Goal: Task Accomplishment & Management: Use online tool/utility

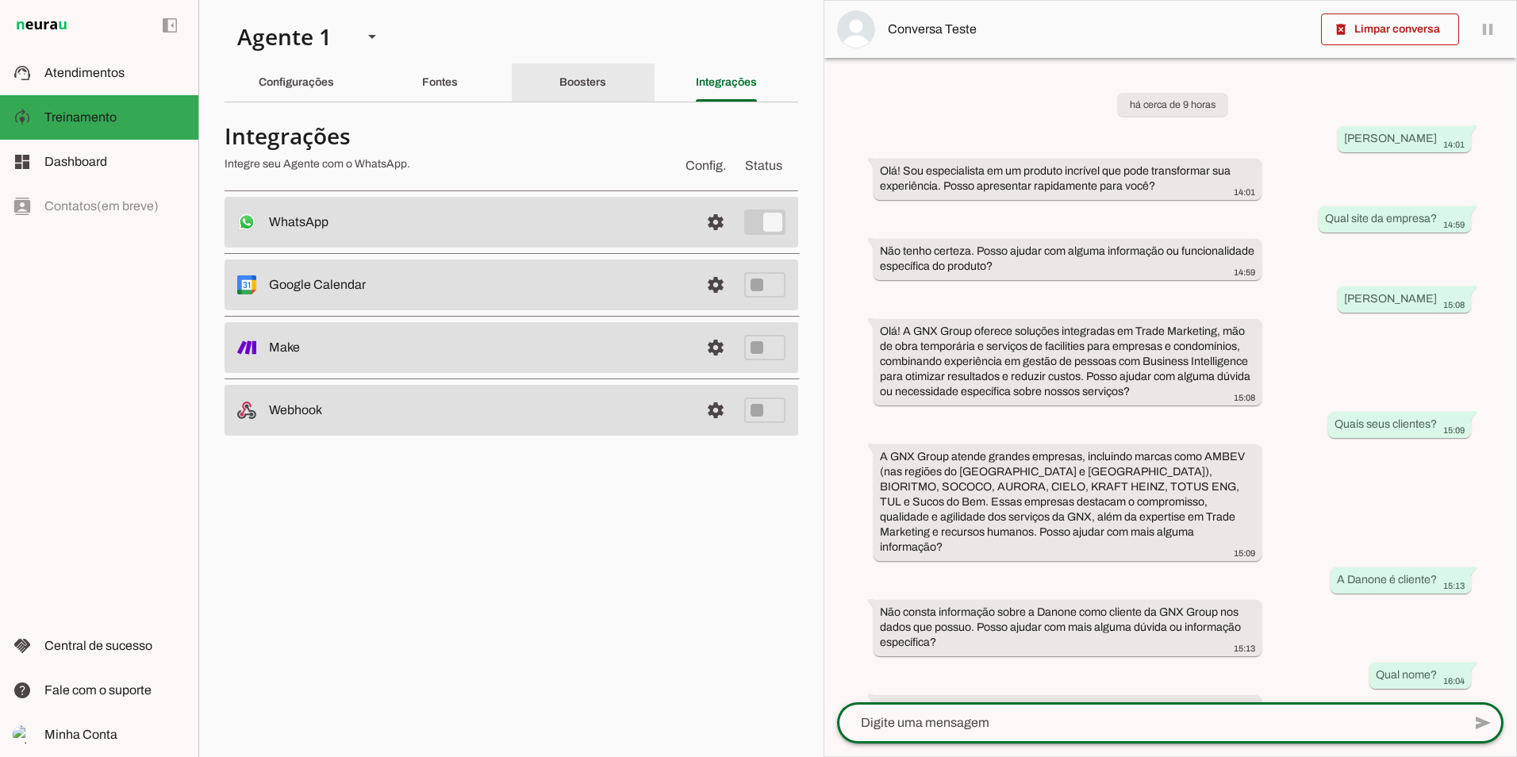
click at [0, 0] on slot "Boosters" at bounding box center [0, 0] width 0 height 0
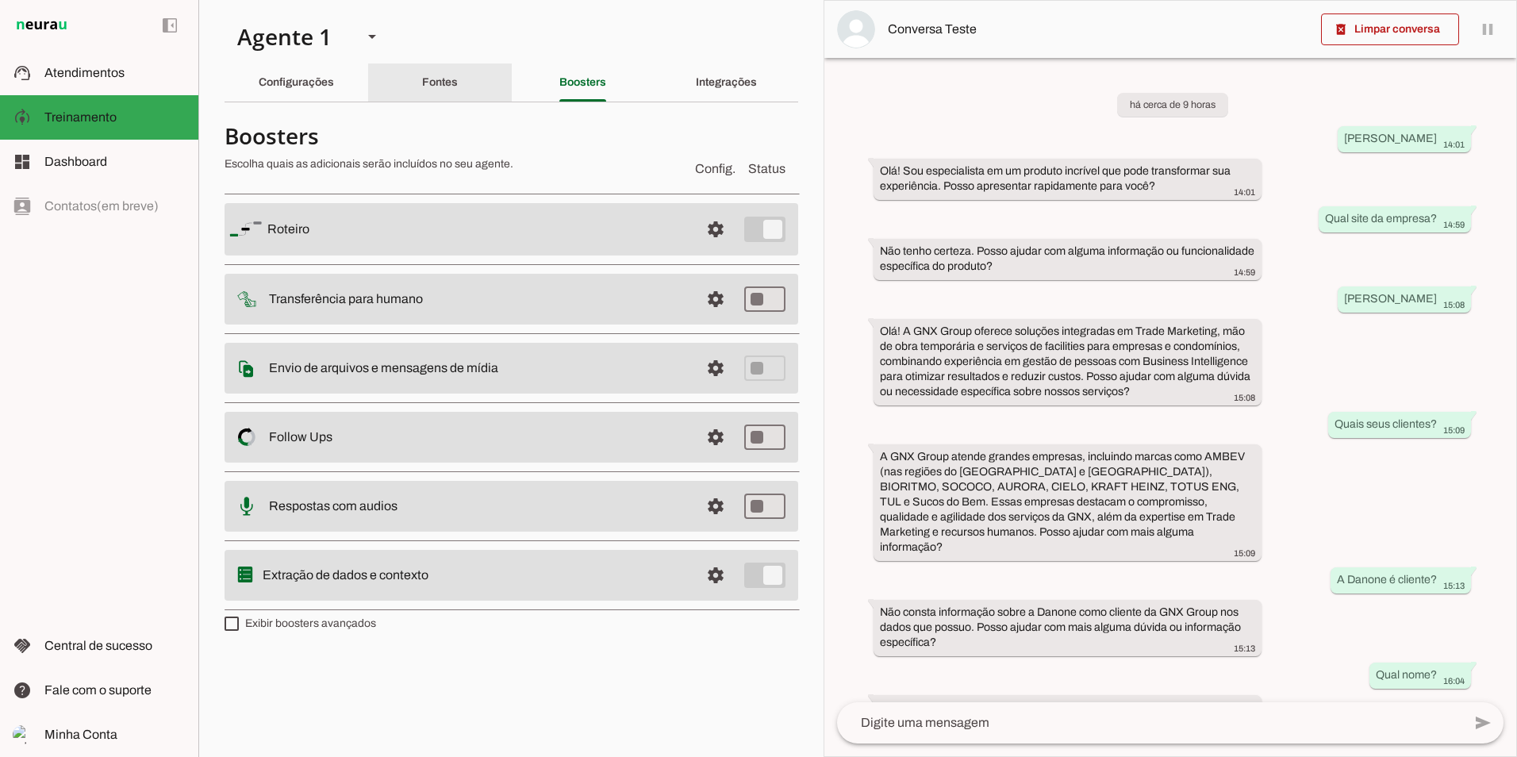
click at [458, 78] on div "Fontes" at bounding box center [440, 82] width 36 height 38
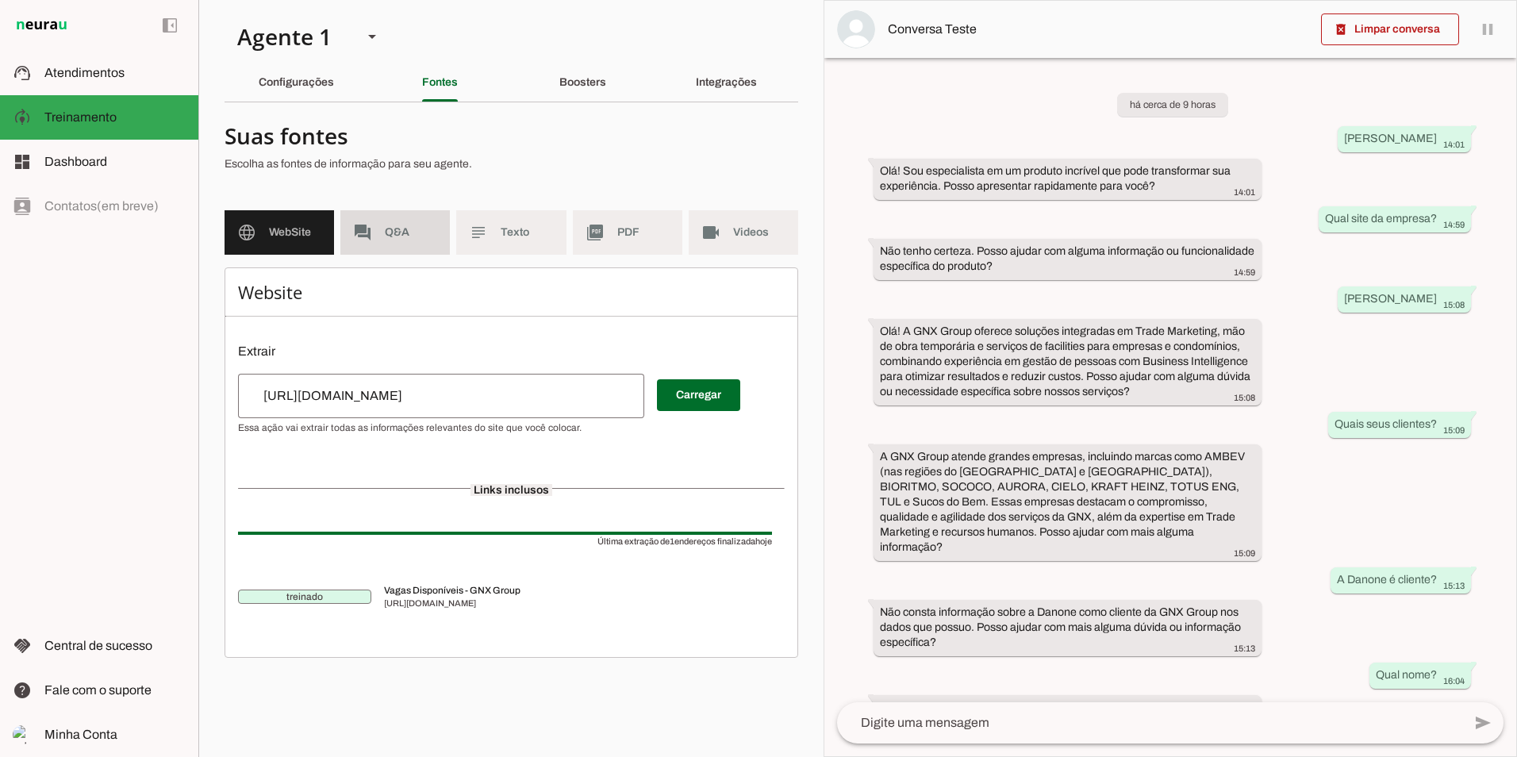
click at [401, 232] on span "Q&A" at bounding box center [411, 232] width 52 height 16
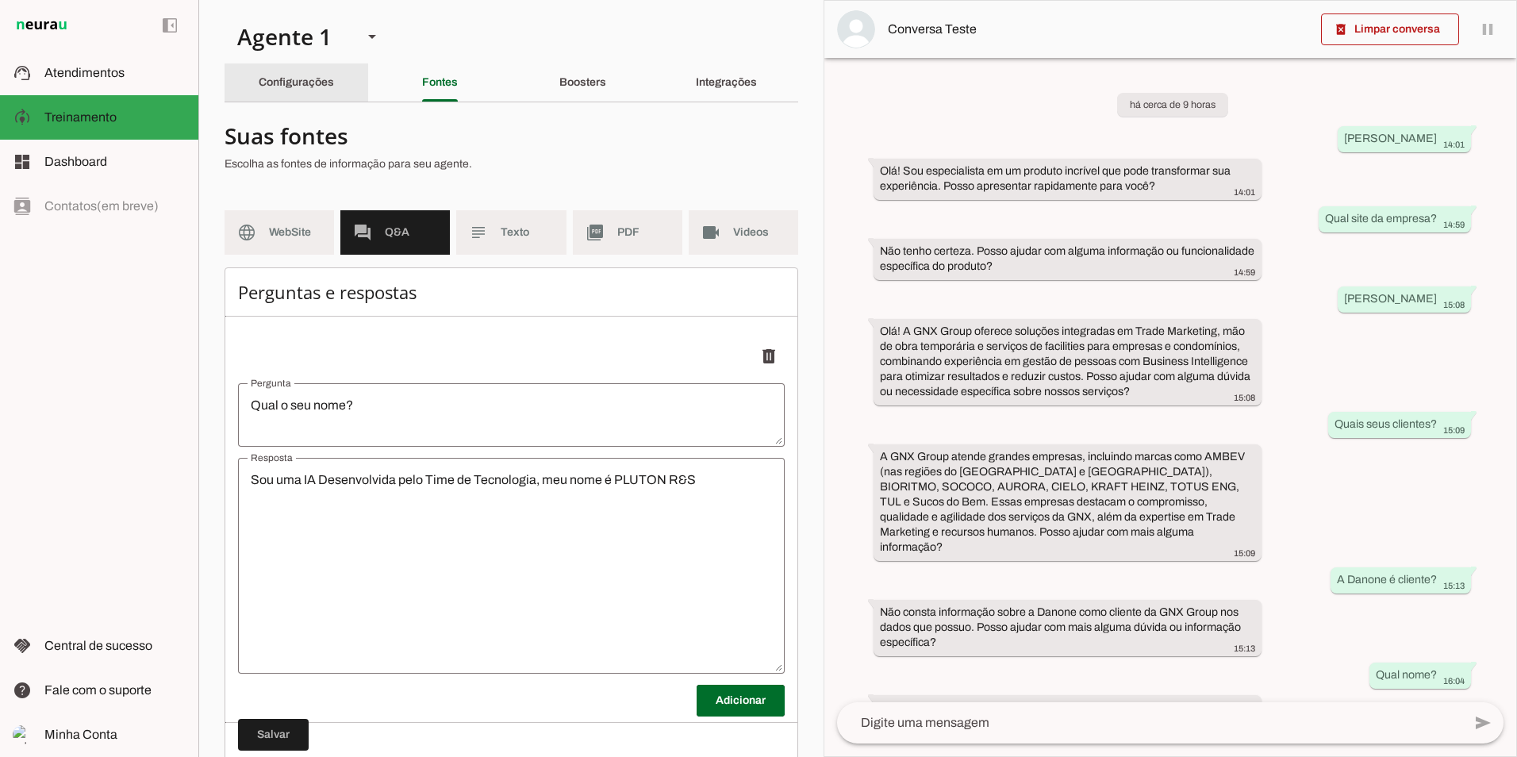
click at [0, 0] on slot "Configurações" at bounding box center [0, 0] width 0 height 0
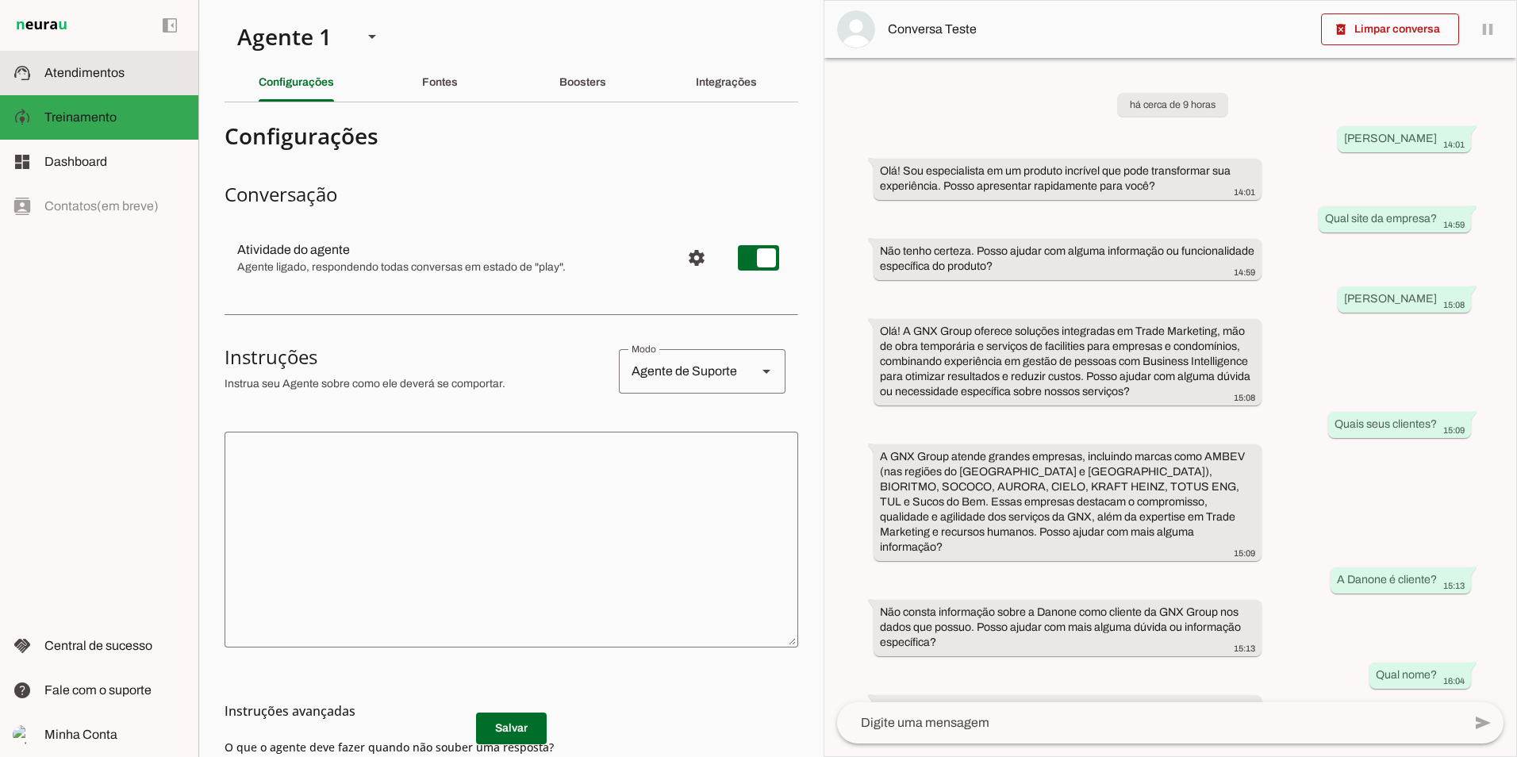
click at [82, 71] on span "Atendimentos" at bounding box center [84, 72] width 80 height 13
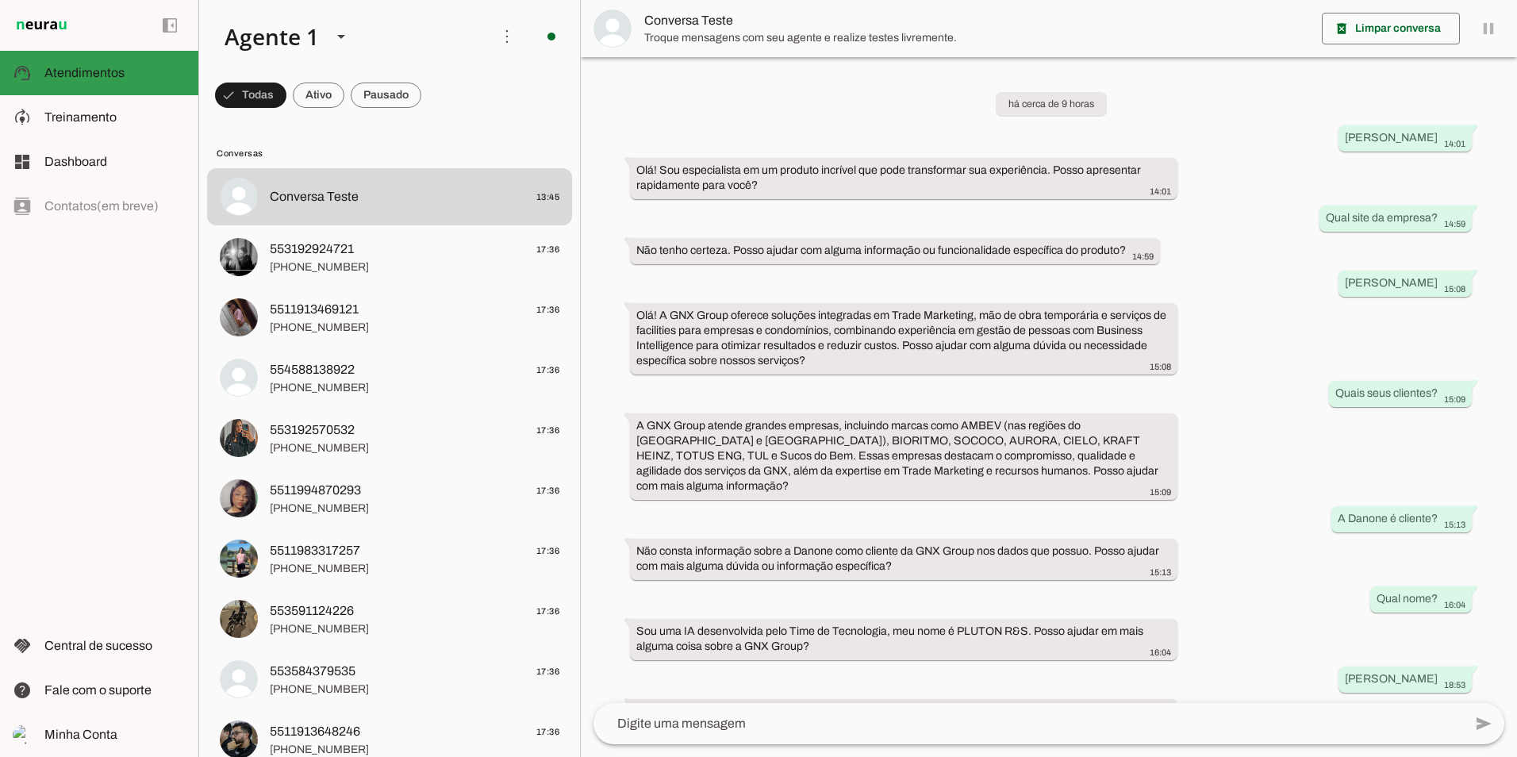
scroll to position [64, 0]
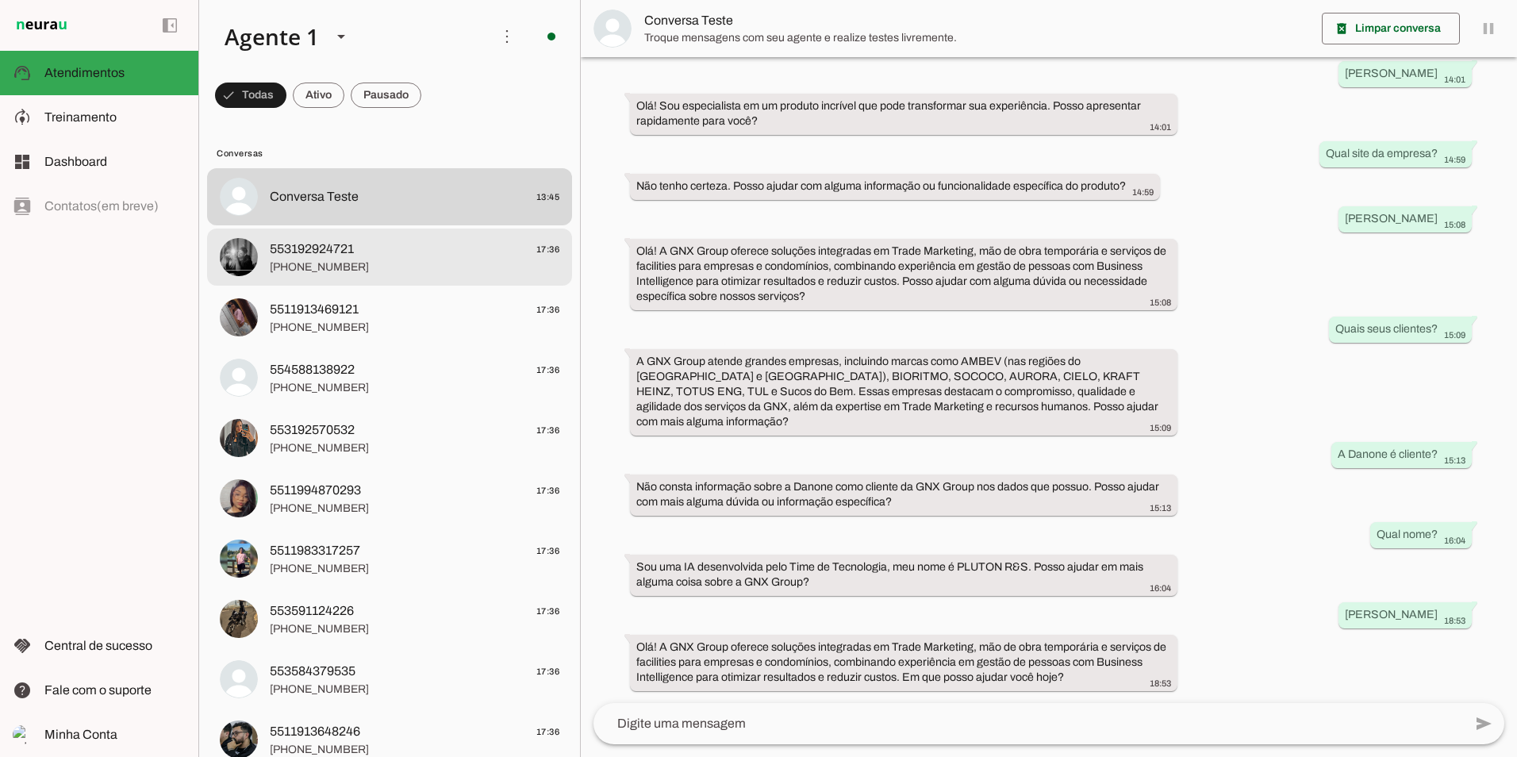
click at [378, 258] on span "553192924721 17:36" at bounding box center [415, 250] width 290 height 20
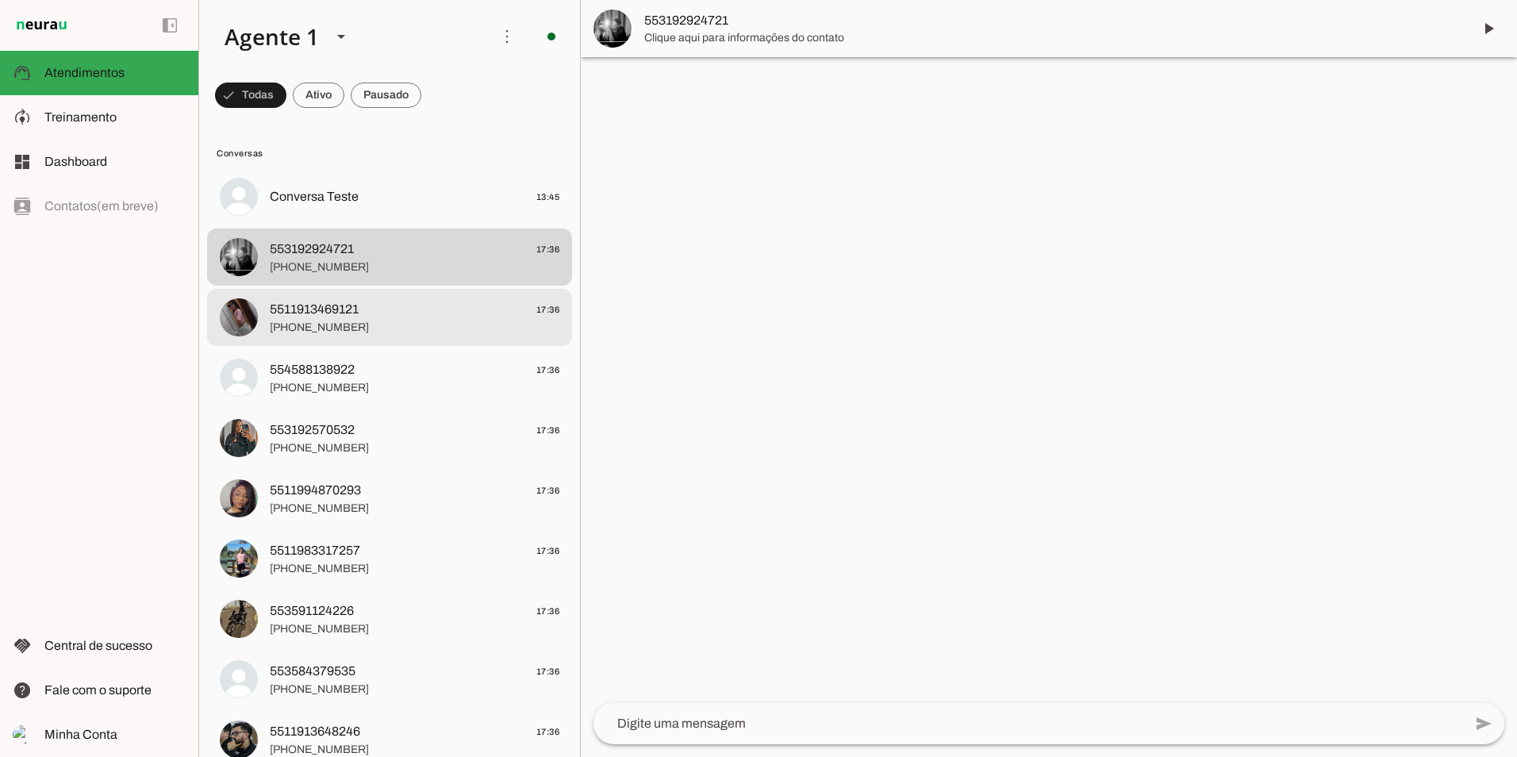
click at [339, 301] on span "5511913469121" at bounding box center [314, 309] width 89 height 19
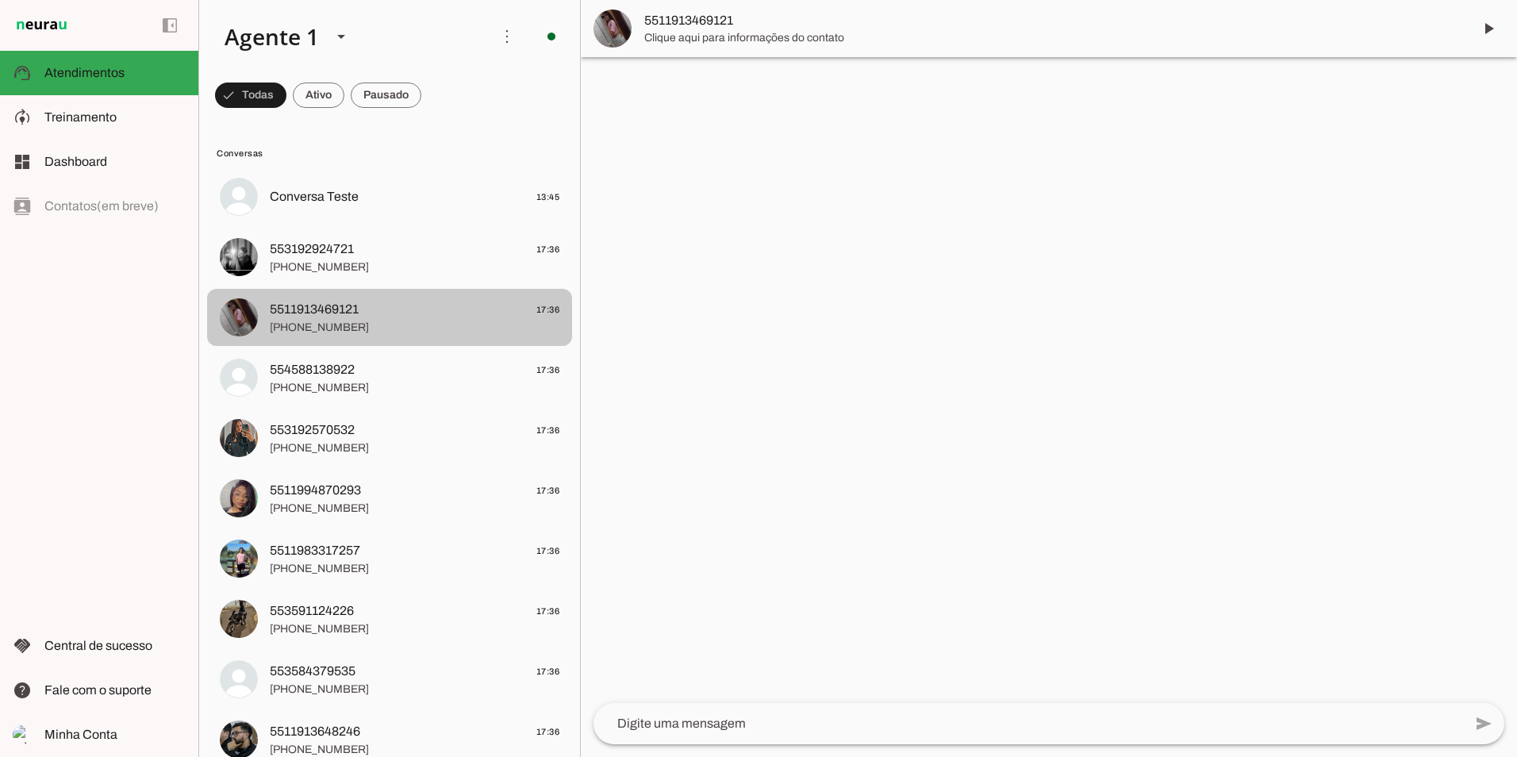
click at [335, 225] on md-item "5511913469121 17:36 [PHONE_NUMBER]" at bounding box center [389, 196] width 365 height 57
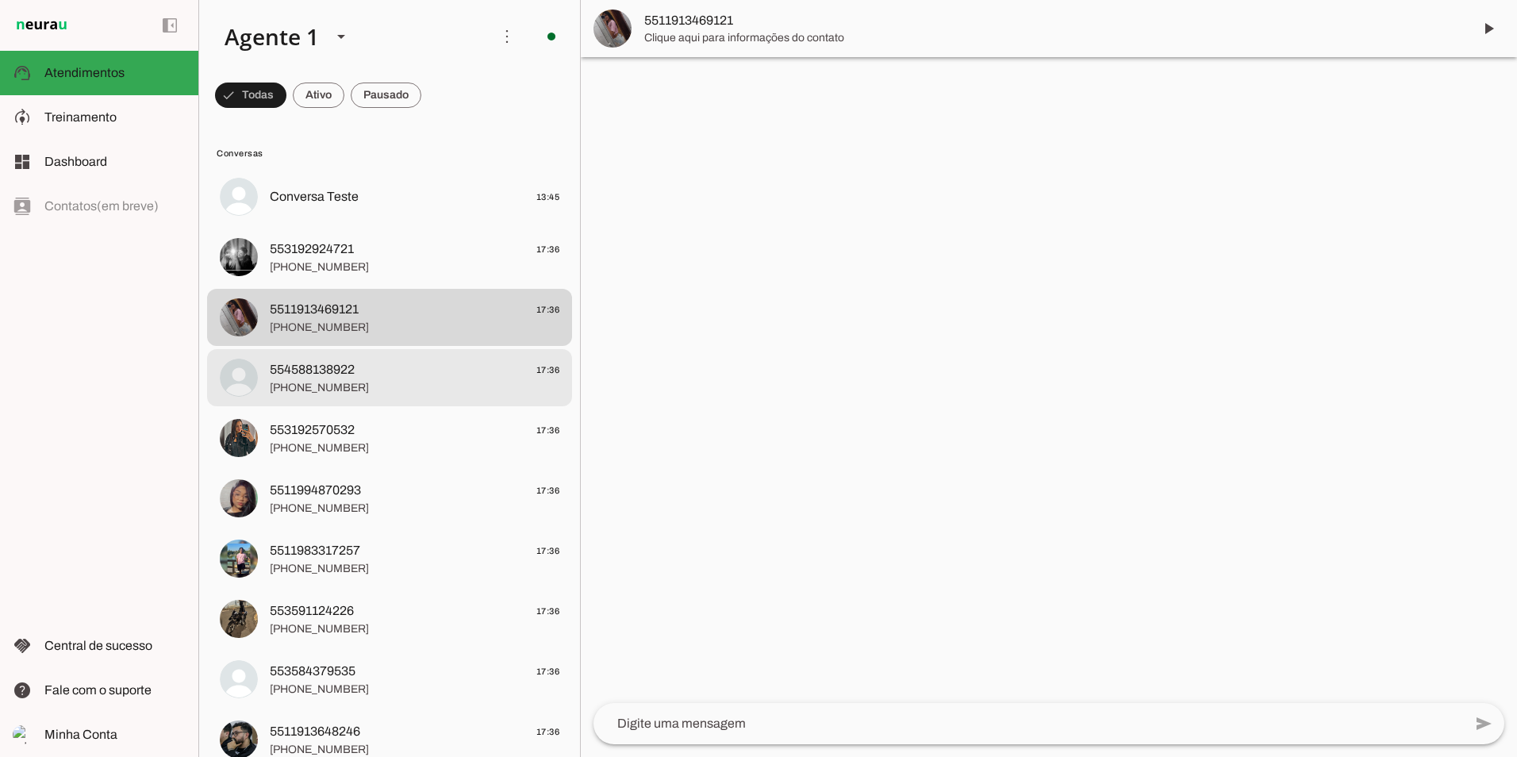
click at [347, 370] on span "554588138922" at bounding box center [312, 369] width 85 height 19
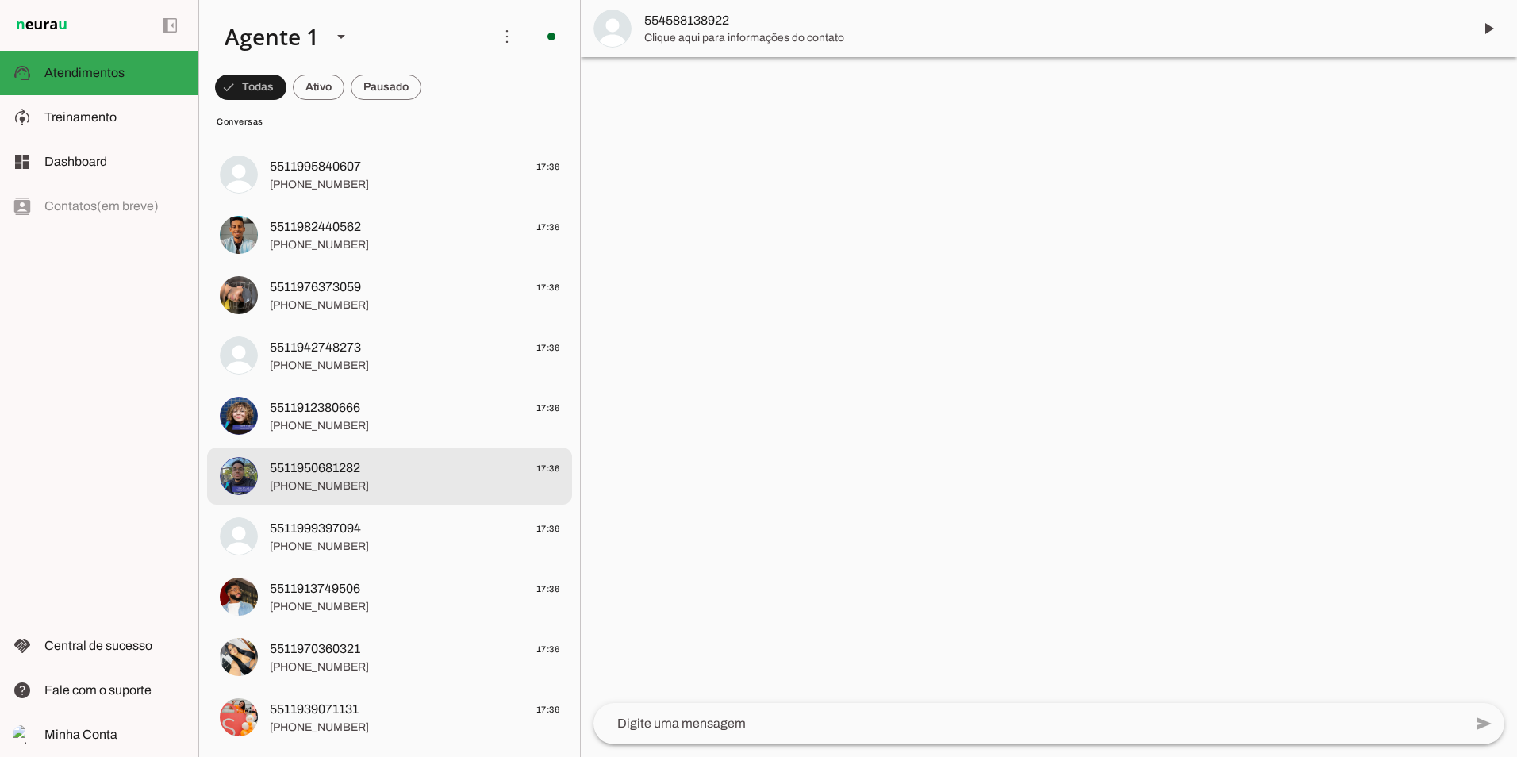
scroll to position [1507, 0]
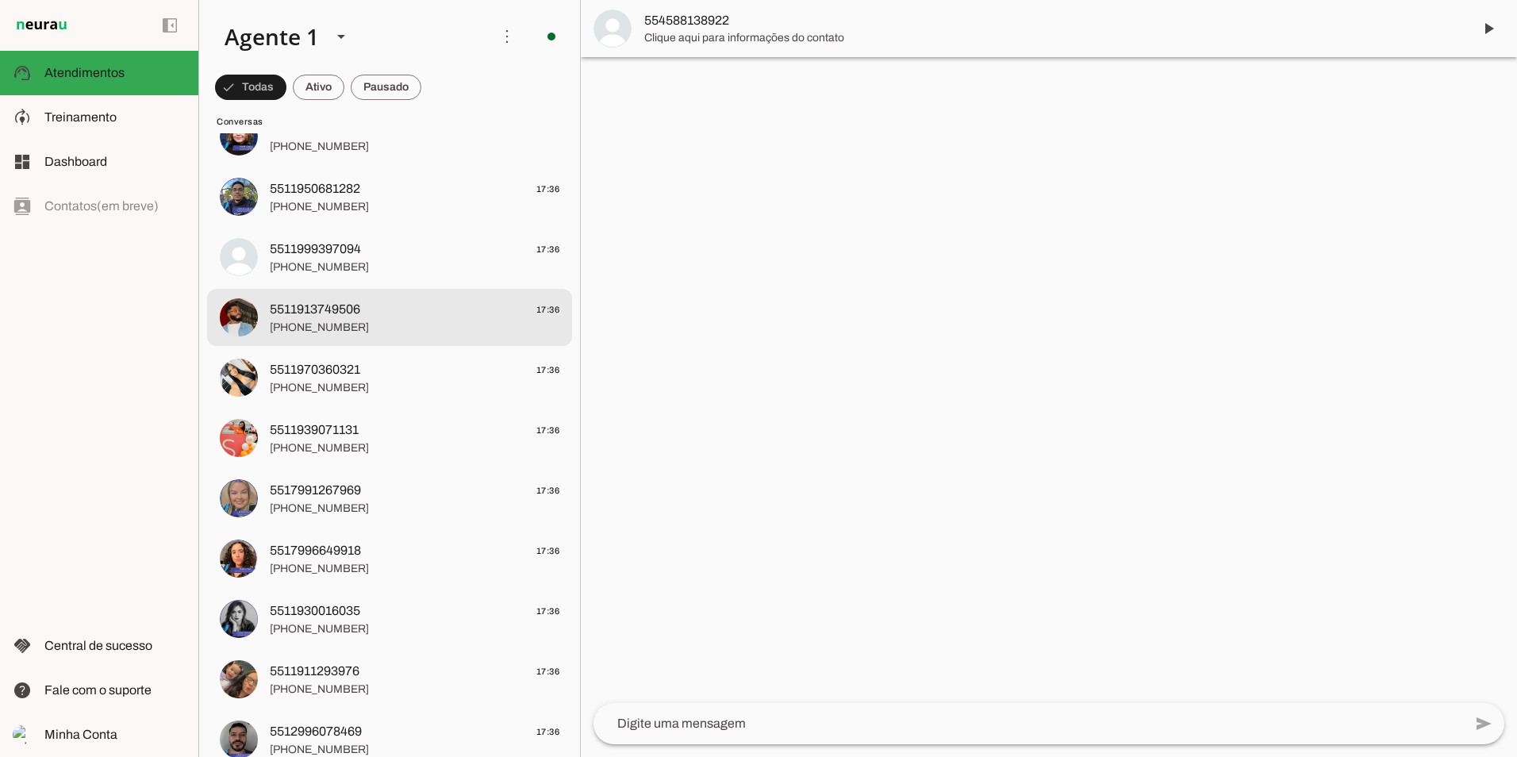
click at [346, 324] on span "[PHONE_NUMBER]" at bounding box center [415, 328] width 290 height 16
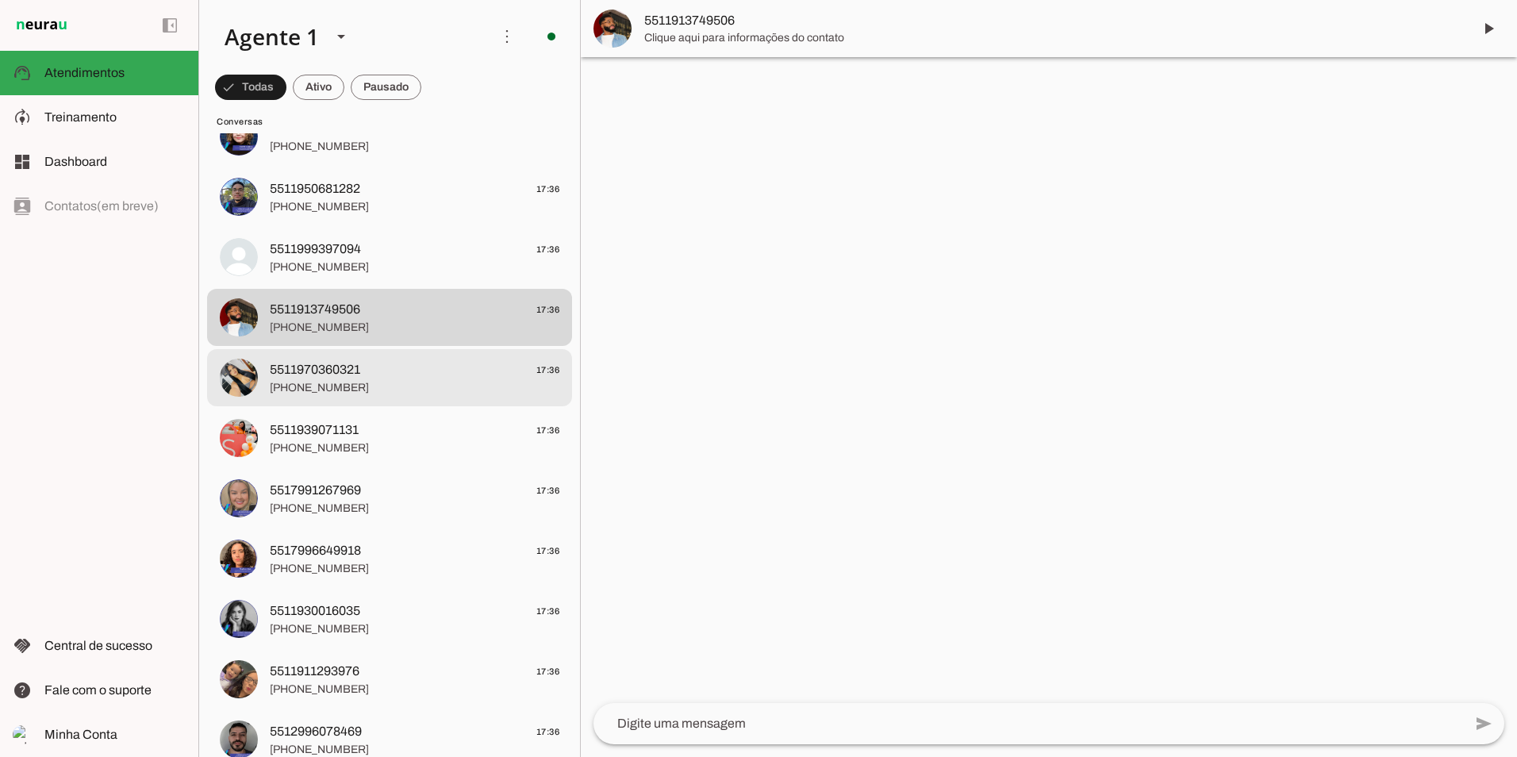
click at [328, 363] on span "5511970360321" at bounding box center [315, 369] width 90 height 19
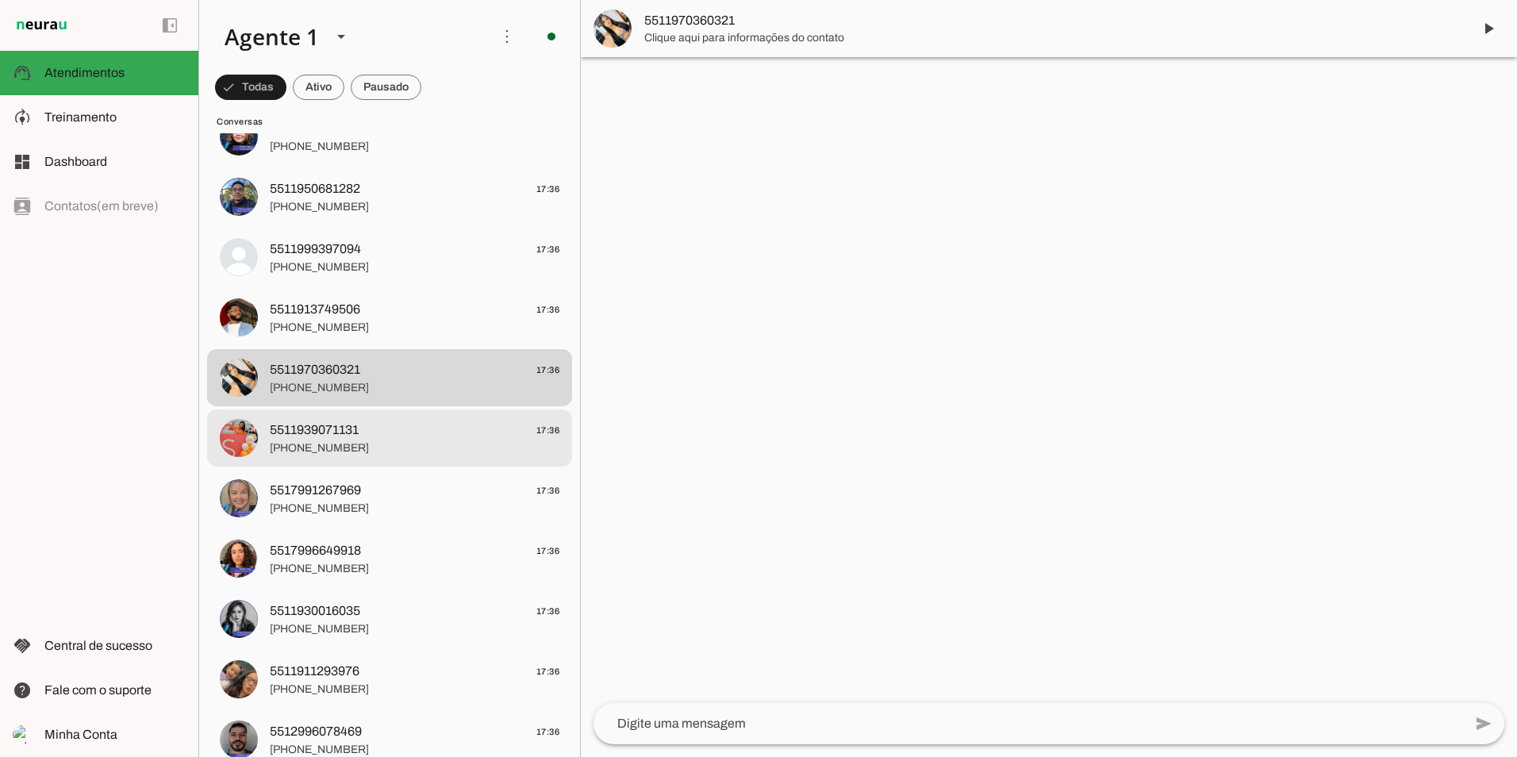
click at [324, 420] on span "5511939071131" at bounding box center [314, 429] width 89 height 19
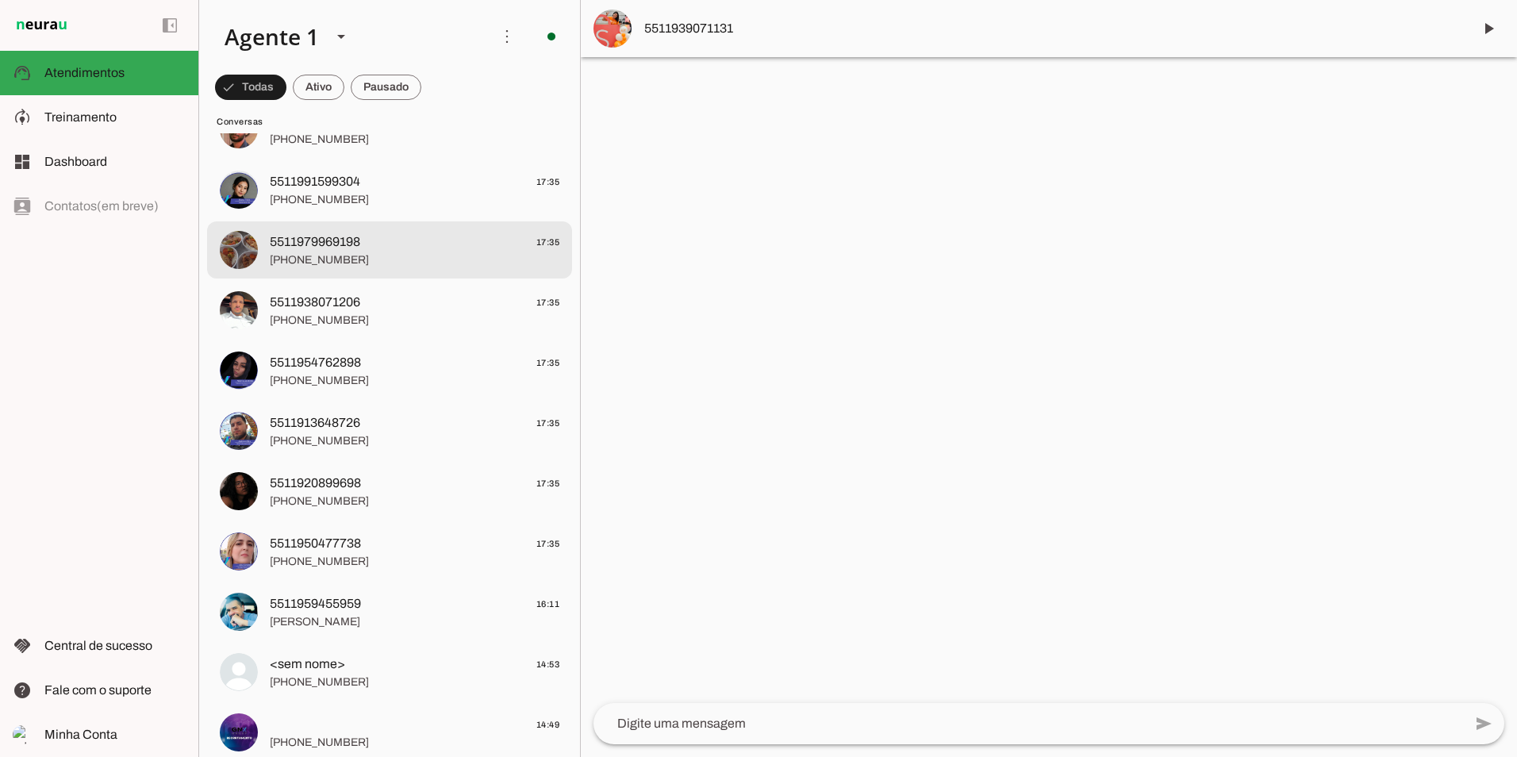
scroll to position [2974, 0]
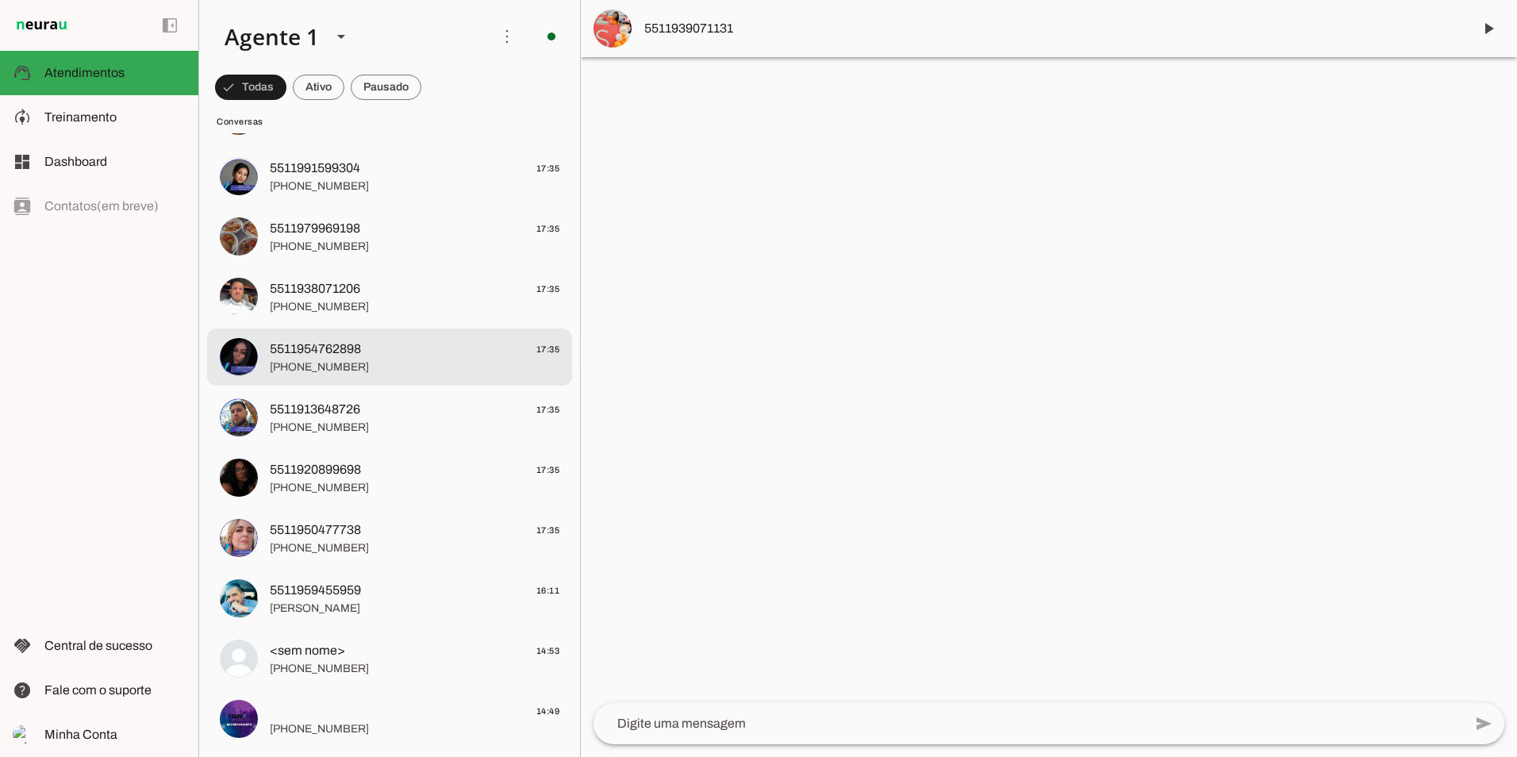
click at [336, 358] on span "5511954762898" at bounding box center [315, 348] width 91 height 19
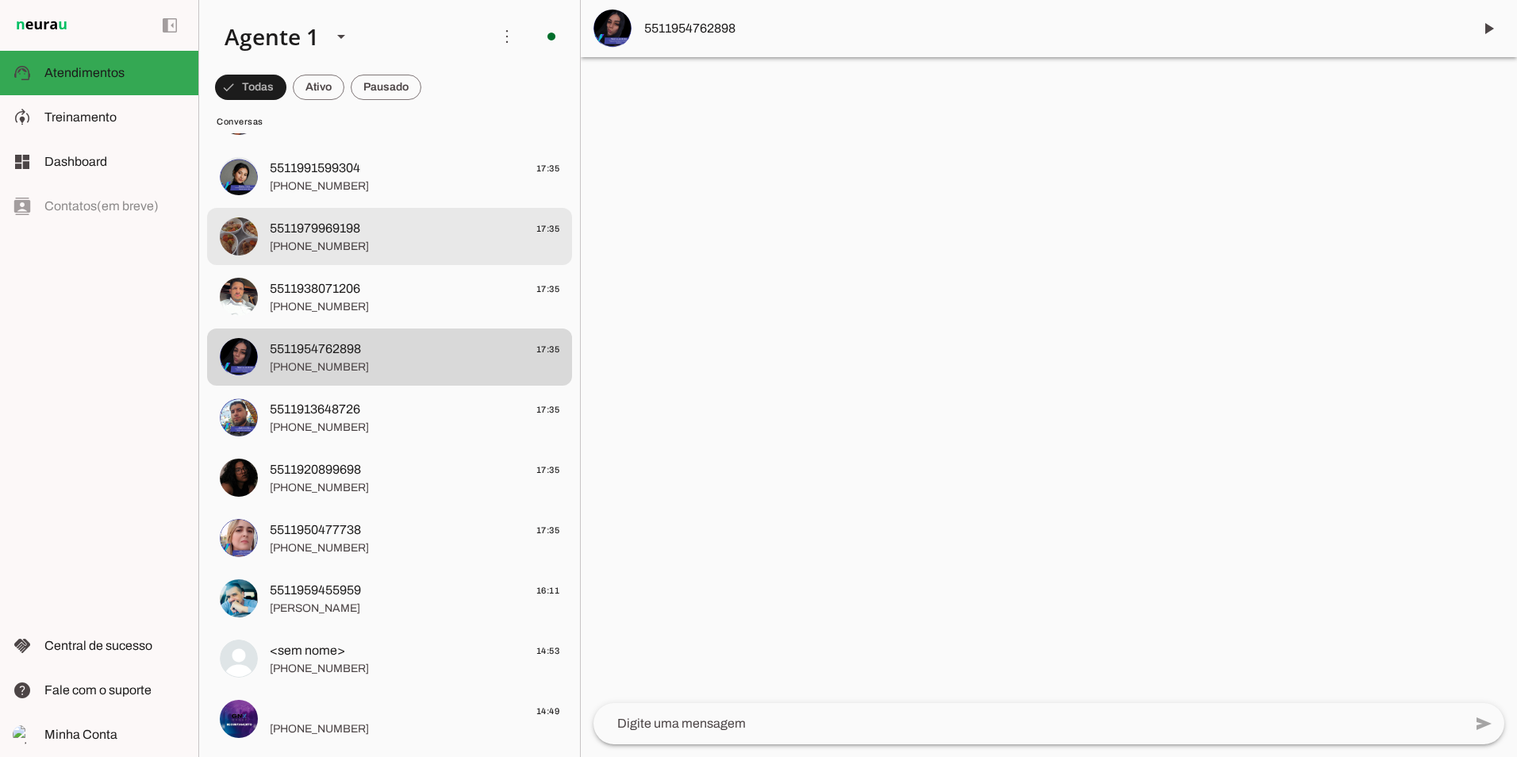
click at [416, 227] on span "5511979969198 17:35" at bounding box center [415, 229] width 290 height 20
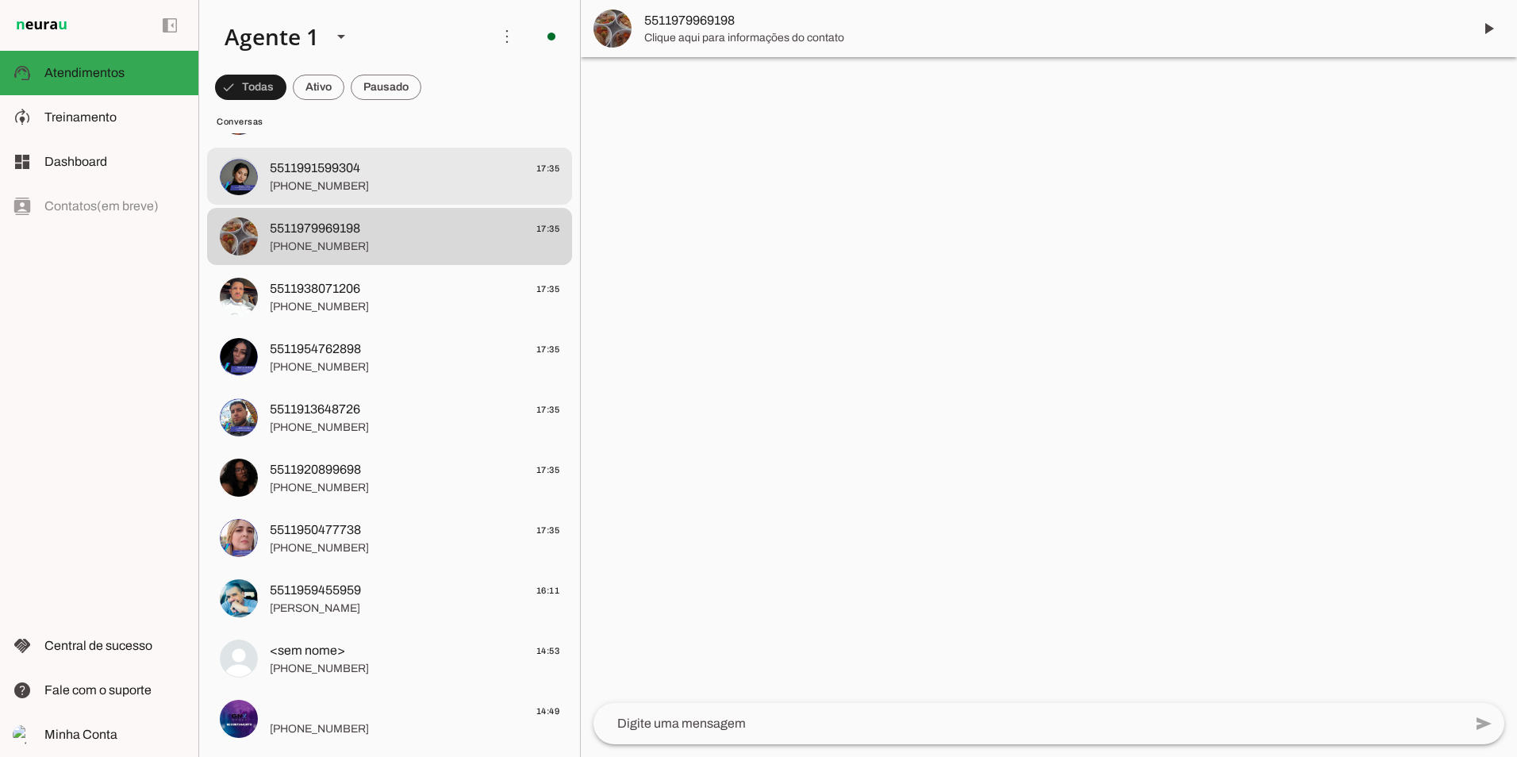
click at [385, 175] on span "5511991599304 17:35" at bounding box center [415, 169] width 290 height 20
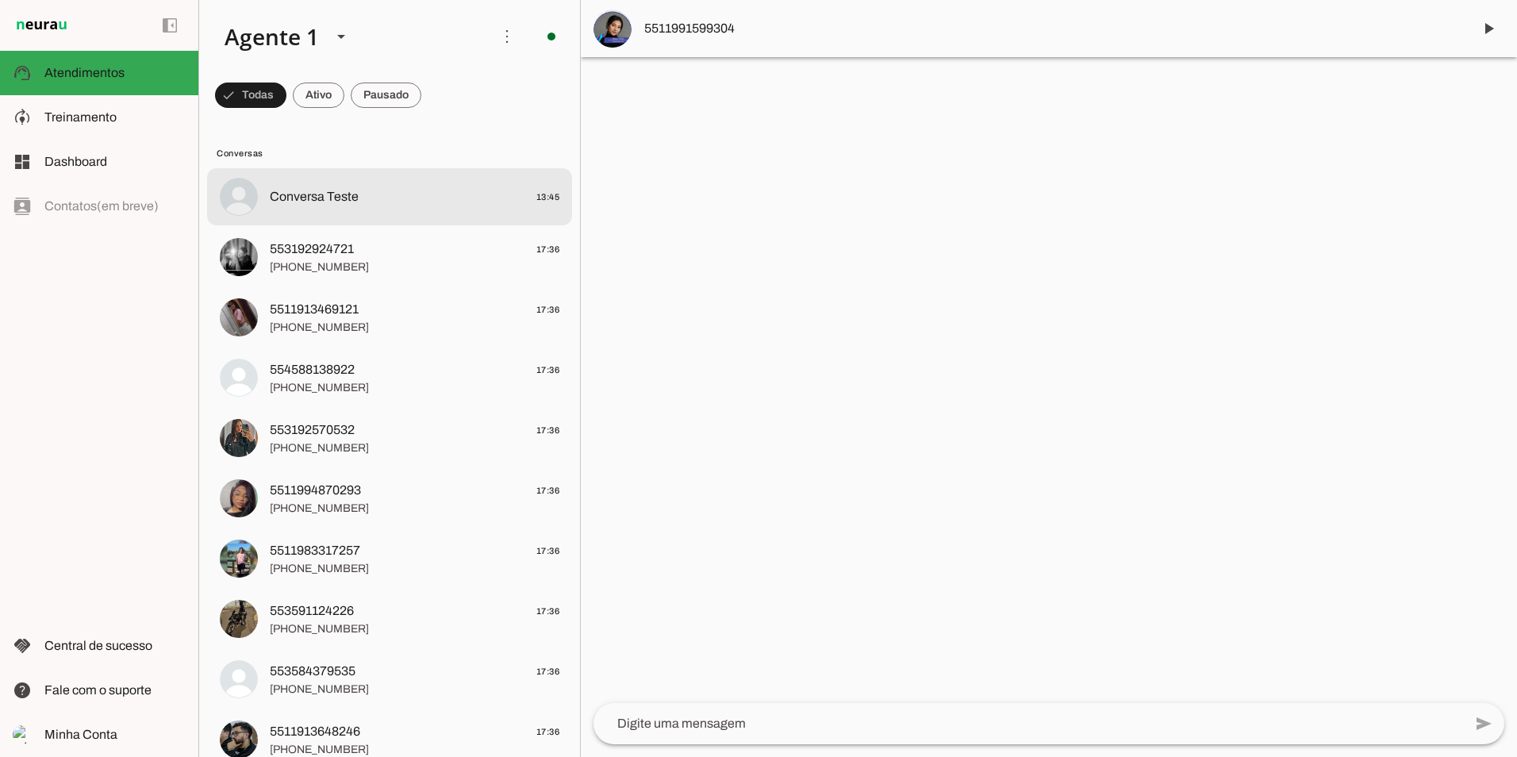
click at [322, 194] on span "Conversa Teste" at bounding box center [314, 196] width 89 height 19
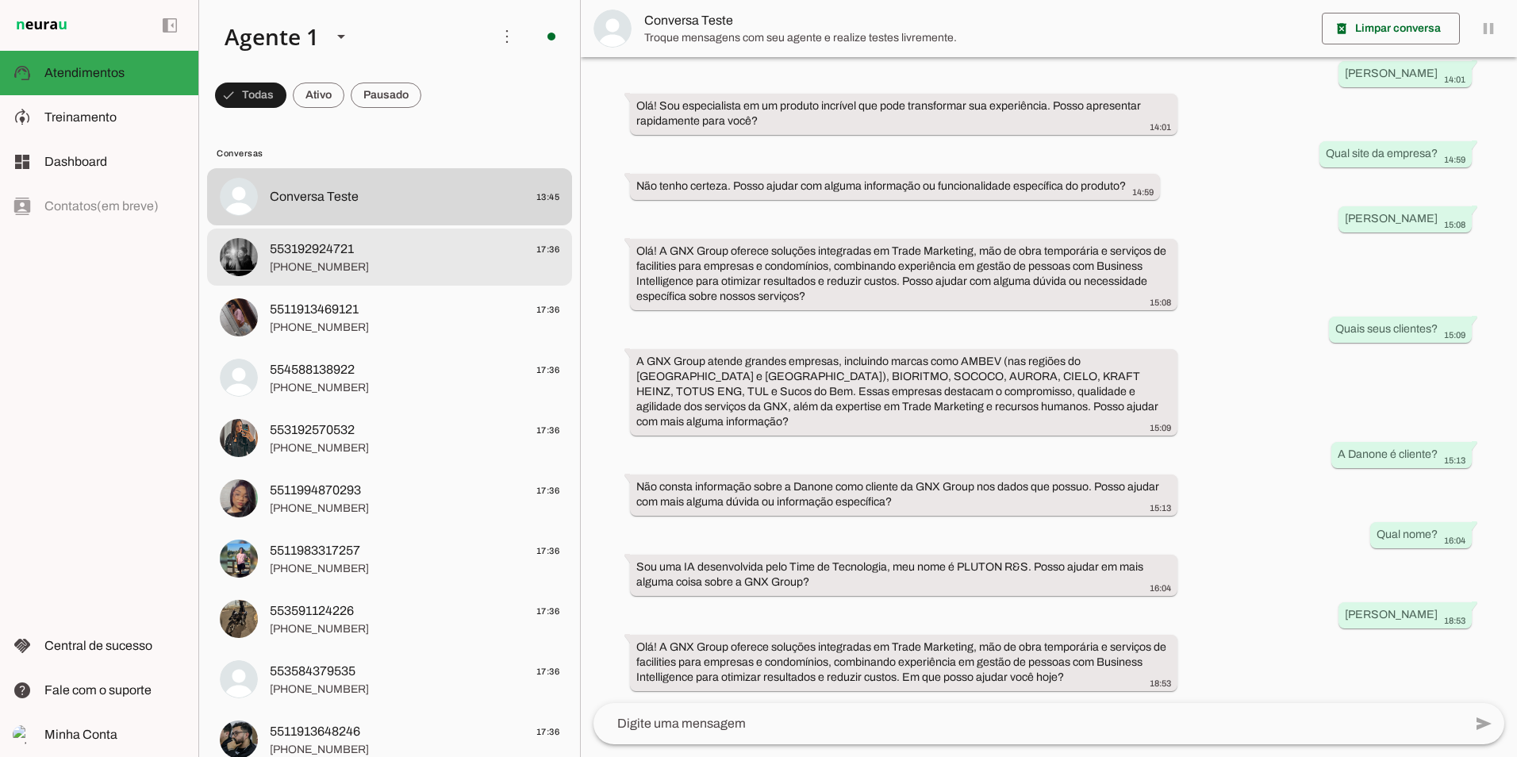
click at [401, 263] on span "[PHONE_NUMBER]" at bounding box center [415, 267] width 290 height 16
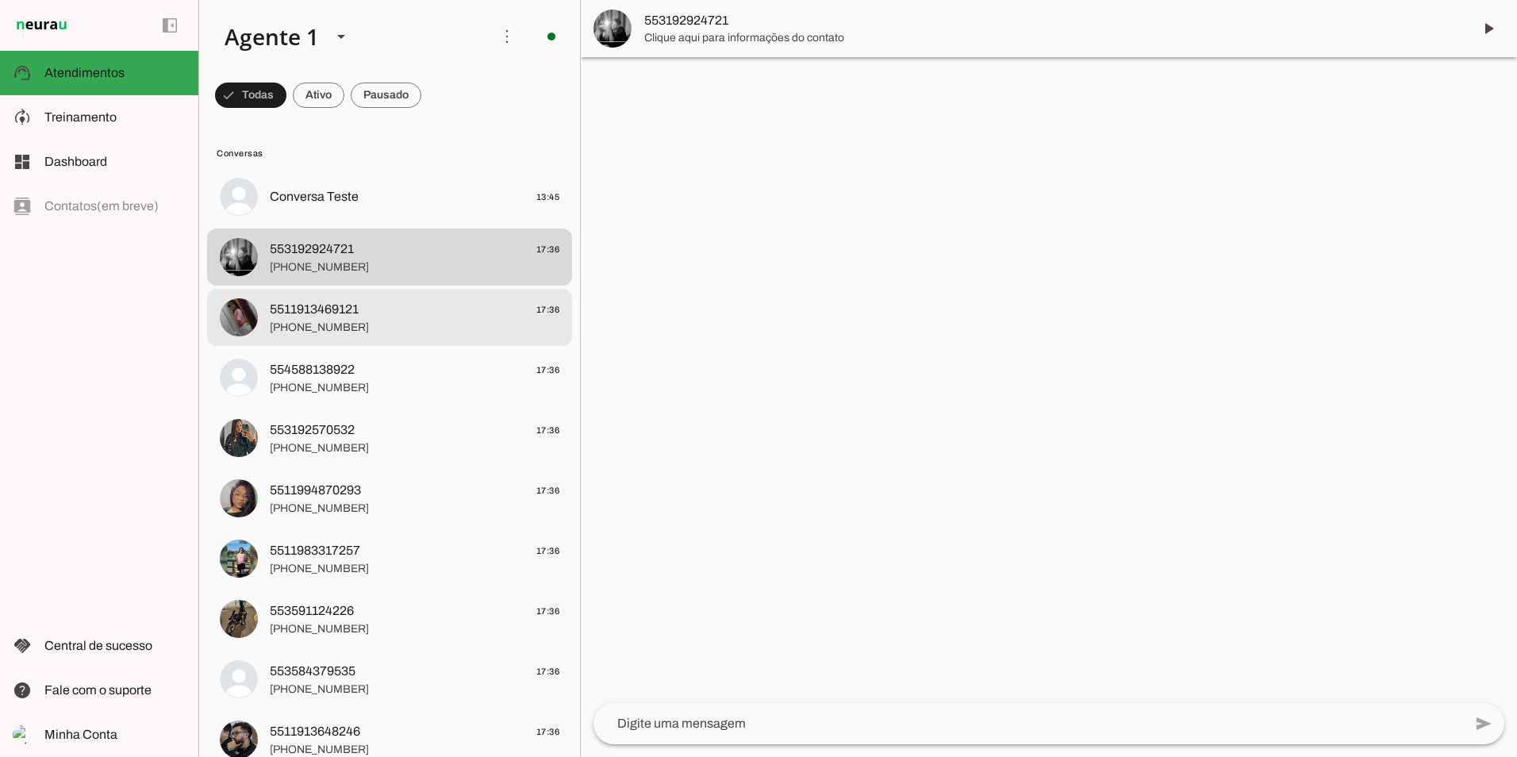
click at [346, 209] on div at bounding box center [415, 197] width 290 height 23
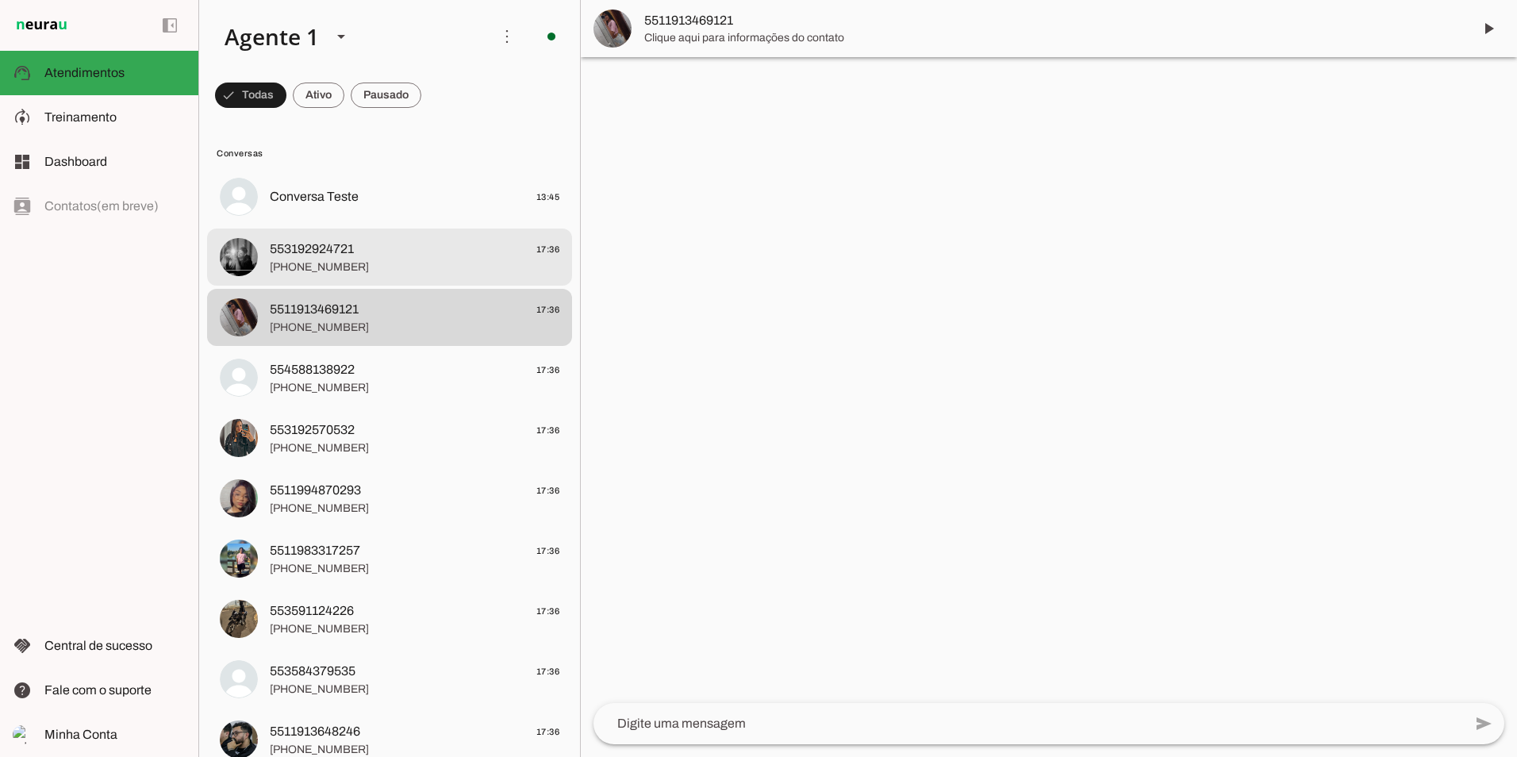
click at [346, 267] on span "[PHONE_NUMBER]" at bounding box center [415, 267] width 290 height 16
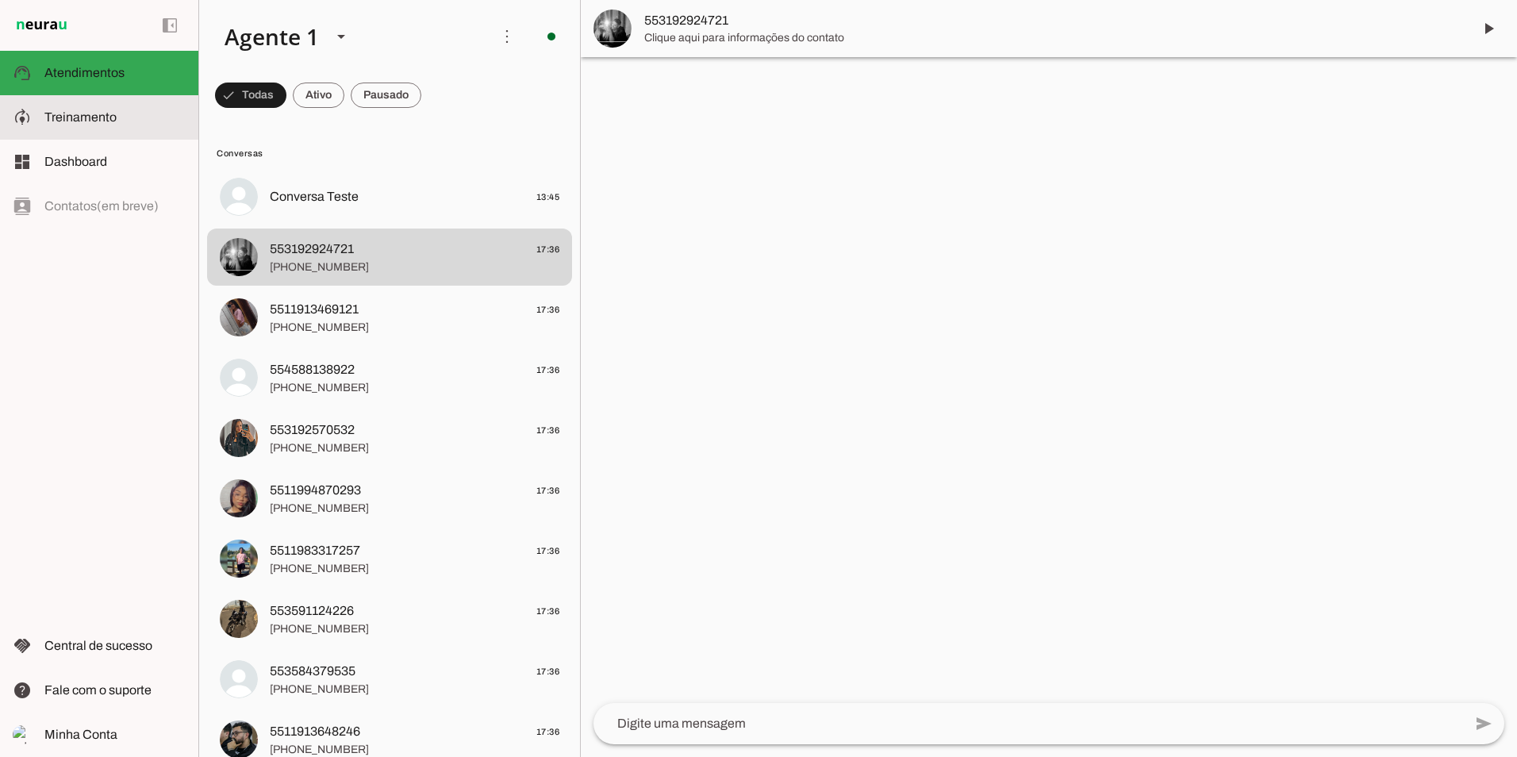
click at [117, 113] on slot at bounding box center [114, 117] width 141 height 19
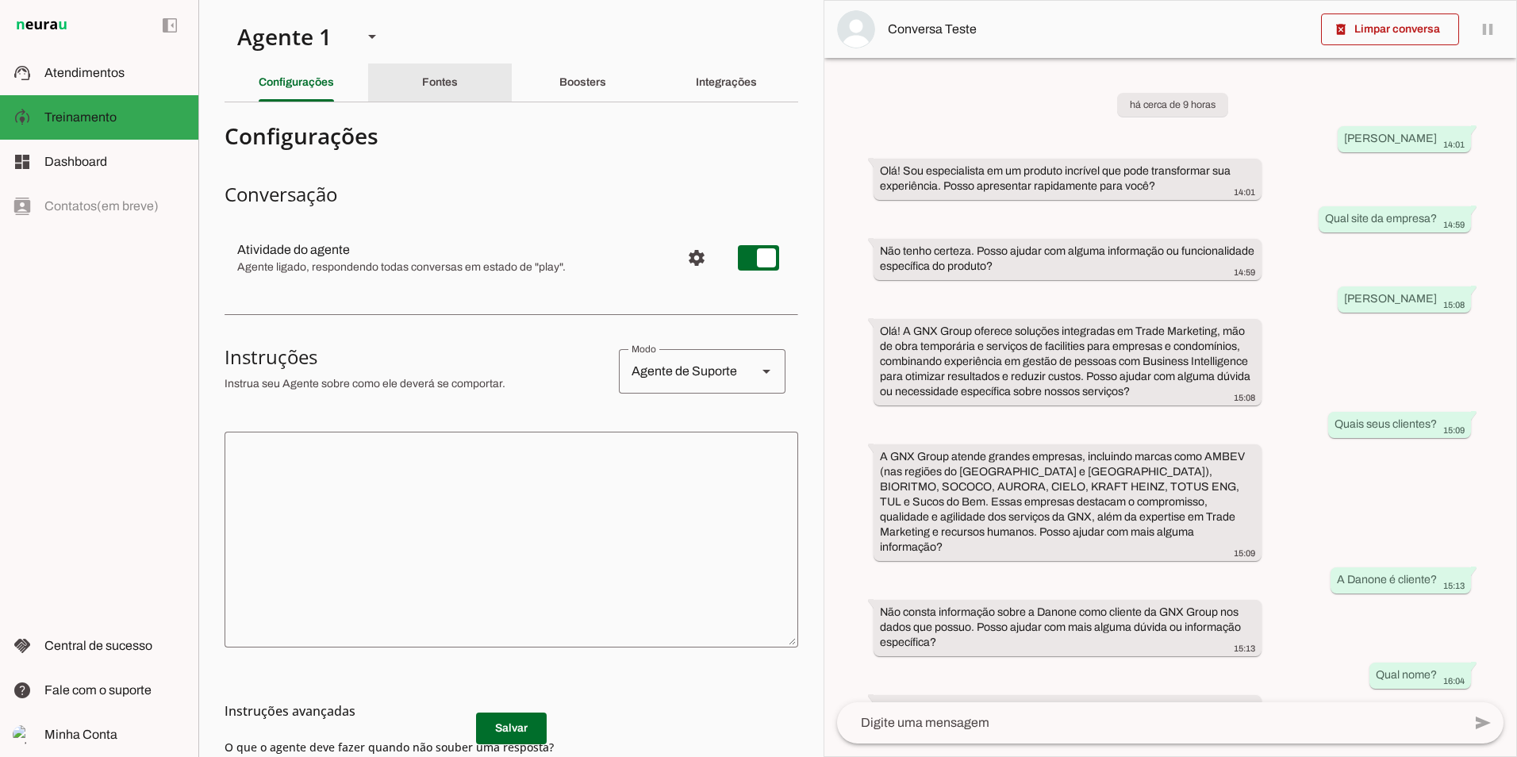
click at [454, 89] on div "Fontes" at bounding box center [440, 82] width 36 height 38
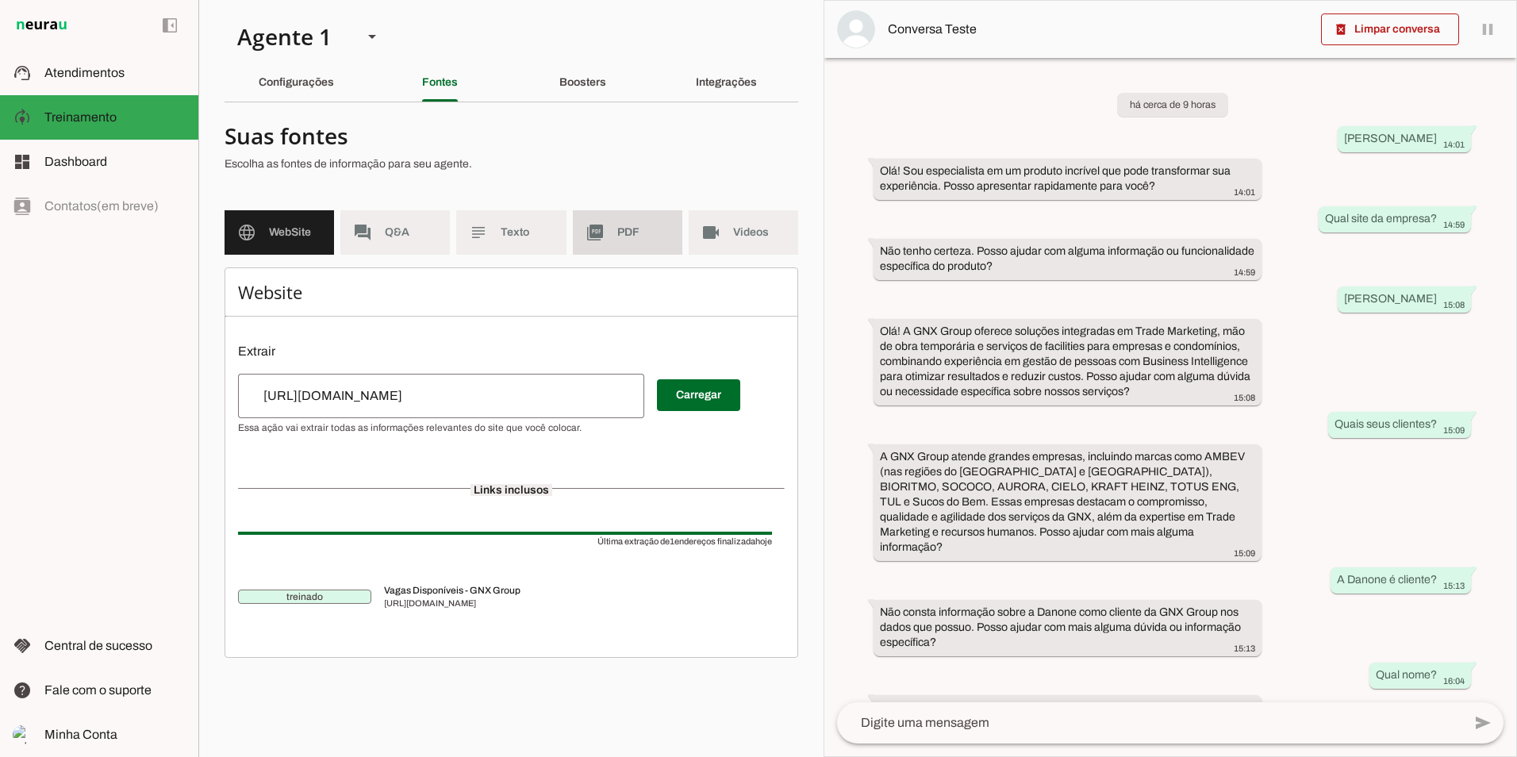
drag, startPoint x: 636, startPoint y: 244, endPoint x: 621, endPoint y: 244, distance: 15.1
click at [635, 244] on md-item "picture_as_pdf PDF" at bounding box center [627, 232] width 109 height 44
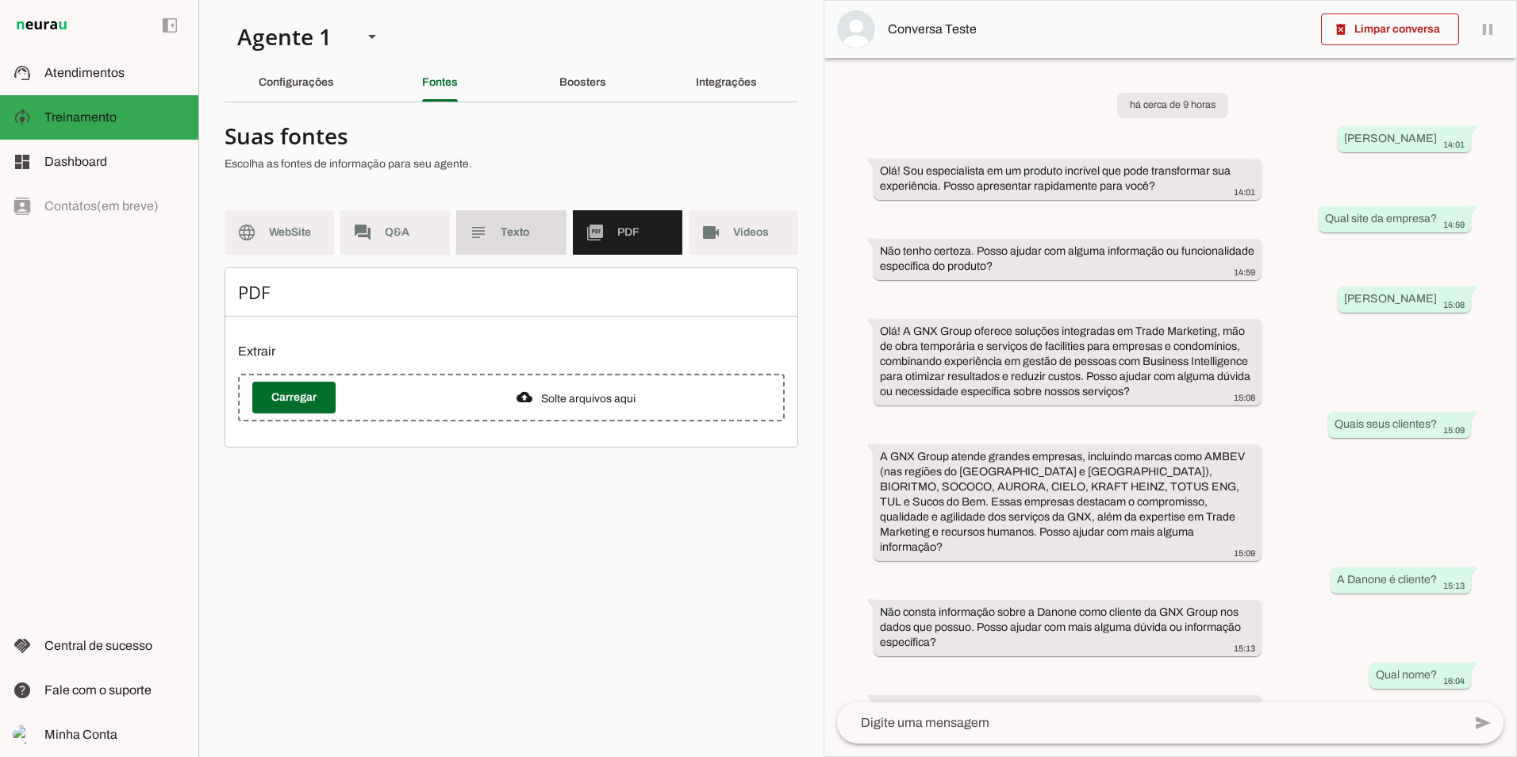
click at [497, 240] on md-item "subject Texto" at bounding box center [510, 232] width 109 height 44
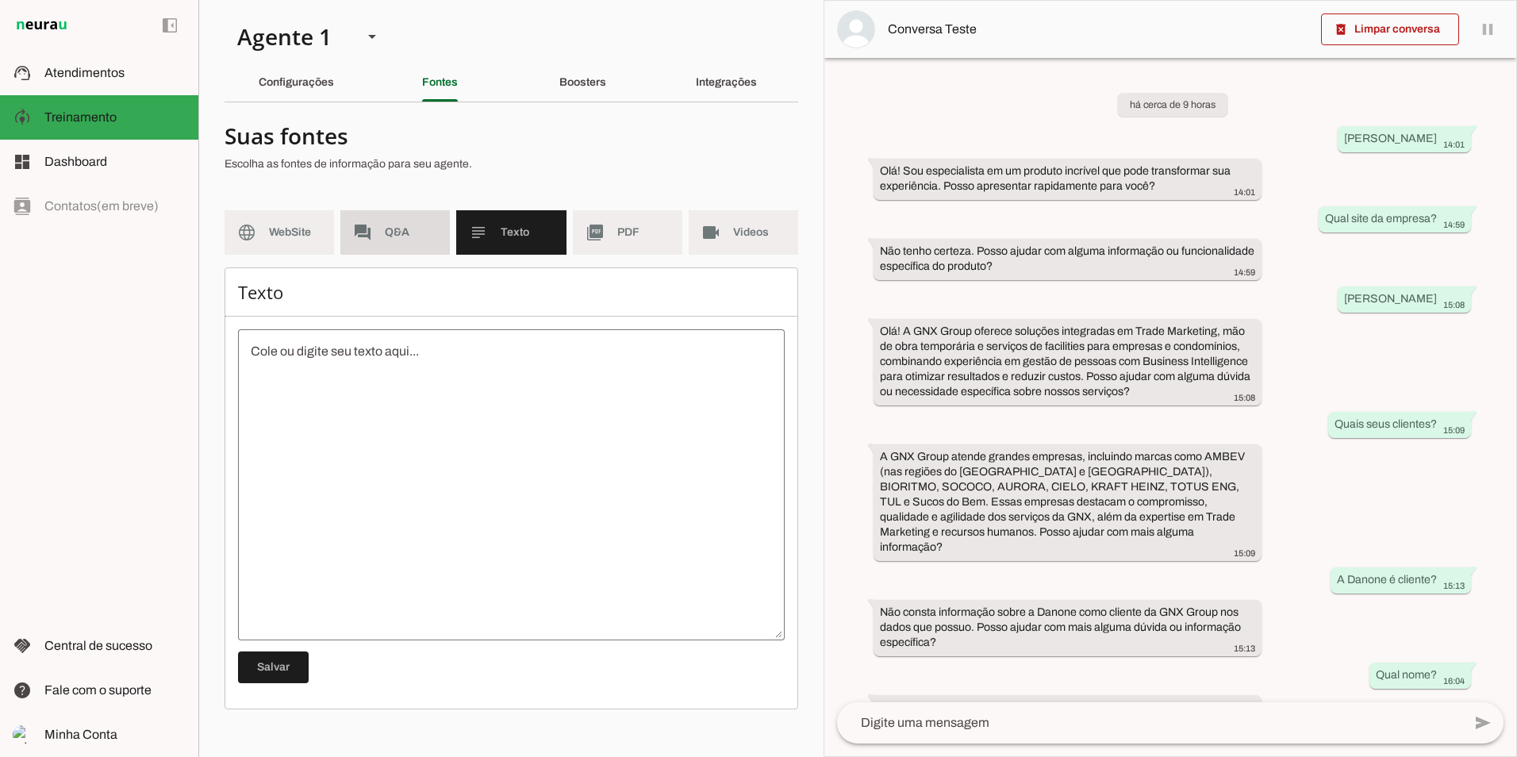
click at [353, 236] on md-item "forum Q&A" at bounding box center [394, 232] width 109 height 44
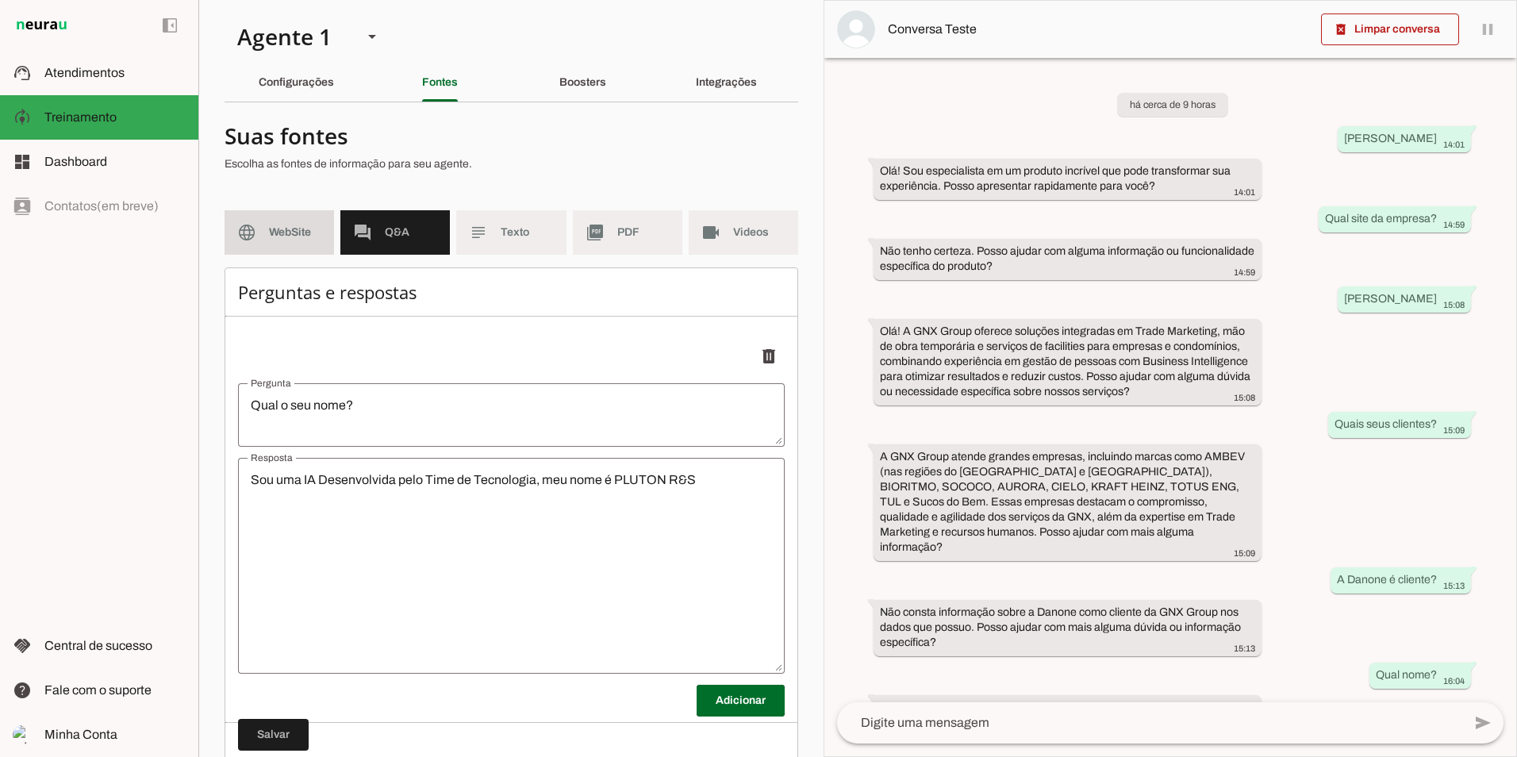
click at [312, 236] on span "WebSite" at bounding box center [295, 232] width 52 height 16
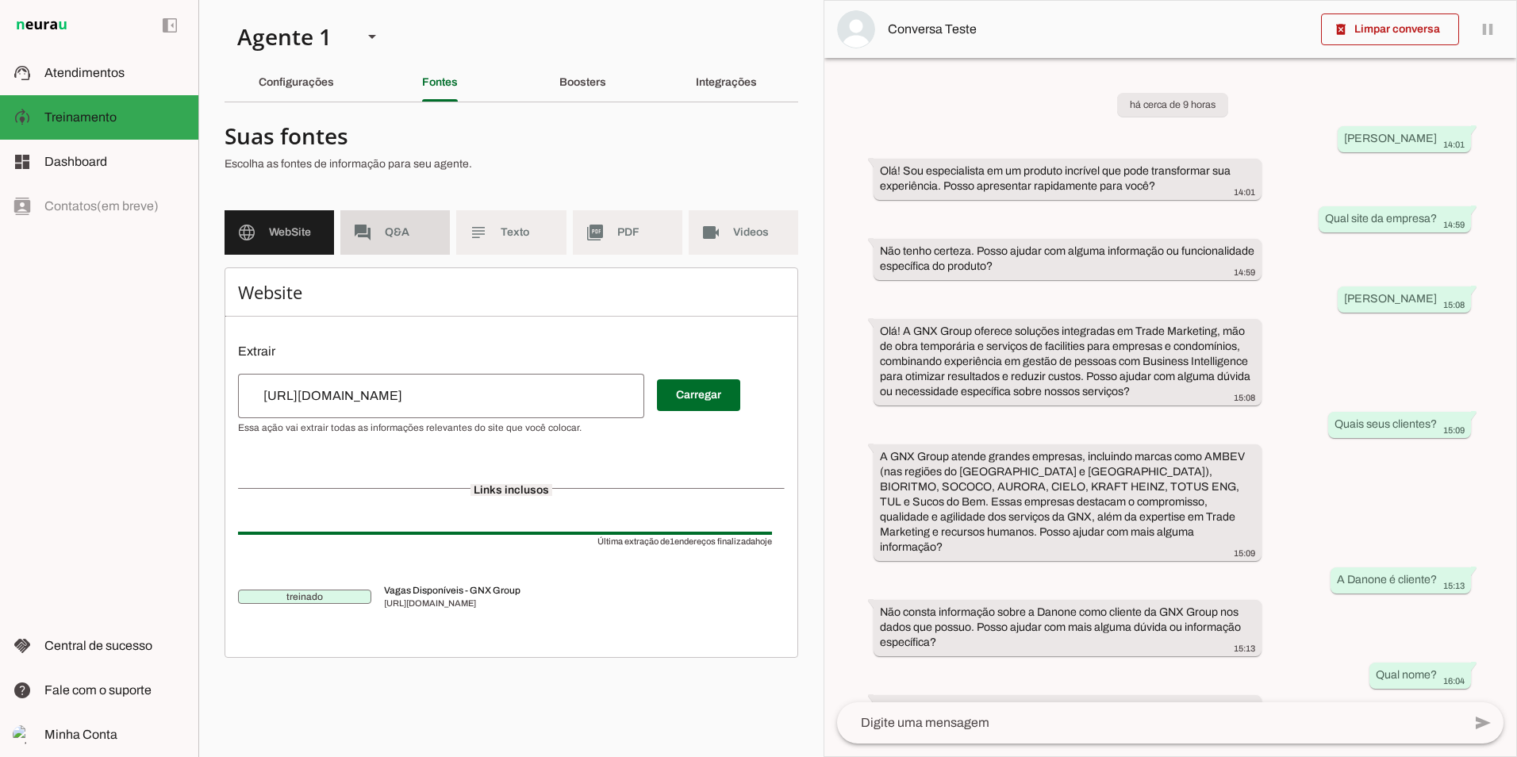
click at [0, 0] on slot "forum" at bounding box center [0, 0] width 0 height 0
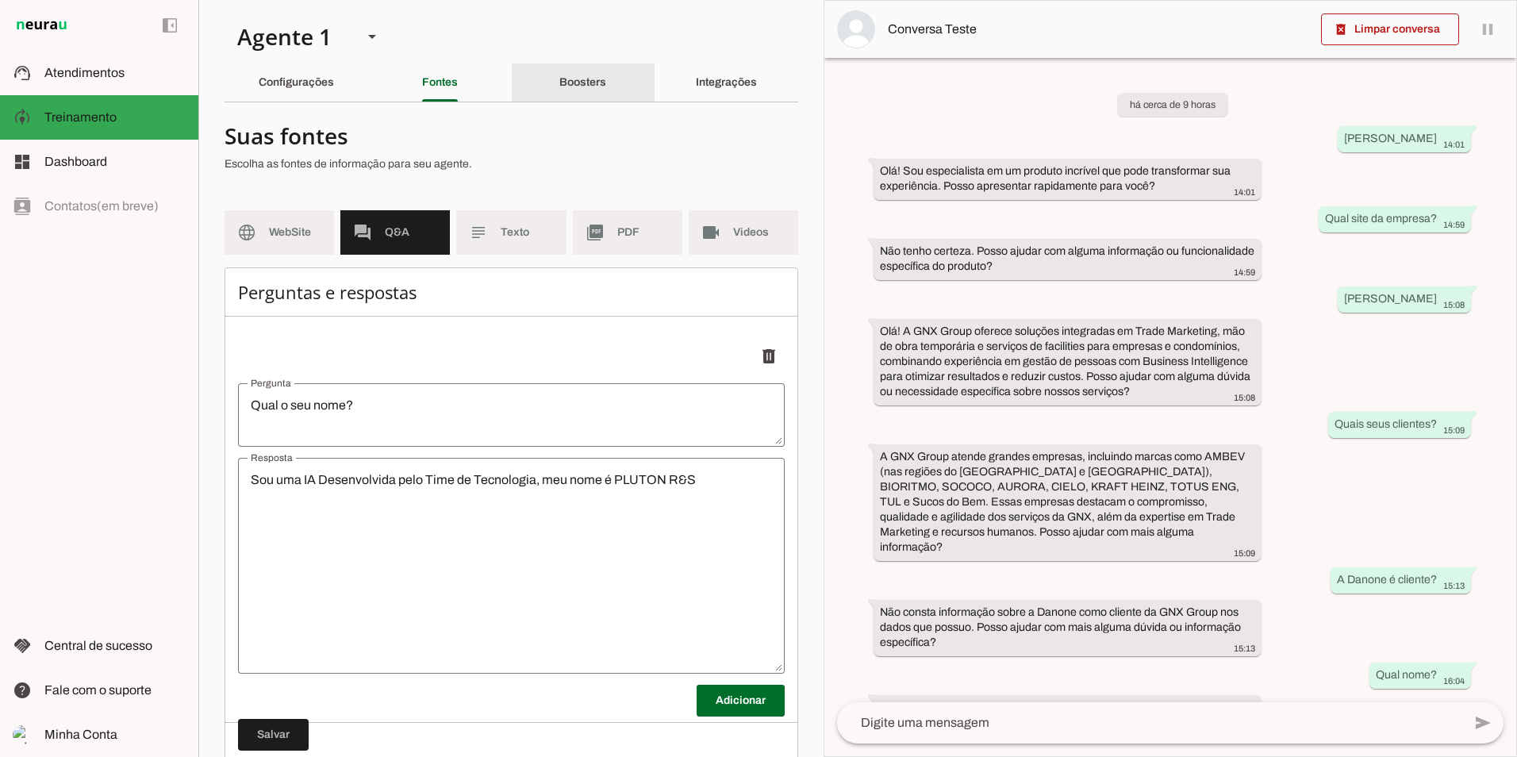
click at [571, 89] on div "Boosters" at bounding box center [582, 82] width 47 height 38
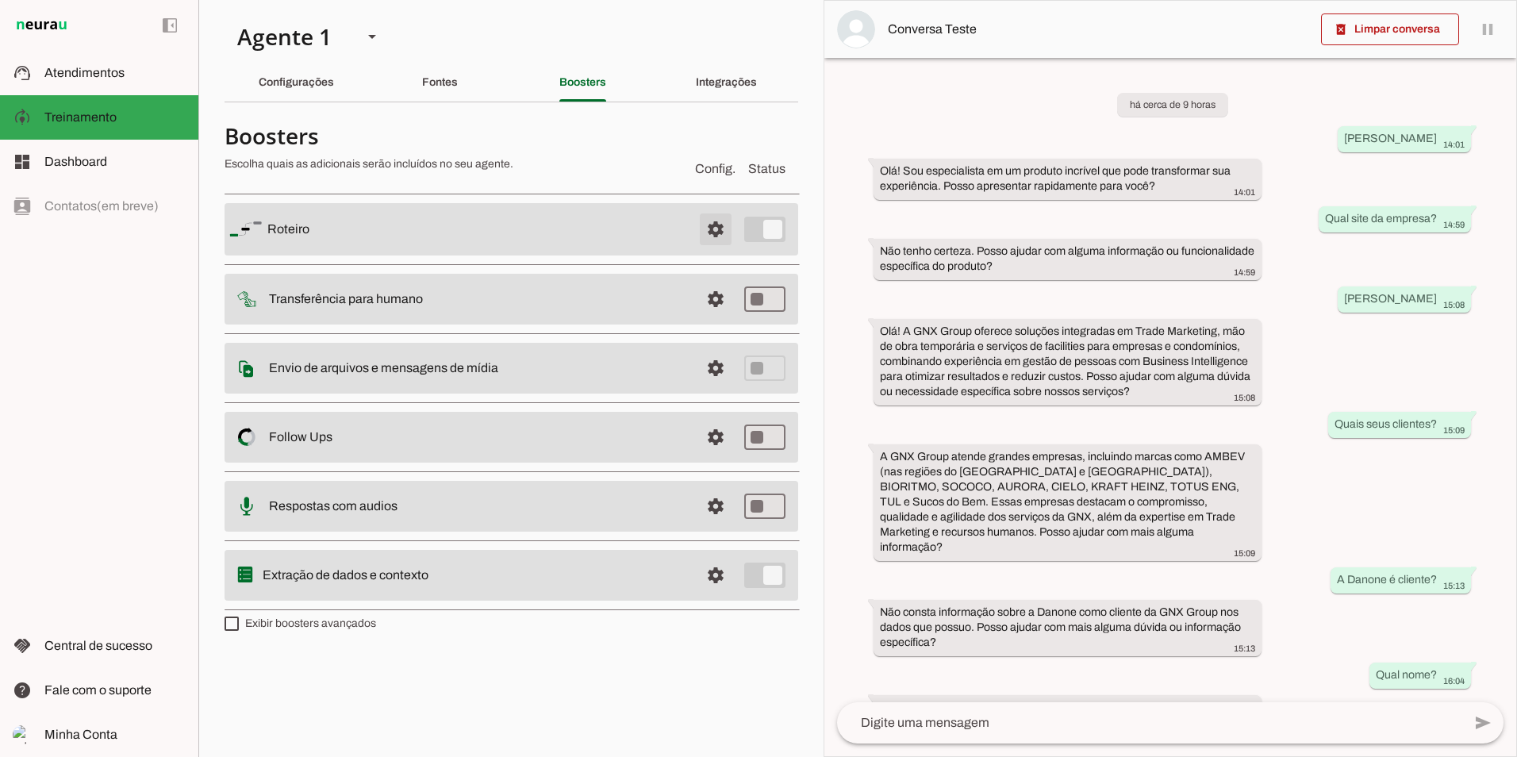
click at [713, 226] on span at bounding box center [715, 229] width 38 height 38
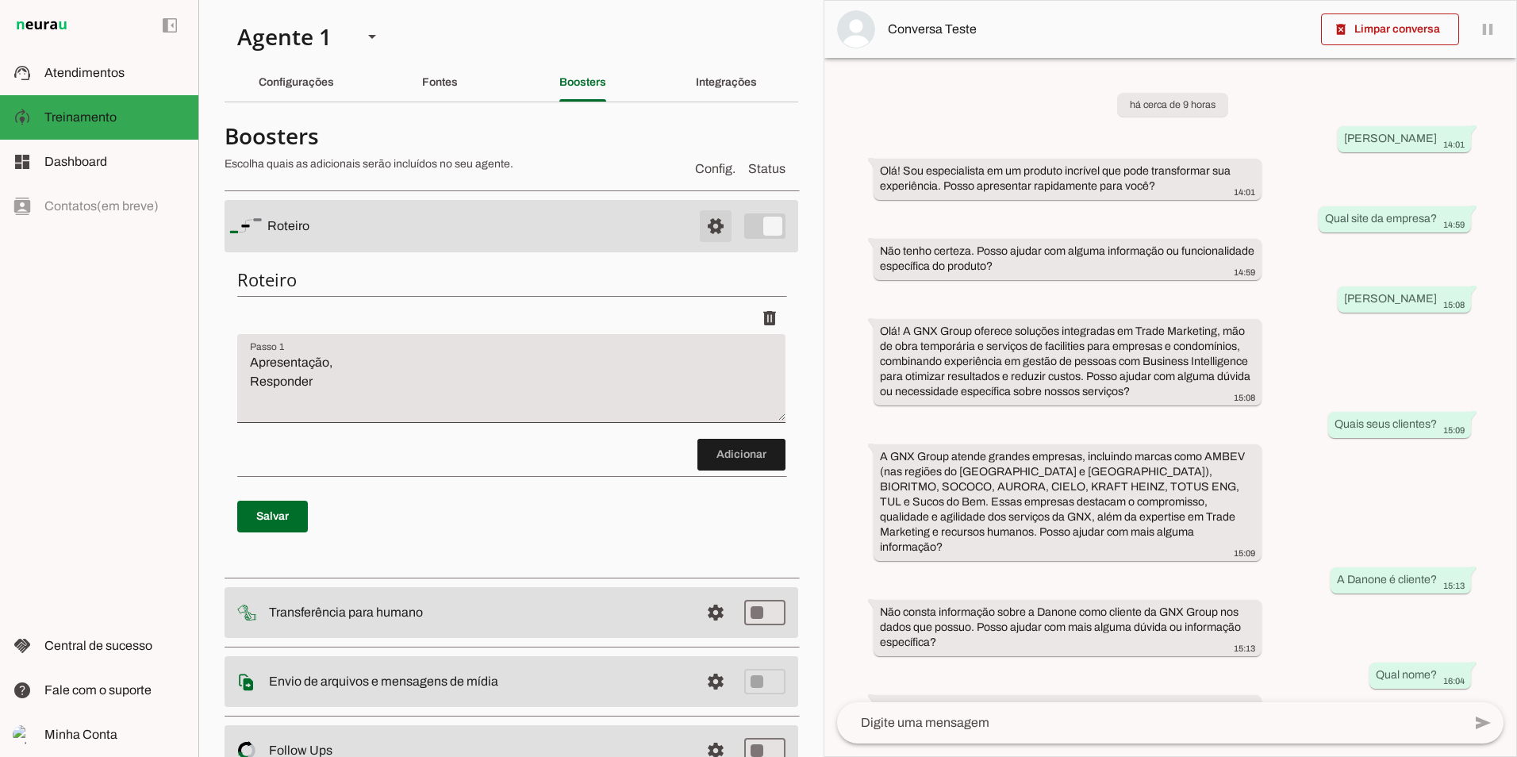
click at [713, 226] on span at bounding box center [715, 226] width 38 height 38
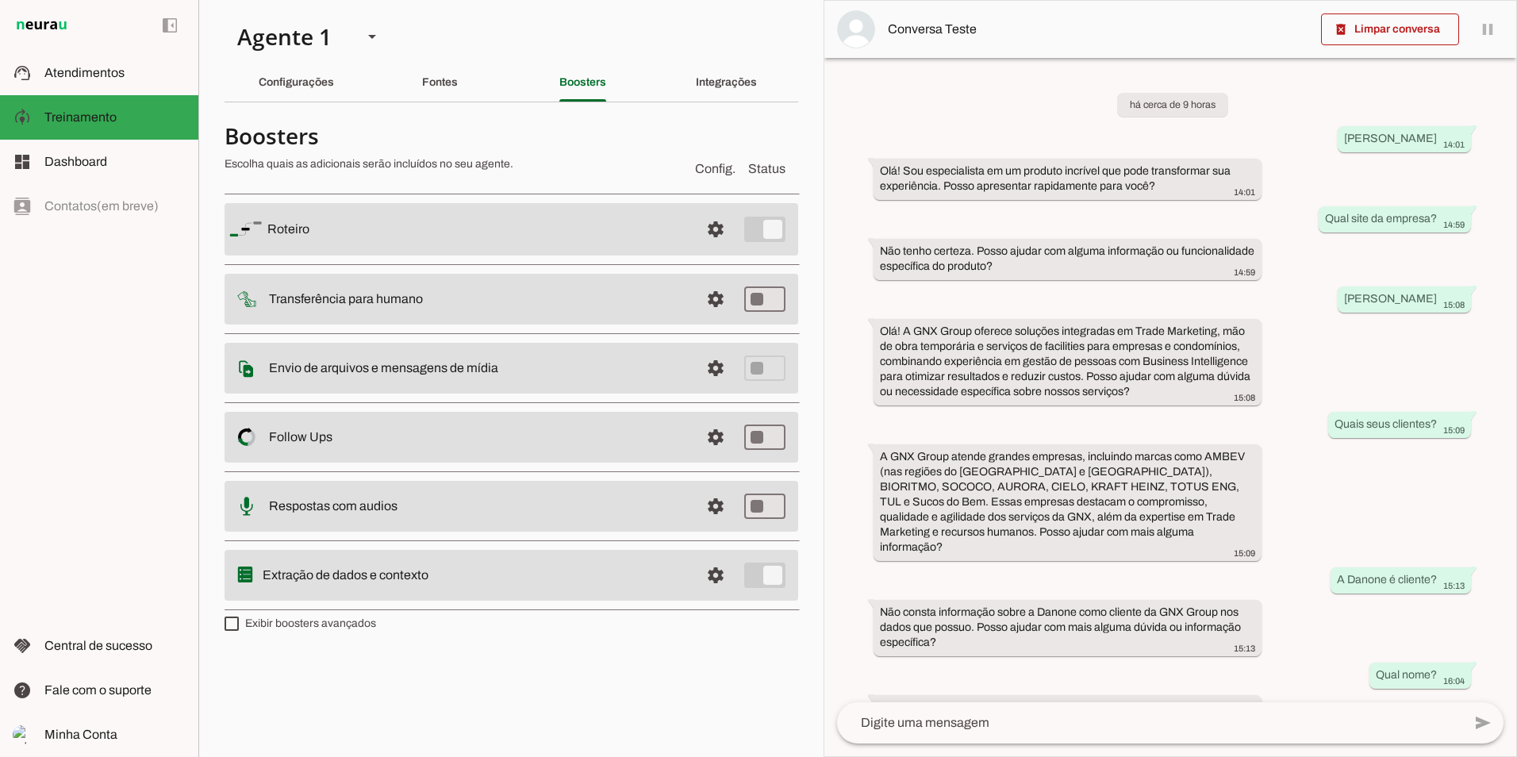
click at [780, 228] on md-item "settings [GEOGRAPHIC_DATA]" at bounding box center [510, 229] width 573 height 52
click at [770, 233] on md-item "settings [GEOGRAPHIC_DATA]" at bounding box center [510, 229] width 573 height 52
click at [0, 0] on slot "Integrações" at bounding box center [0, 0] width 0 height 0
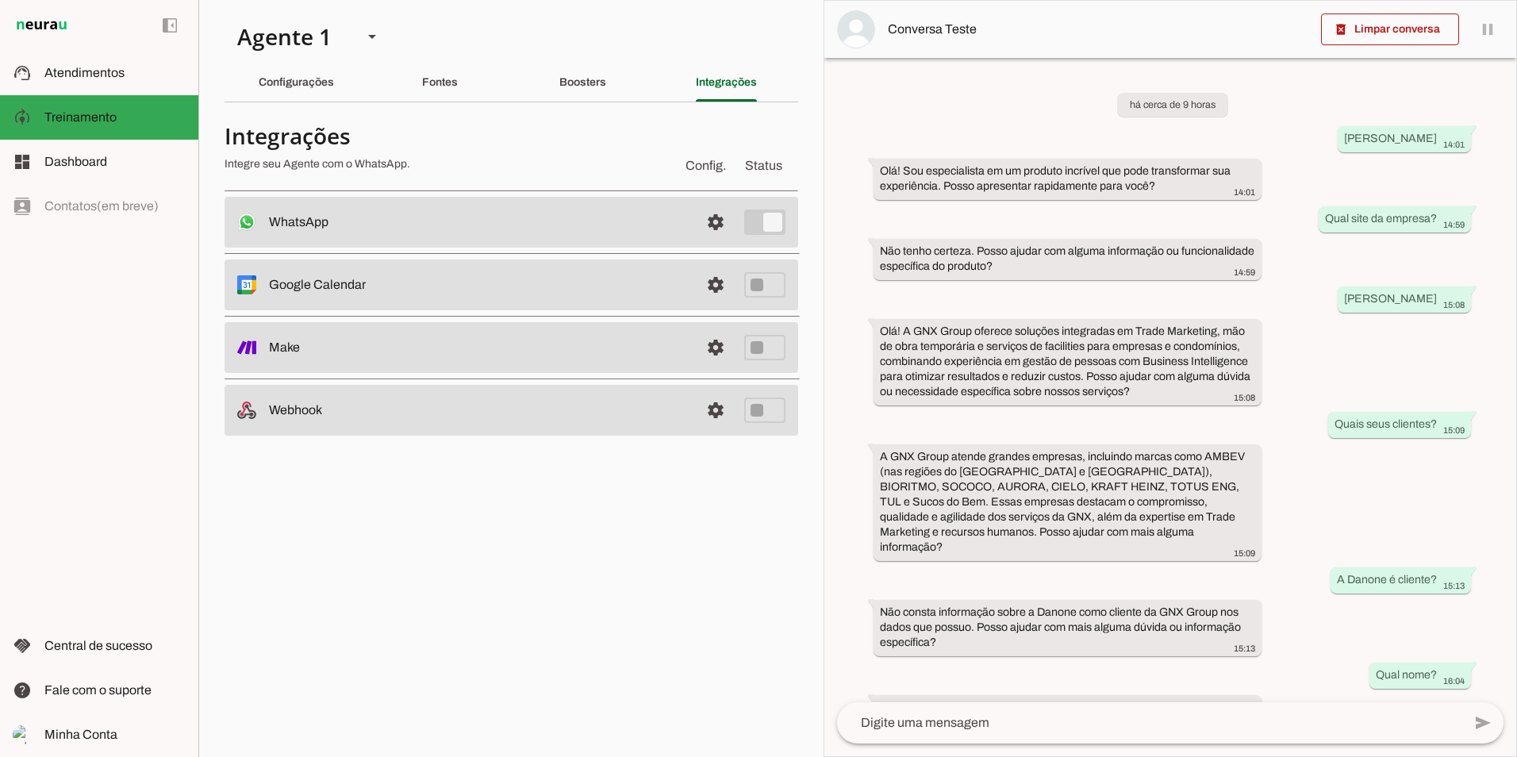
click at [762, 247] on md-item "settings Webhook" at bounding box center [510, 222] width 573 height 51
click at [0, 0] on slot "Make" at bounding box center [0, 0] width 0 height 0
click at [75, 152] on slot at bounding box center [114, 161] width 141 height 19
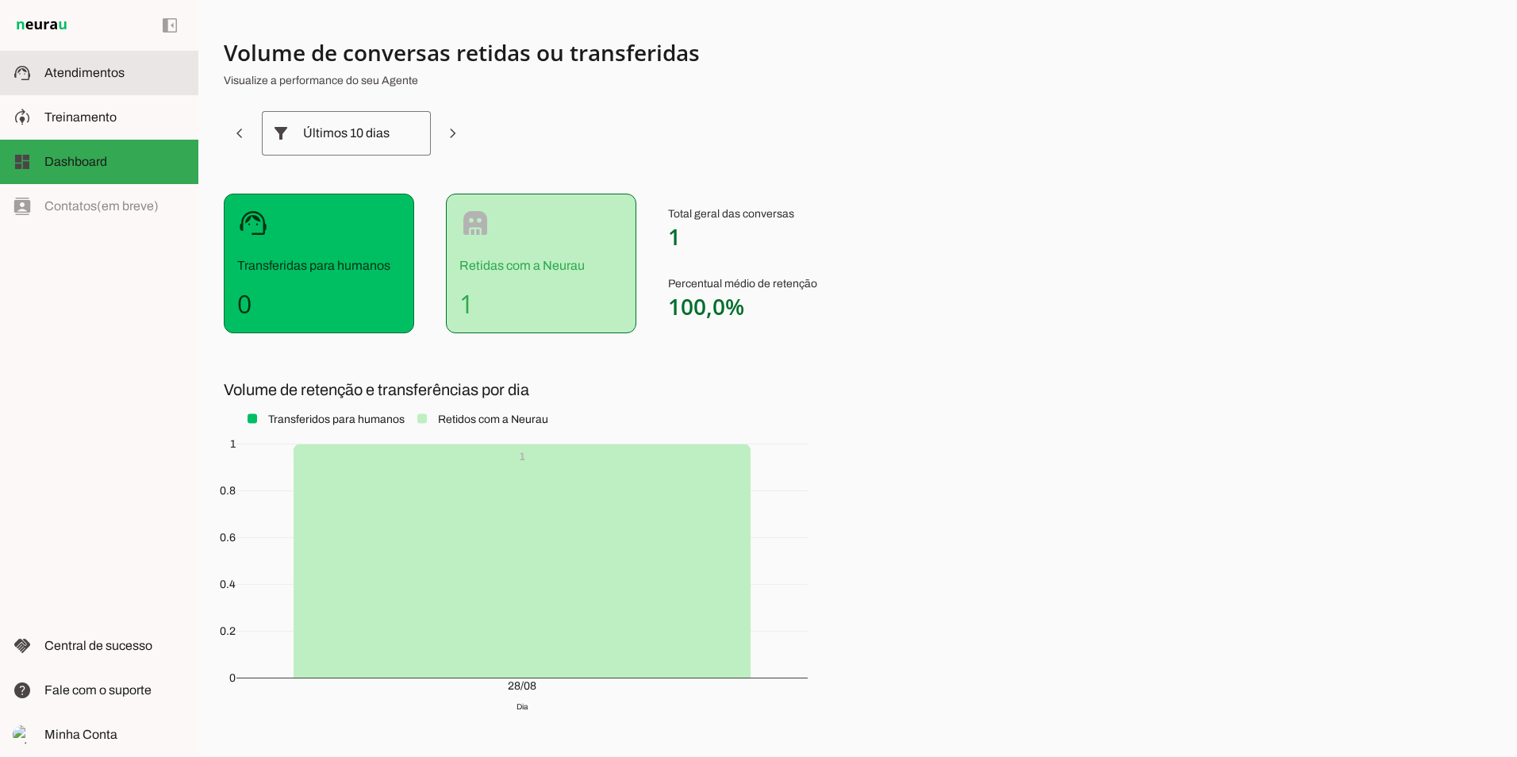
click at [75, 76] on span "Atendimentos" at bounding box center [84, 72] width 80 height 13
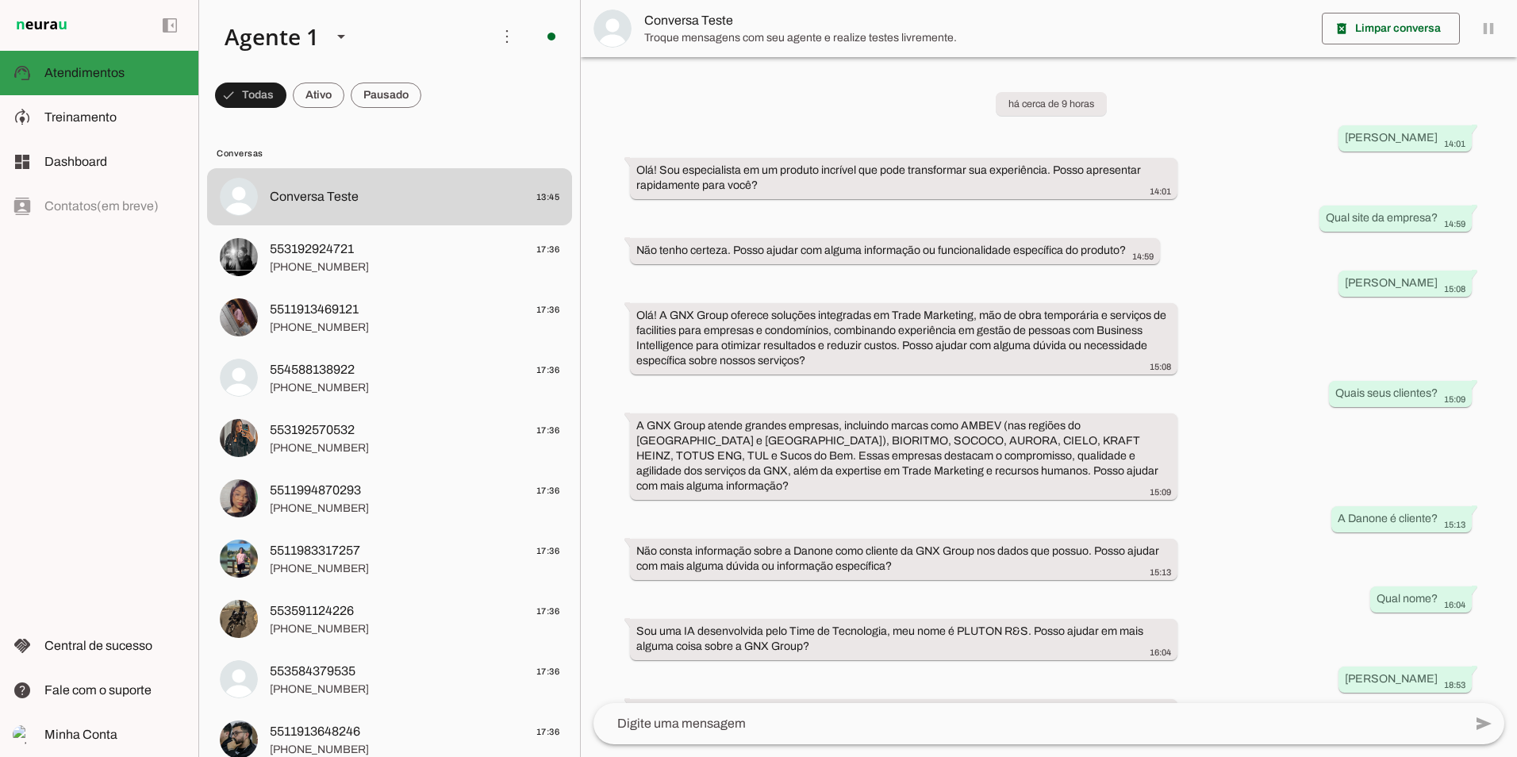
scroll to position [64, 0]
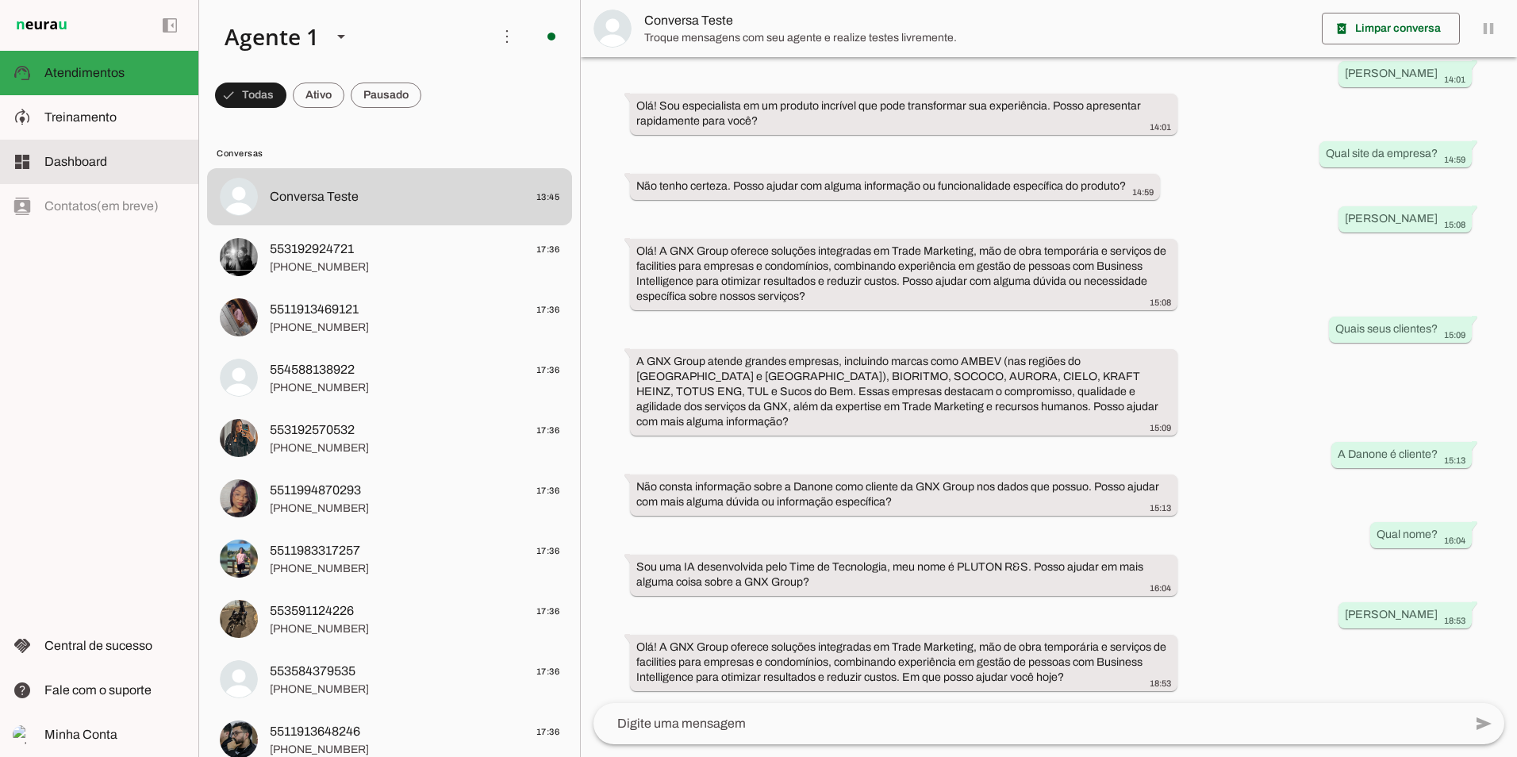
click at [64, 155] on span "Dashboard" at bounding box center [75, 161] width 63 height 13
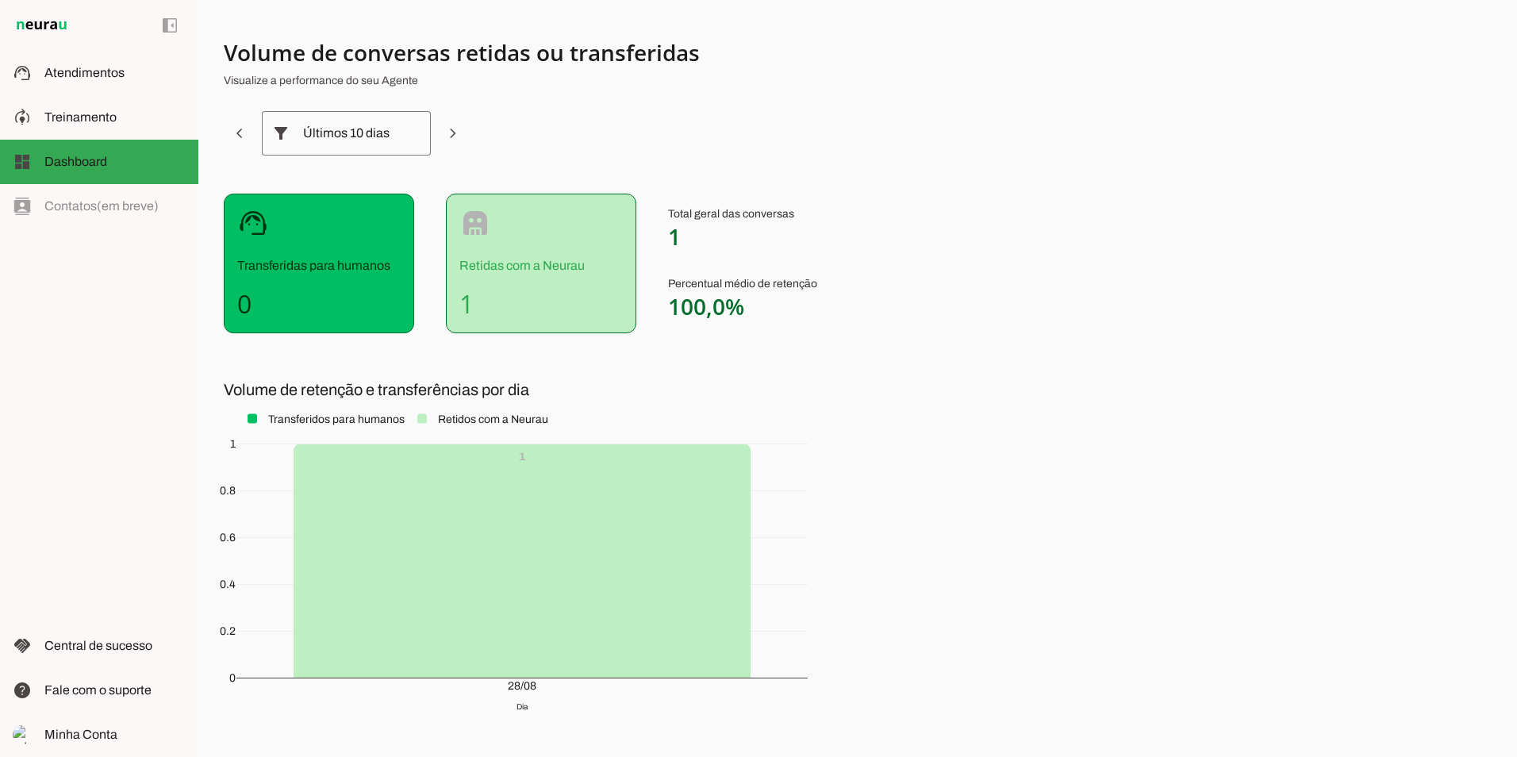
click at [336, 278] on div "support_agent Transferidas para humanos 0" at bounding box center [319, 264] width 190 height 140
click at [512, 272] on p "Retidas com a Neurau" at bounding box center [540, 265] width 163 height 19
click at [105, 82] on slot at bounding box center [114, 72] width 141 height 19
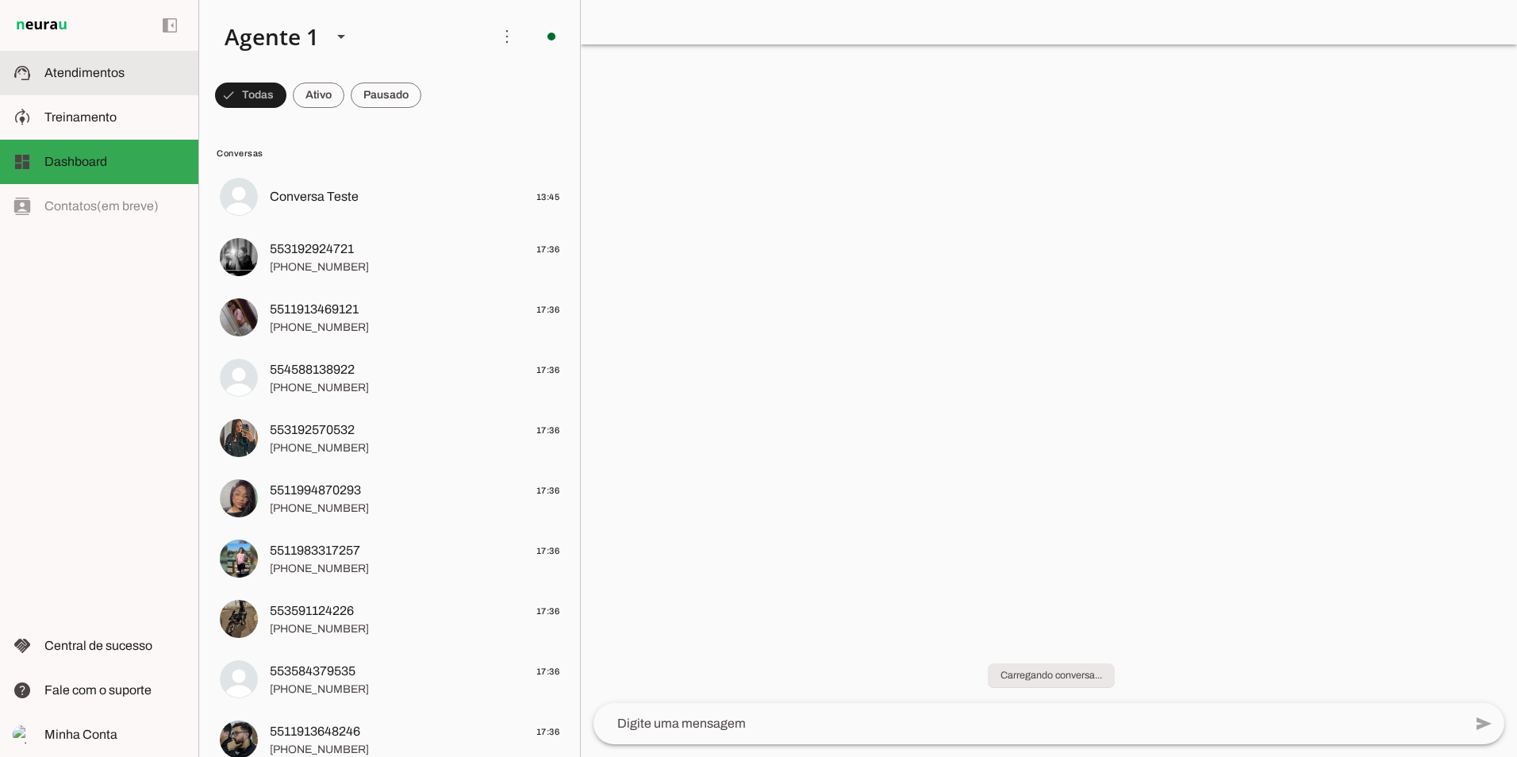
scroll to position [64, 0]
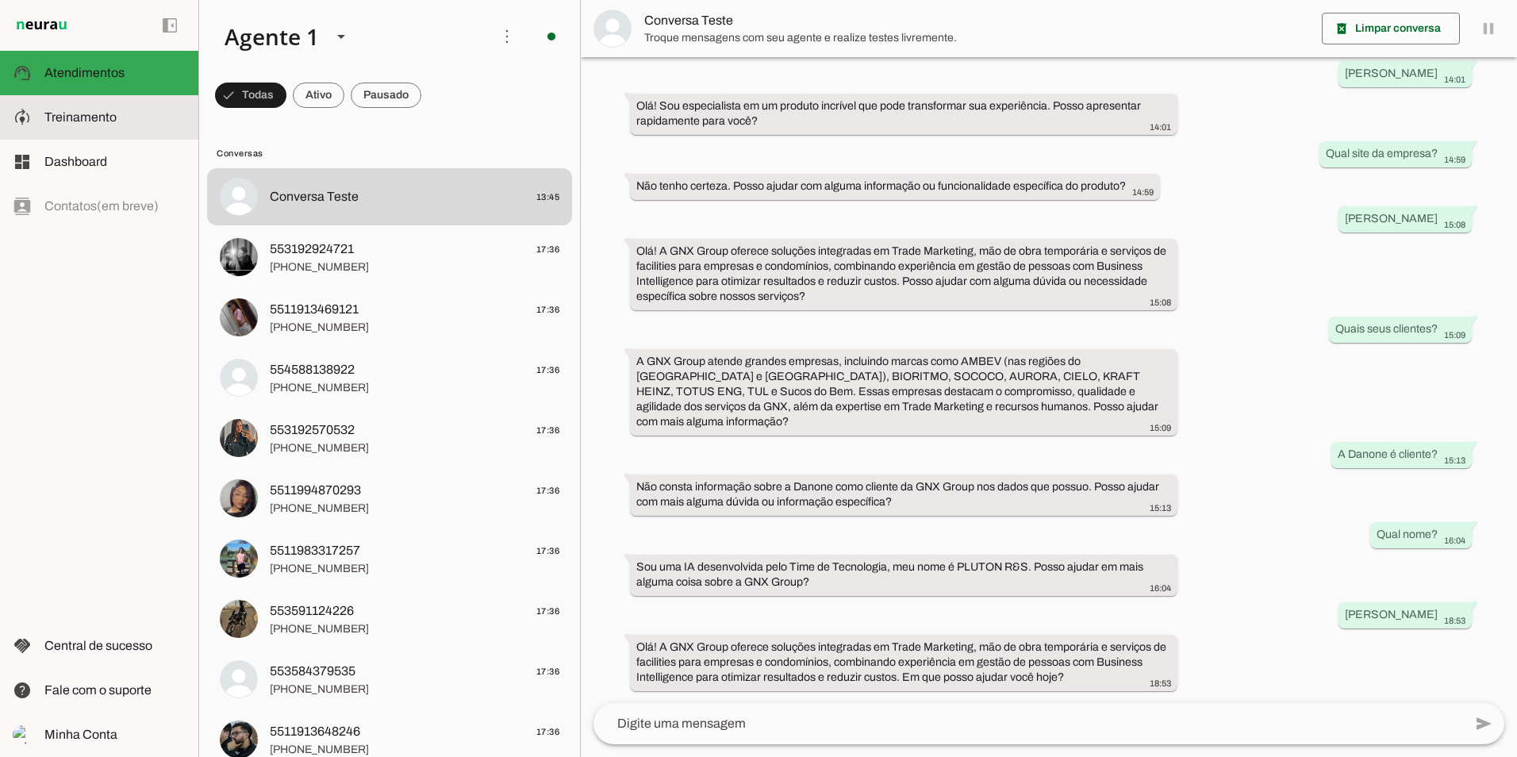
click at [106, 109] on slot at bounding box center [114, 117] width 141 height 19
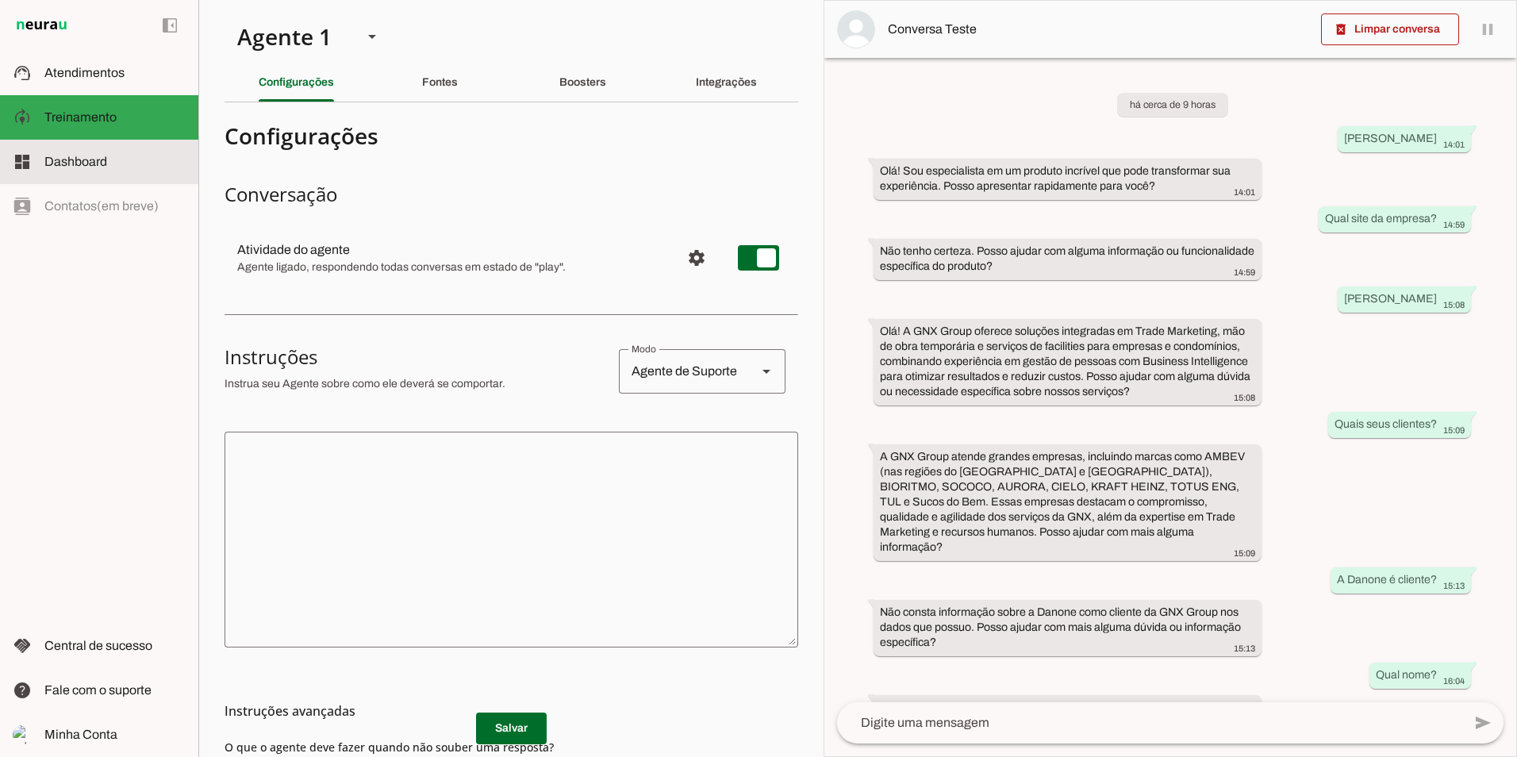
click at [106, 170] on slot at bounding box center [114, 161] width 141 height 19
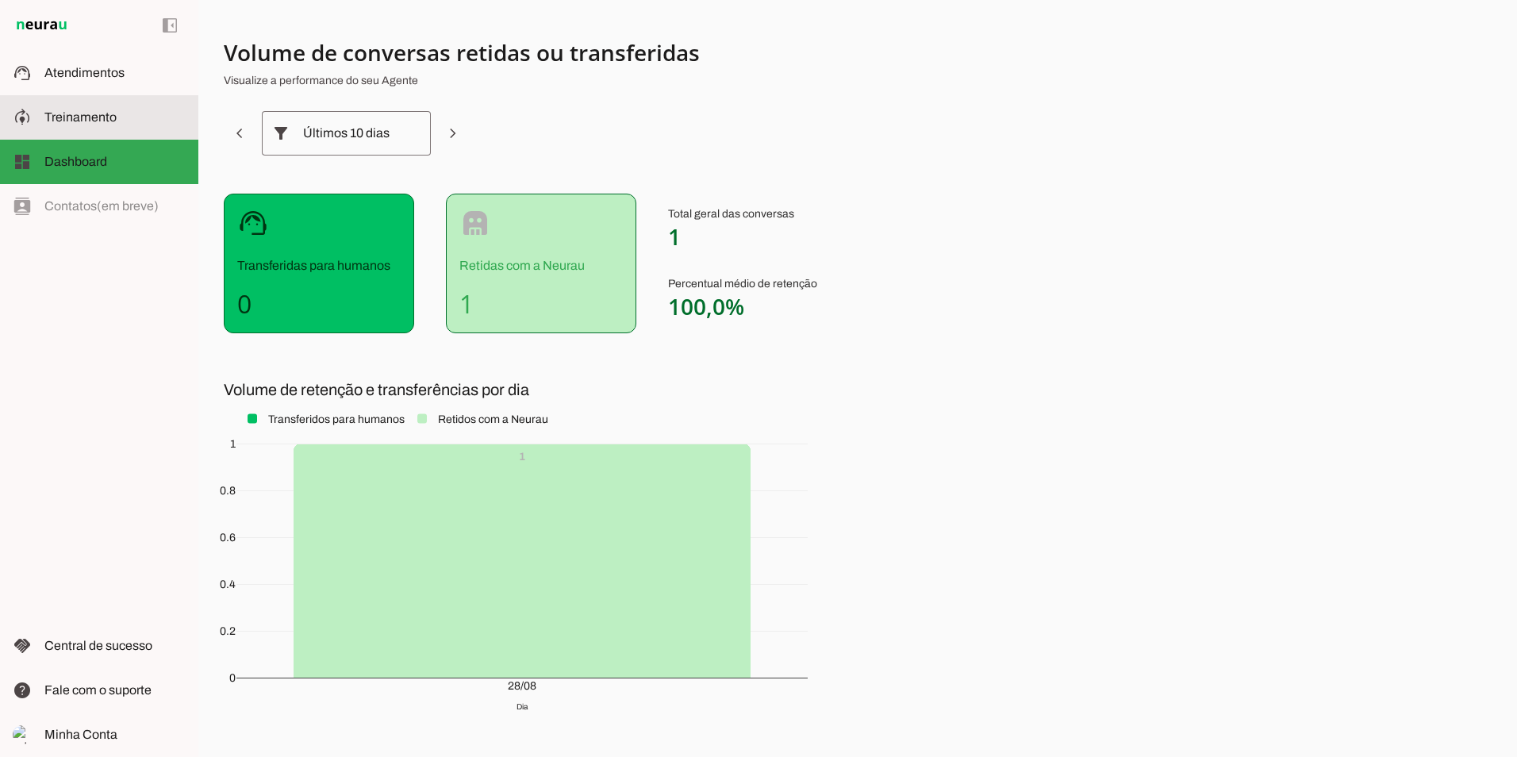
drag, startPoint x: 99, startPoint y: 127, endPoint x: 94, endPoint y: 116, distance: 12.1
click at [98, 127] on md-item "model_training Treinamento Treinamento" at bounding box center [99, 117] width 198 height 44
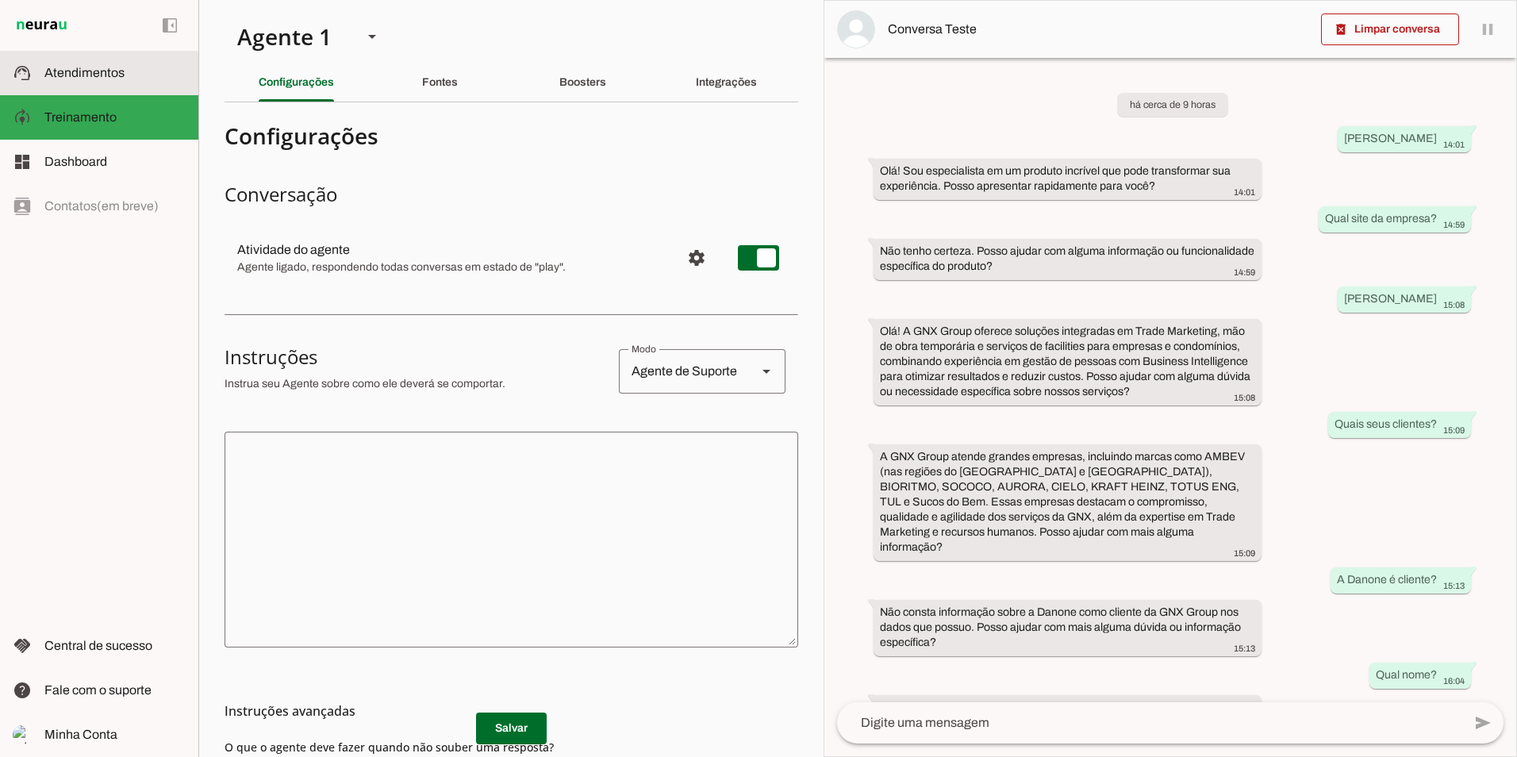
click at [92, 74] on span "Atendimentos" at bounding box center [84, 72] width 80 height 13
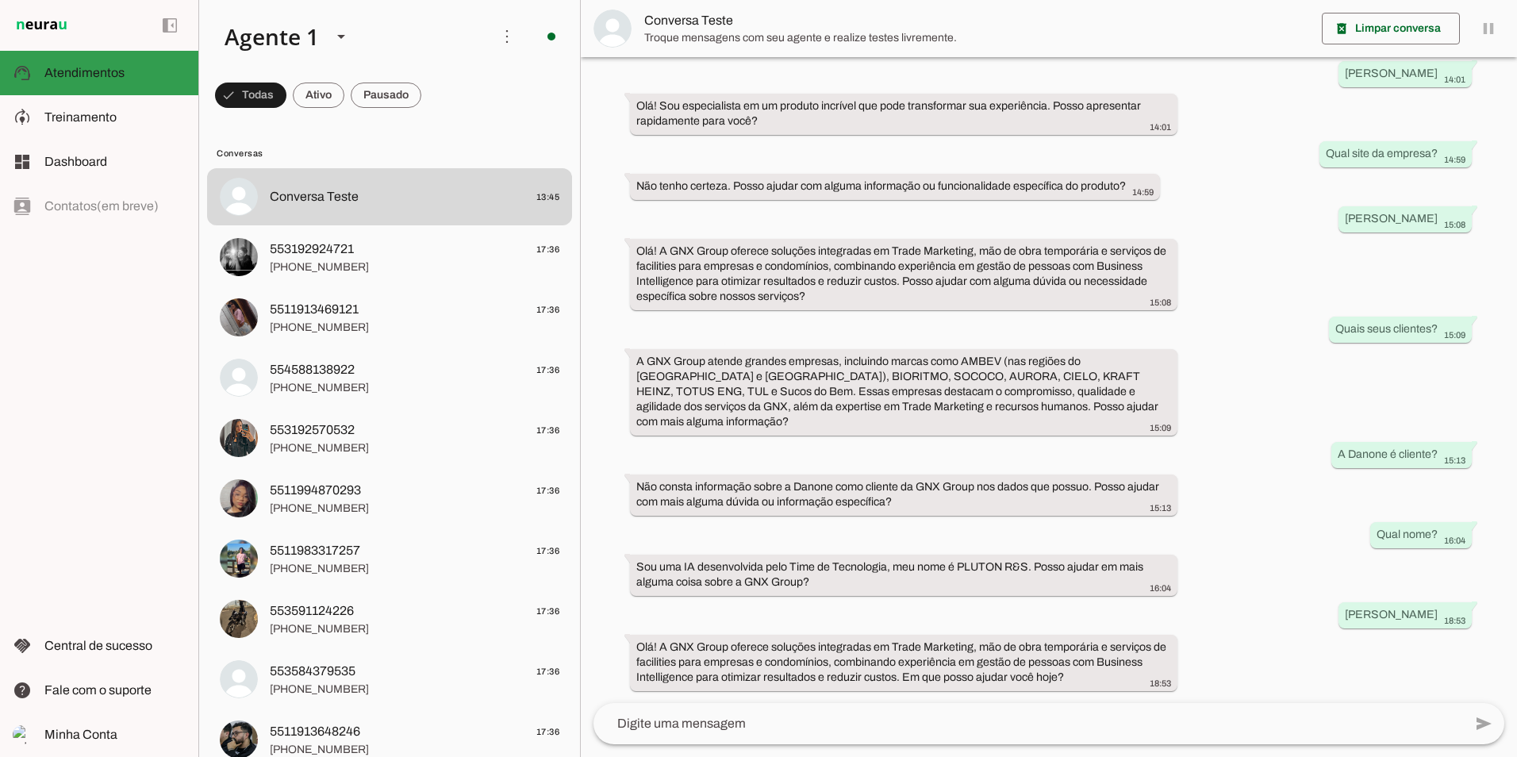
scroll to position [64, 0]
click at [1354, 23] on span at bounding box center [1390, 29] width 138 height 38
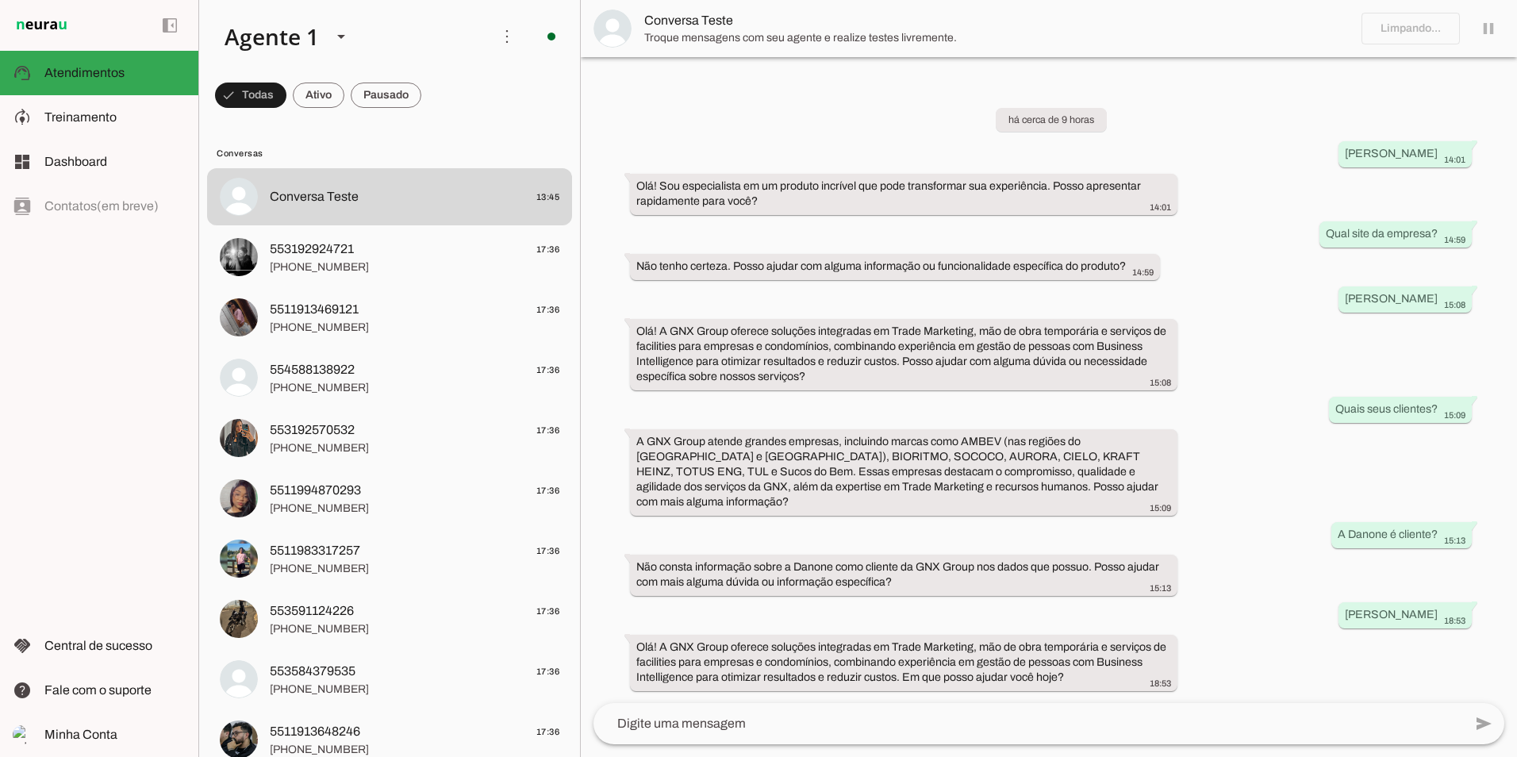
scroll to position [0, 0]
click at [497, 38] on span at bounding box center [507, 36] width 38 height 38
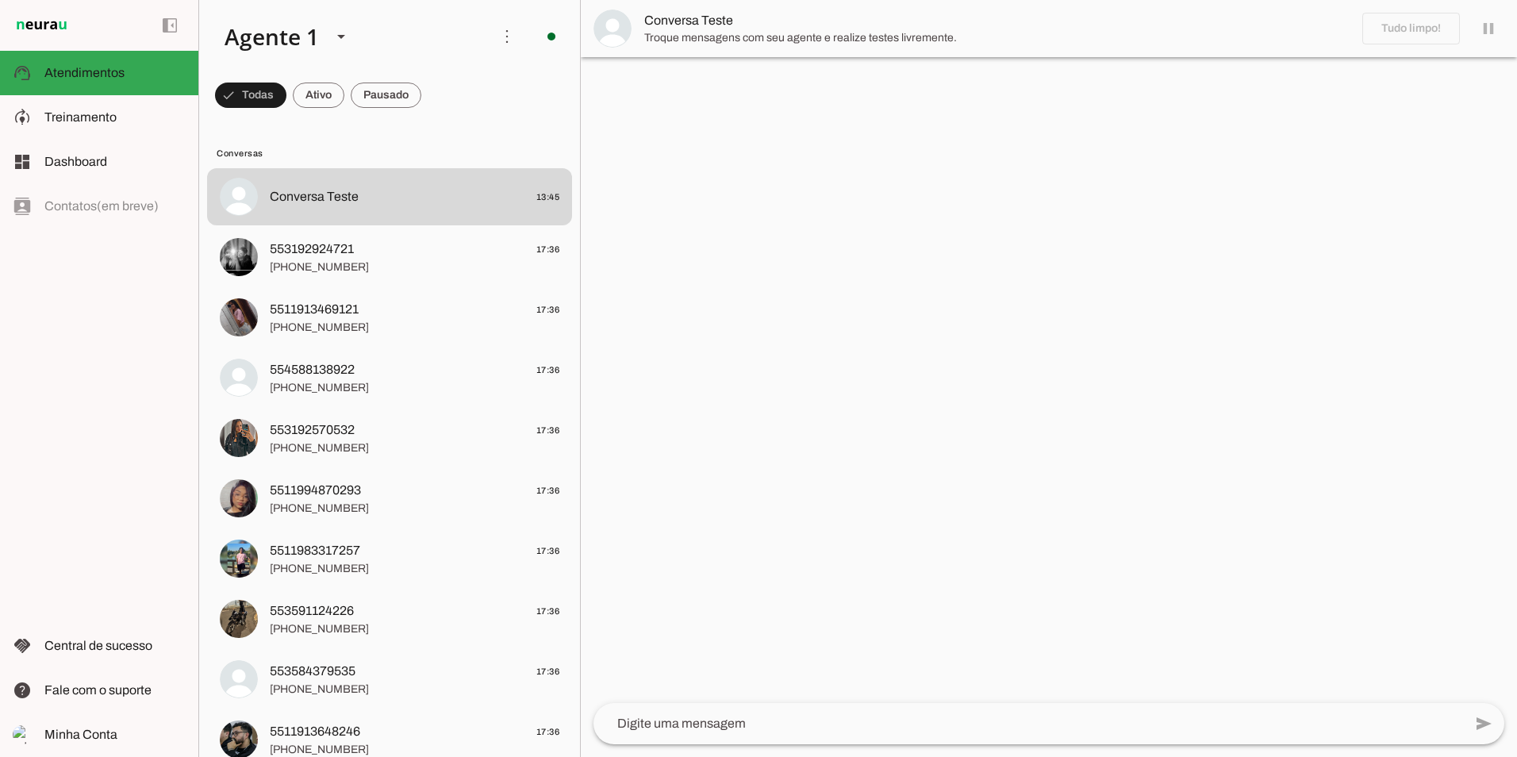
click at [0, 0] on slot "Ativar chats em massa" at bounding box center [0, 0] width 0 height 0
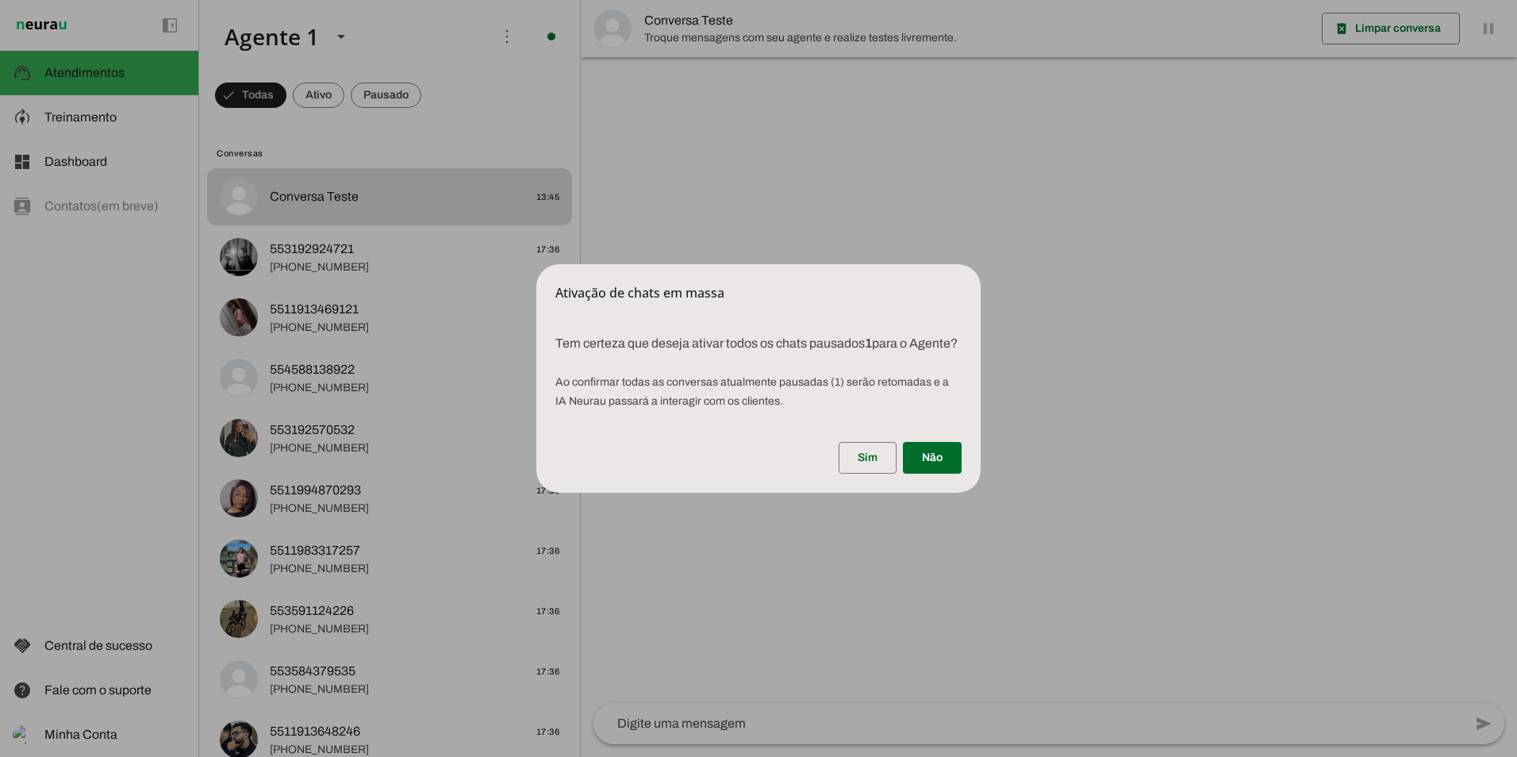
click at [980, 310] on dialog "Ativação de chats em massa Tem certeza que deseja ativar todos os chats pausa…" at bounding box center [758, 378] width 444 height 228
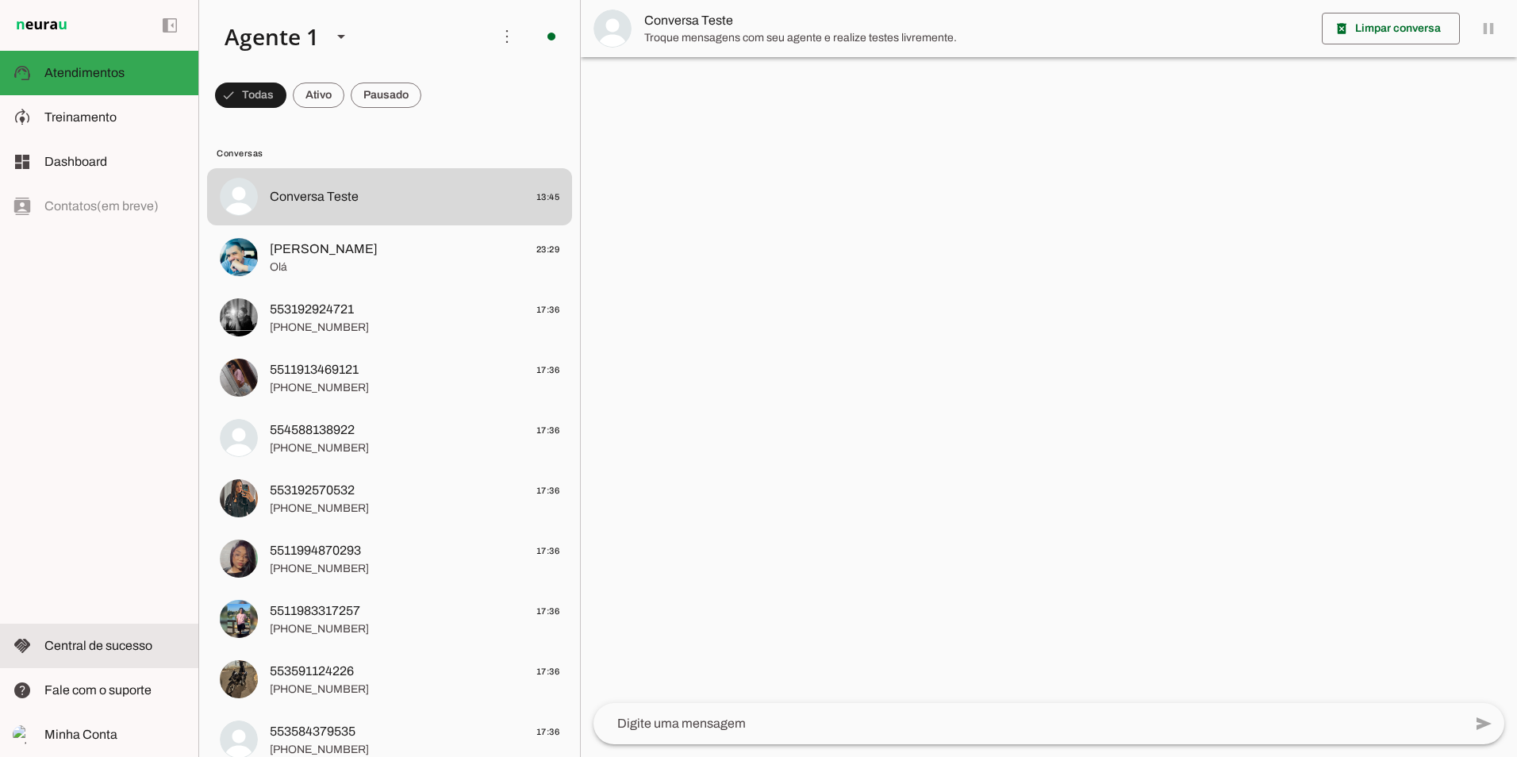
click at [98, 646] on span "Central de sucesso" at bounding box center [98, 644] width 108 height 13
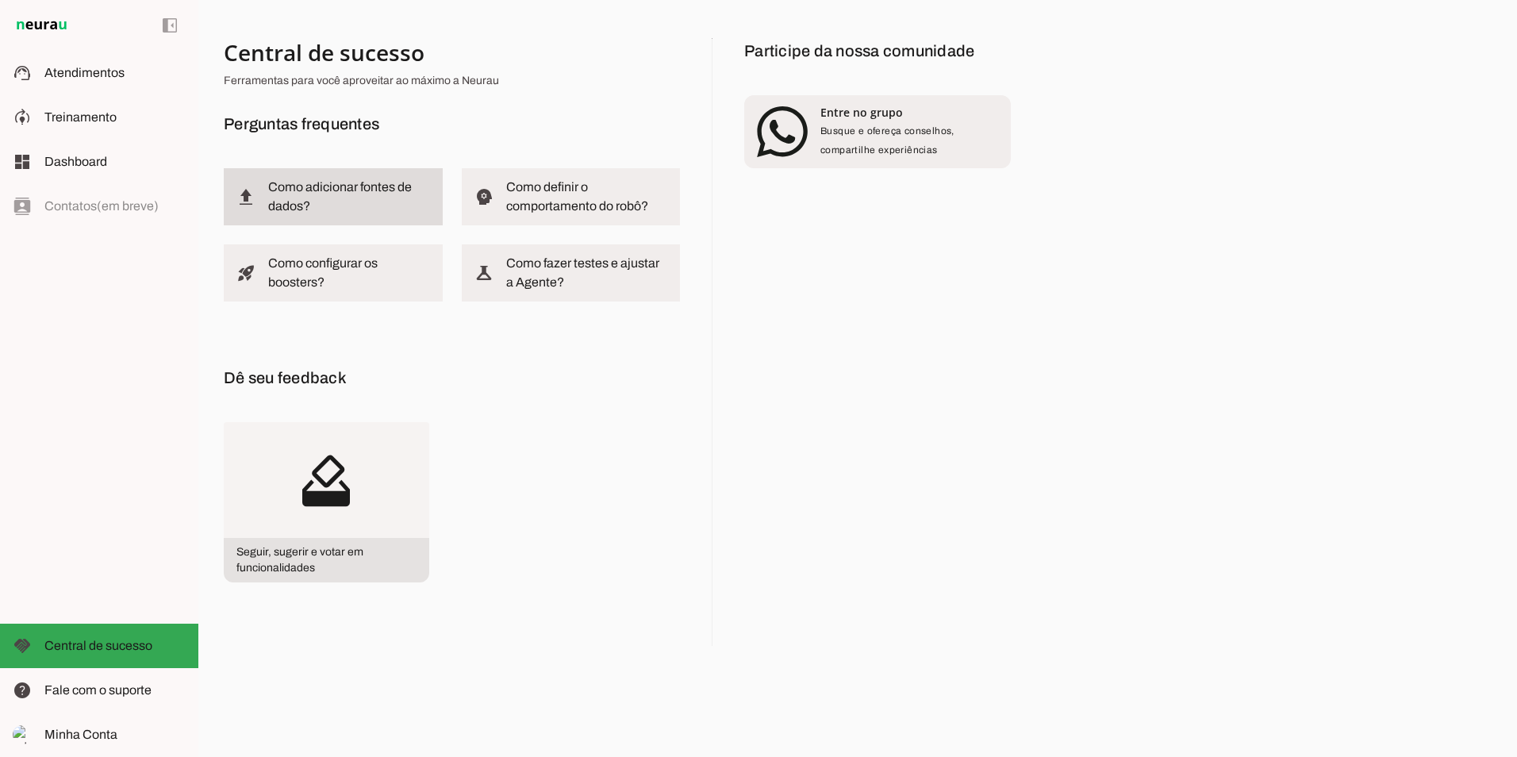
click at [323, 196] on slot at bounding box center [349, 197] width 162 height 38
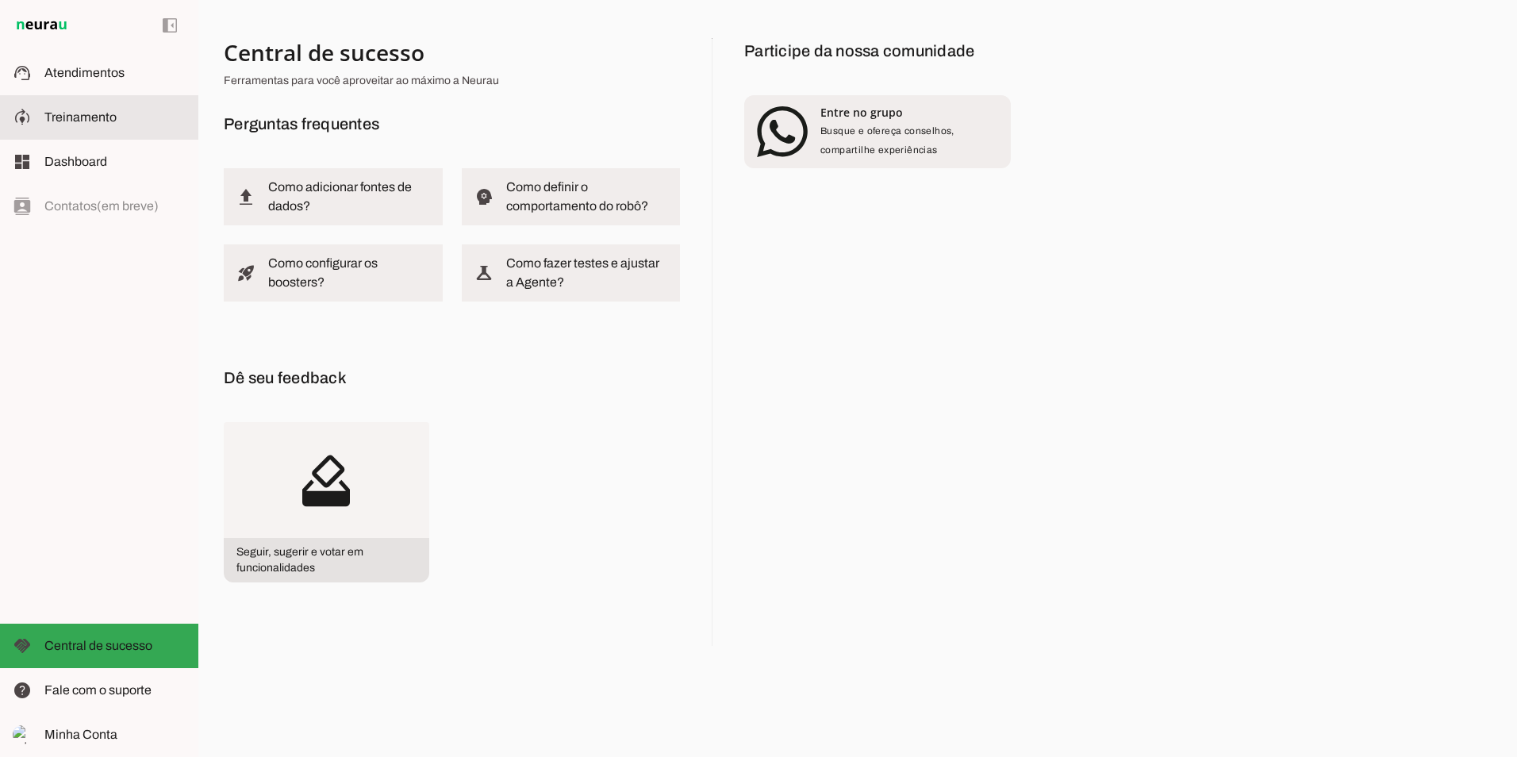
click at [98, 124] on slot at bounding box center [114, 117] width 141 height 19
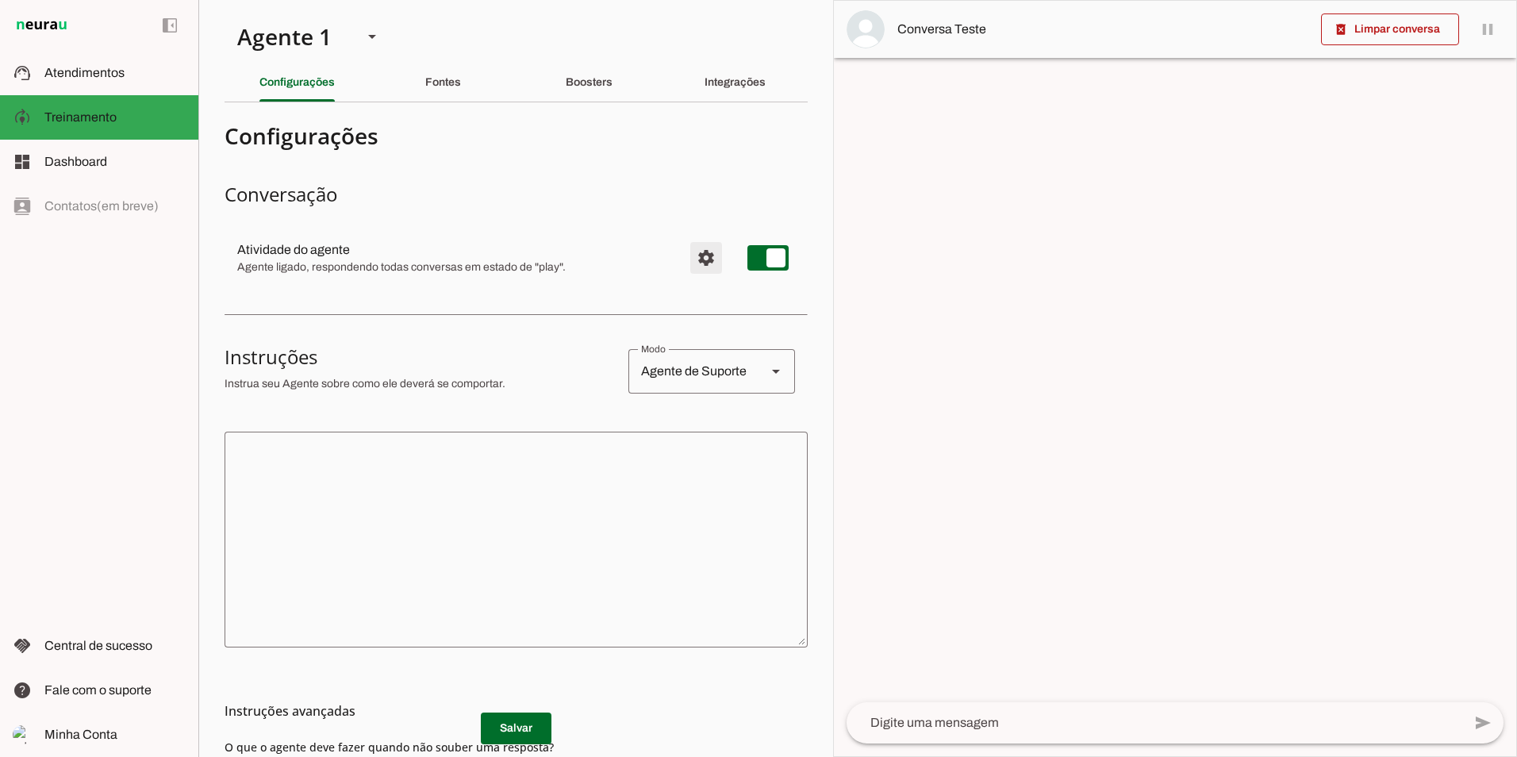
click at [688, 253] on span "Configurações avançadas" at bounding box center [706, 258] width 38 height 38
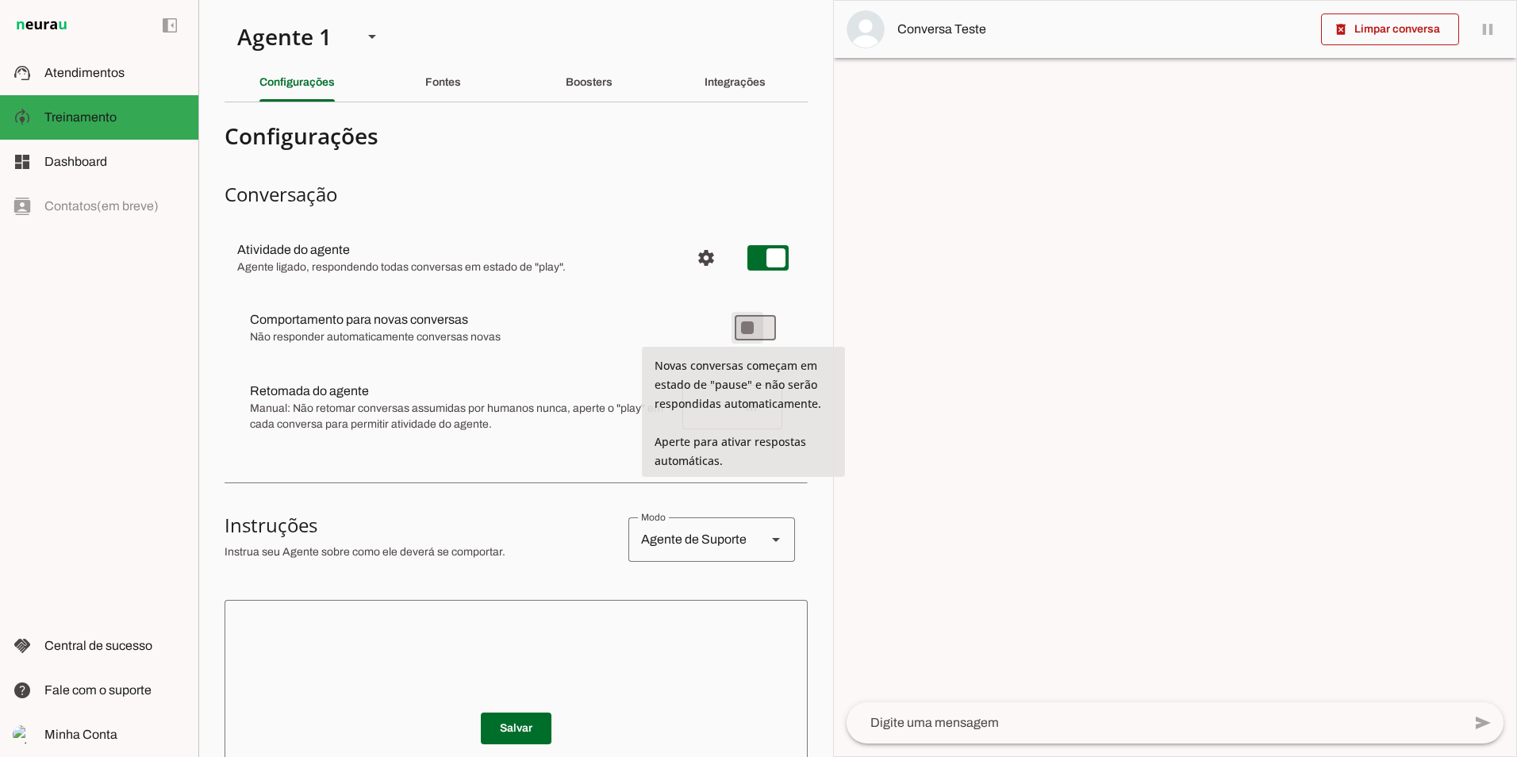
type md-switch "on"
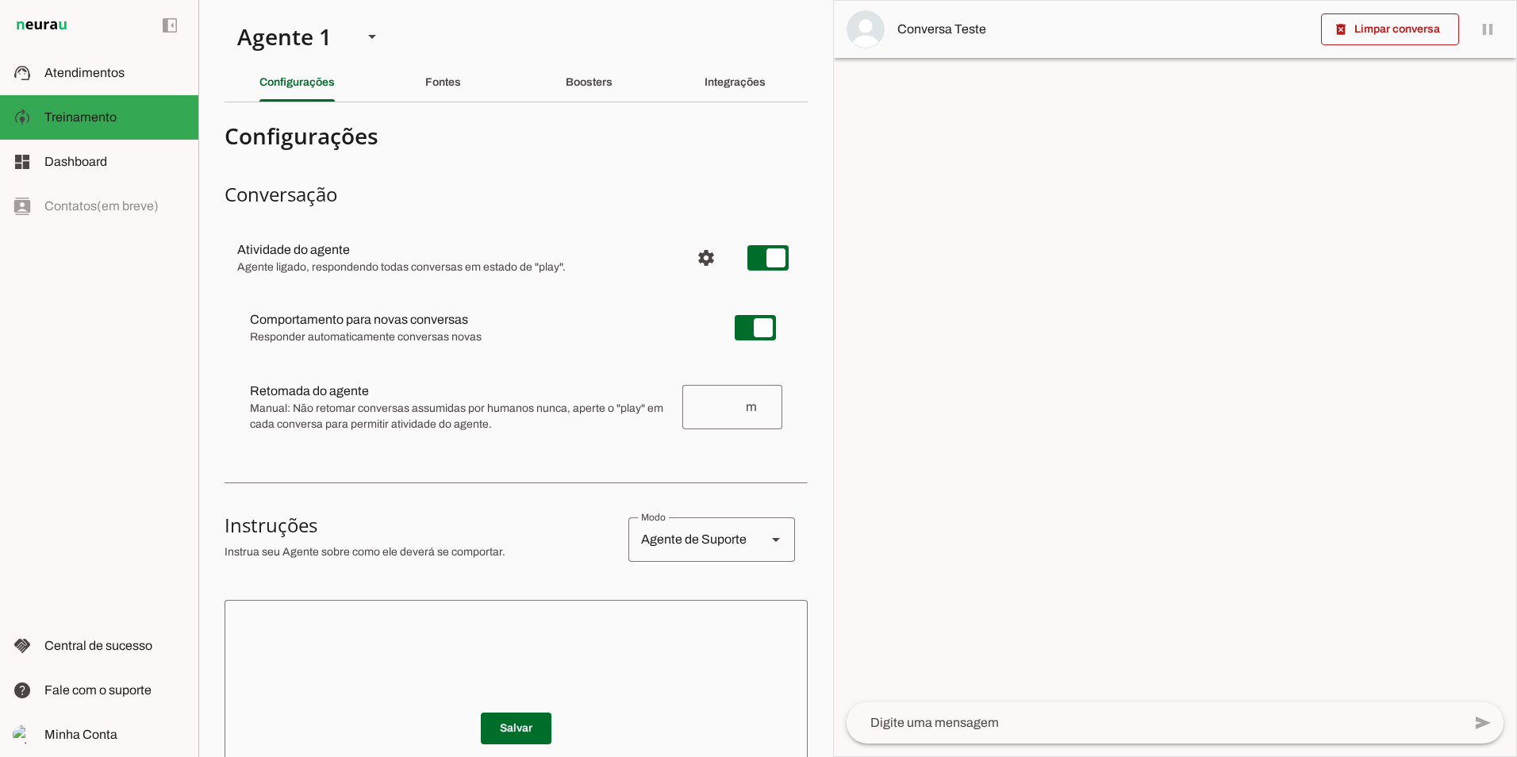
click at [579, 353] on md-item "Comportamento para novas conversas [PERSON_NAME] conversas começam em estado de…" at bounding box center [516, 327] width 558 height 57
click at [454, 75] on div "Fontes" at bounding box center [443, 82] width 36 height 38
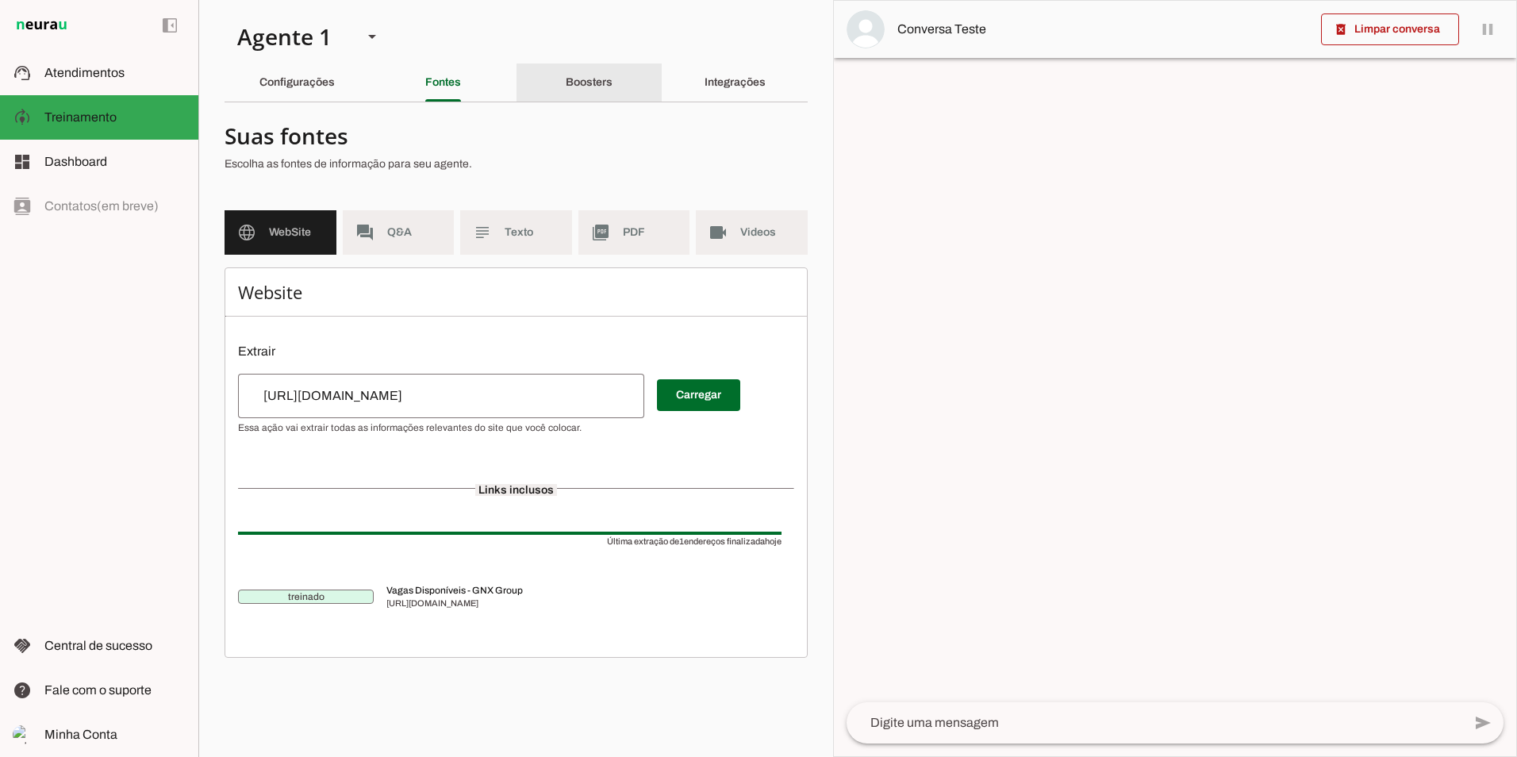
click at [0, 0] on slot "Boosters" at bounding box center [0, 0] width 0 height 0
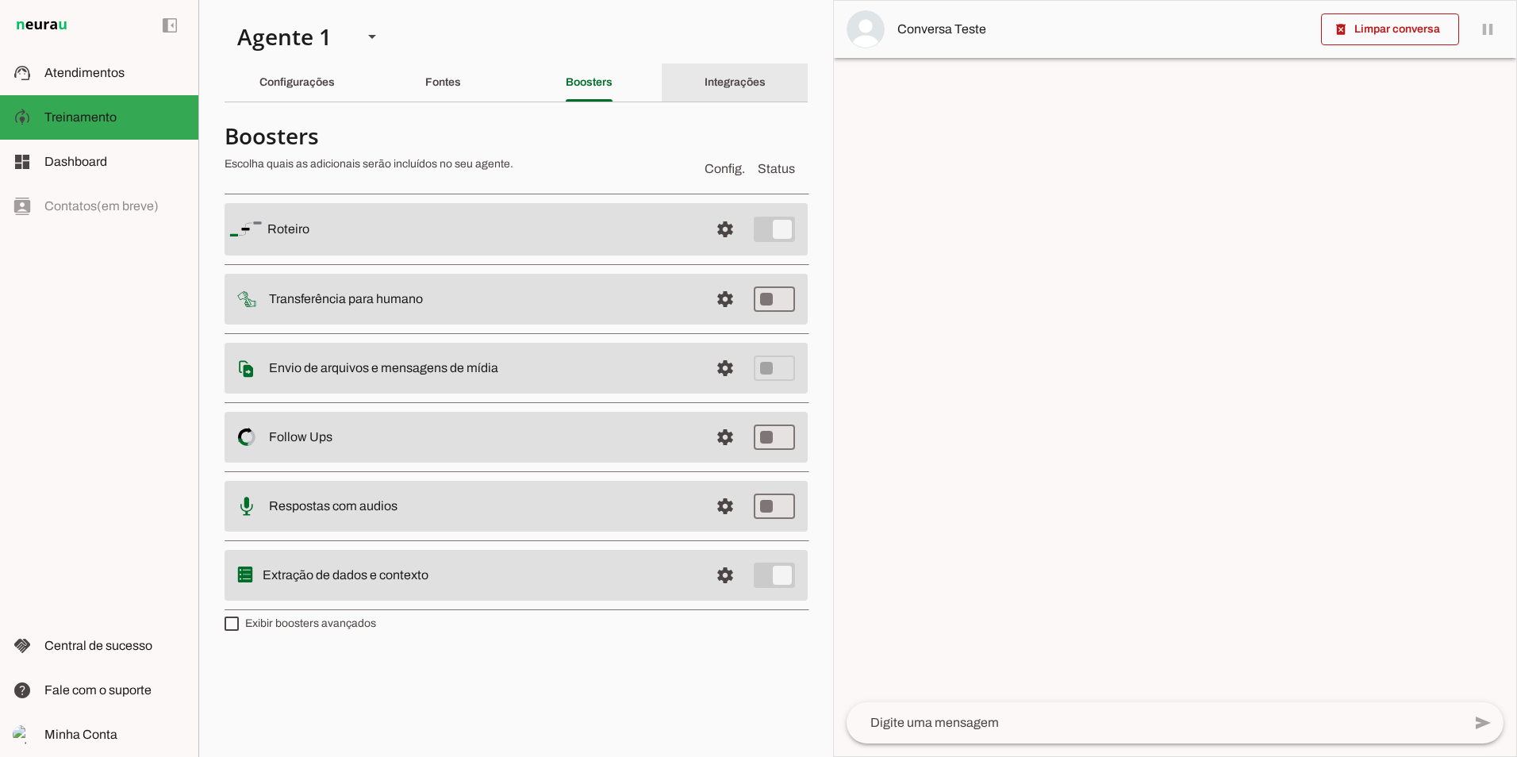
click at [704, 81] on div "Integrações" at bounding box center [734, 82] width 61 height 38
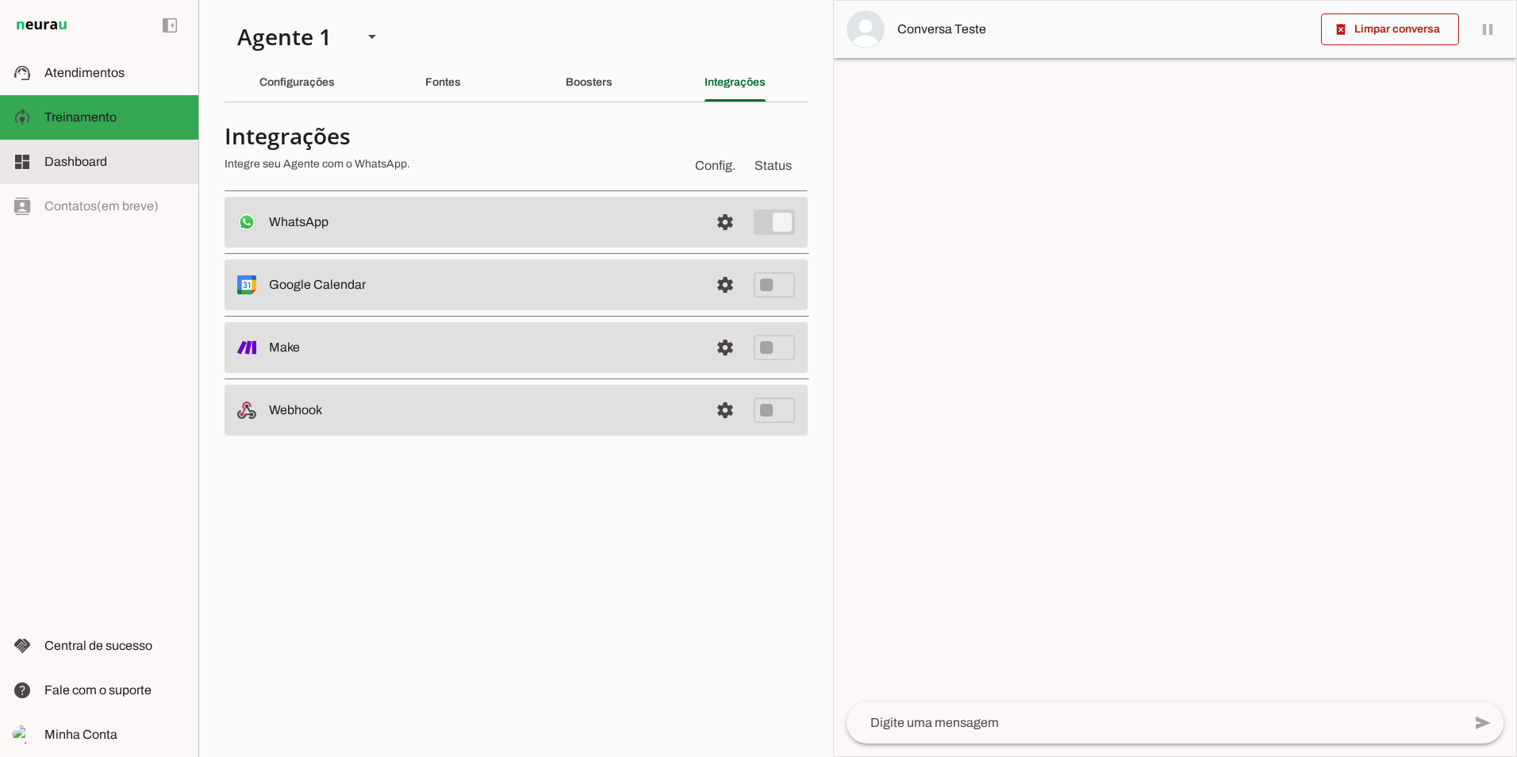
click at [95, 170] on slot at bounding box center [114, 161] width 141 height 19
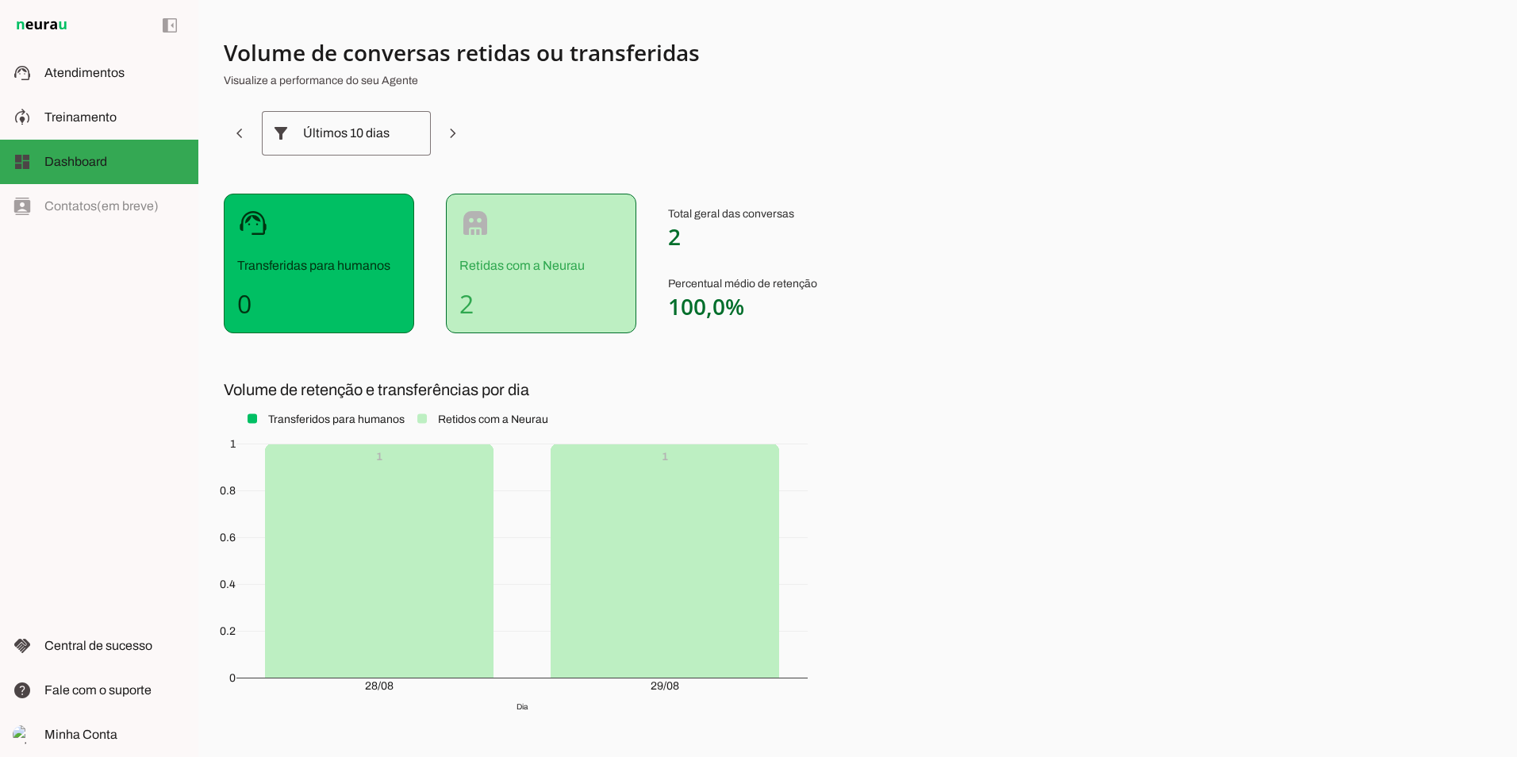
click at [514, 286] on div "robot Retidas com a Neurau 2" at bounding box center [541, 264] width 190 height 140
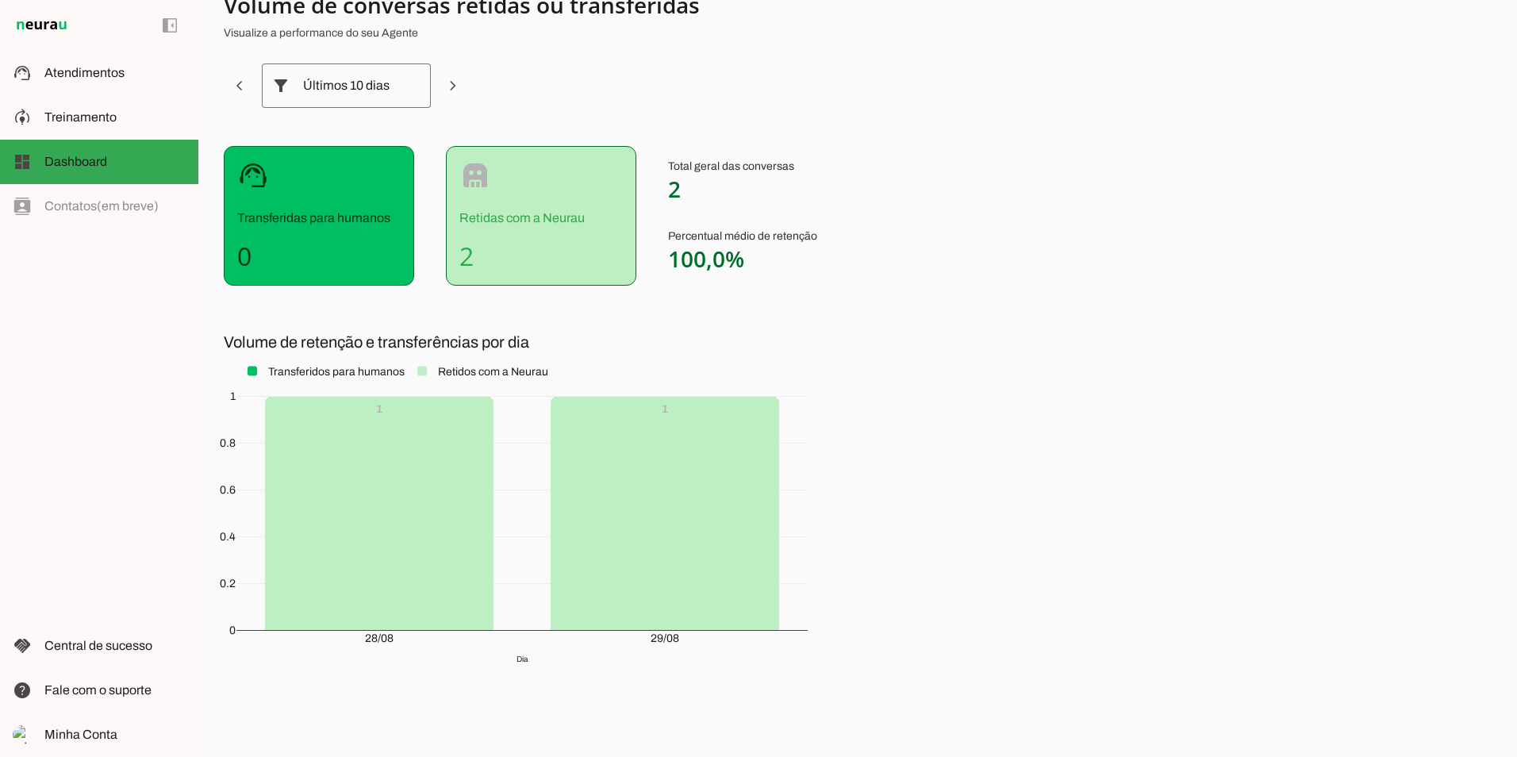
scroll to position [73, 0]
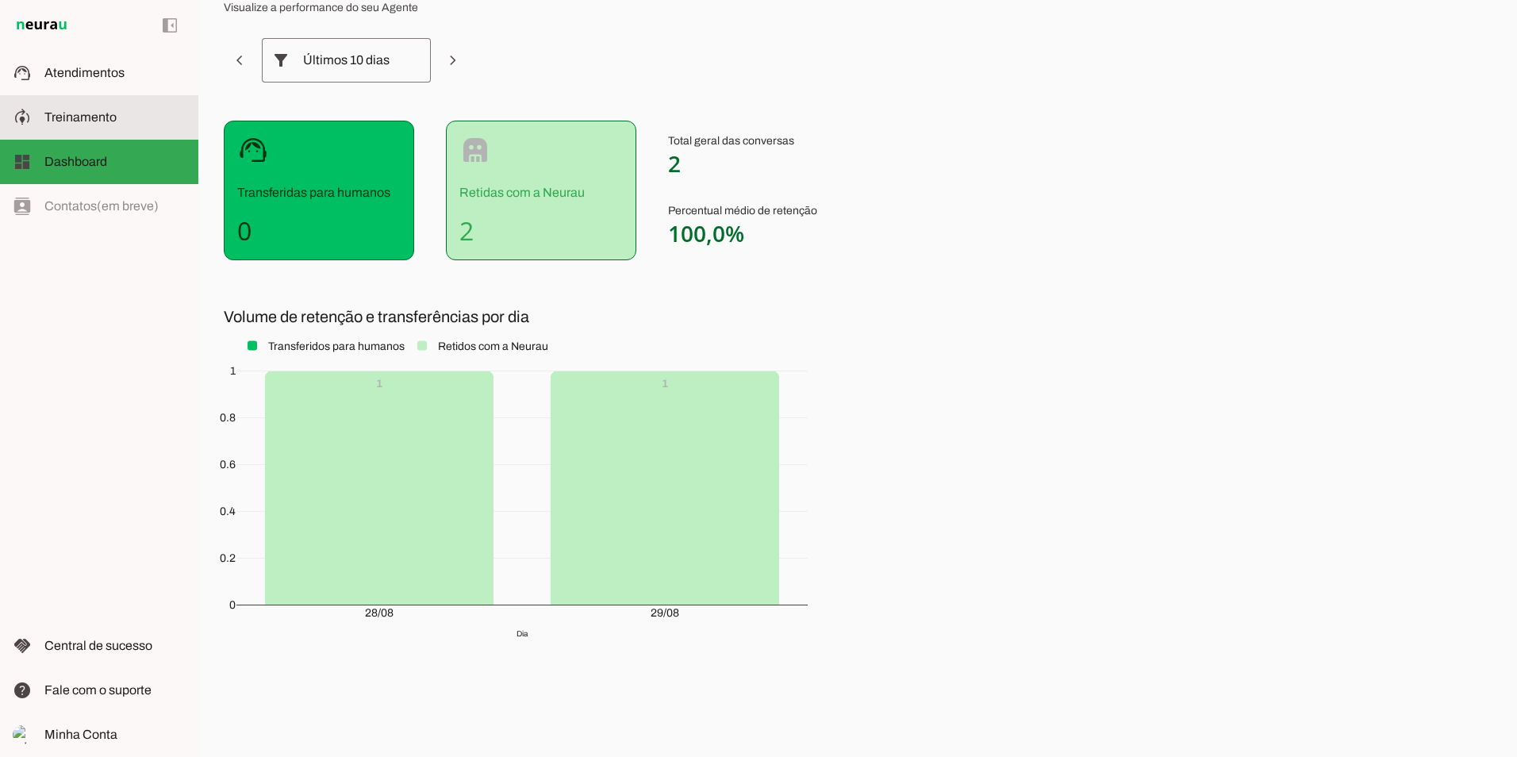
click at [67, 103] on md-item "model_training Treinamento Treinamento" at bounding box center [99, 117] width 198 height 44
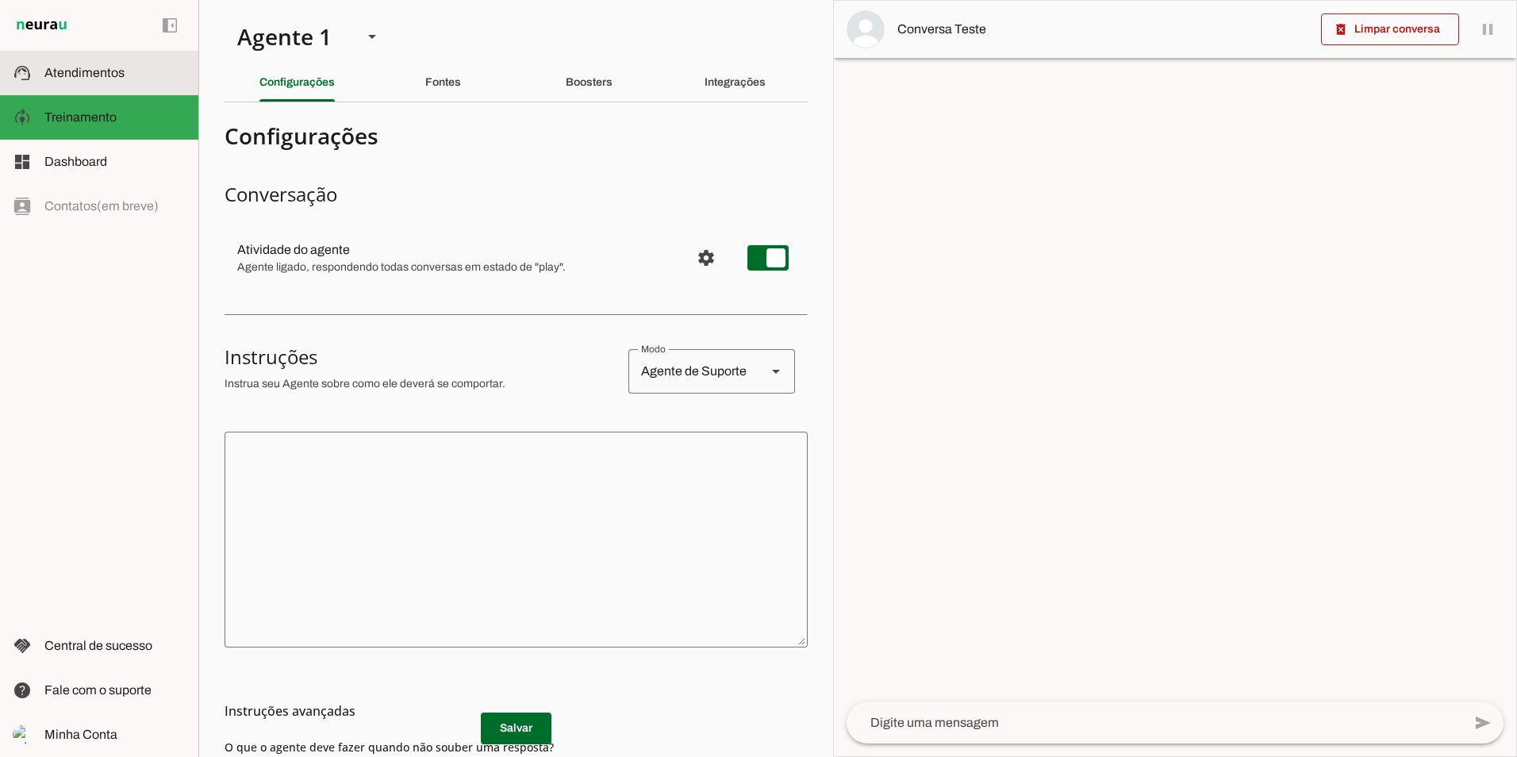
click at [76, 74] on span "Atendimentos" at bounding box center [84, 72] width 80 height 13
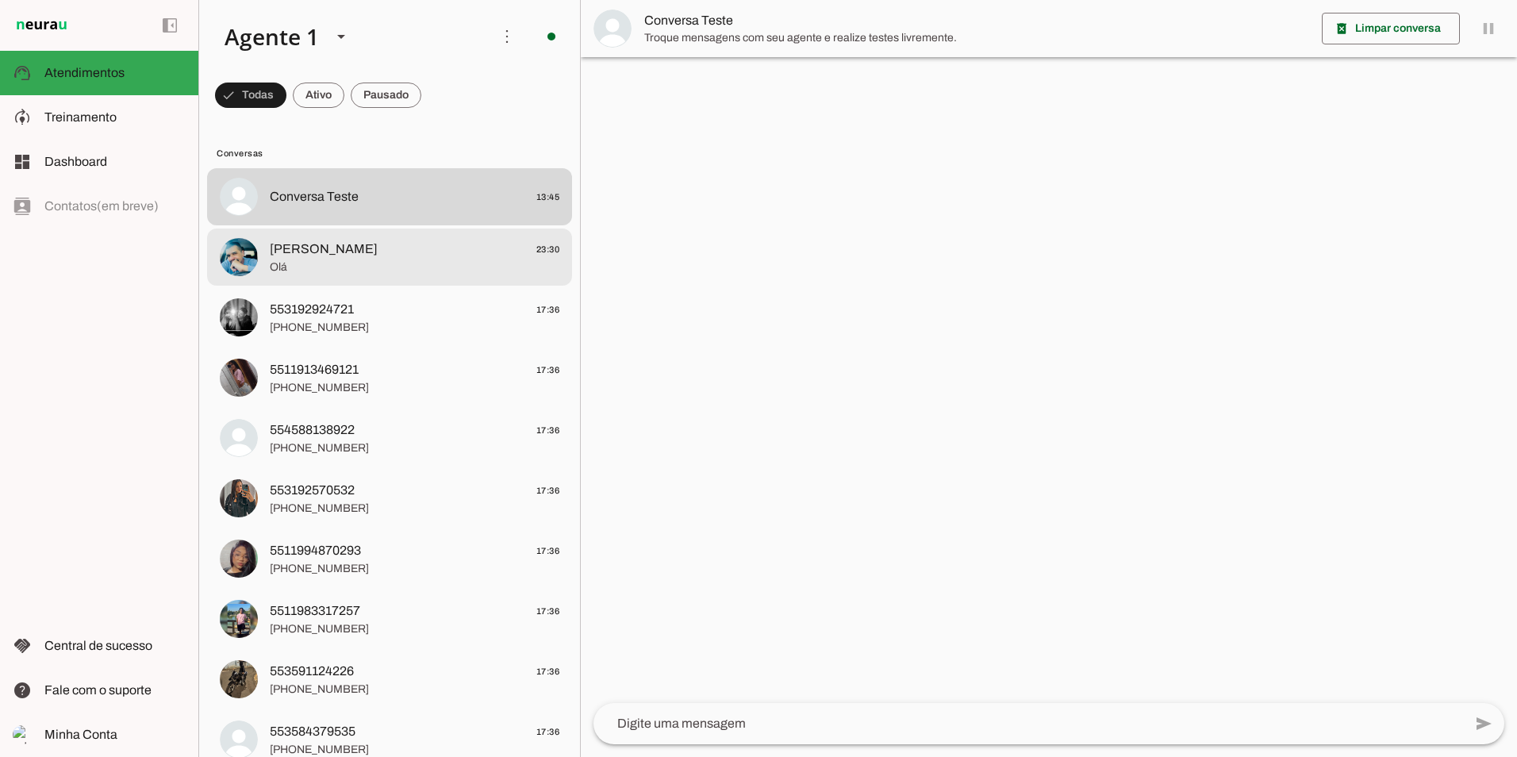
click at [396, 255] on span "[PERSON_NAME] 23:30" at bounding box center [415, 250] width 290 height 20
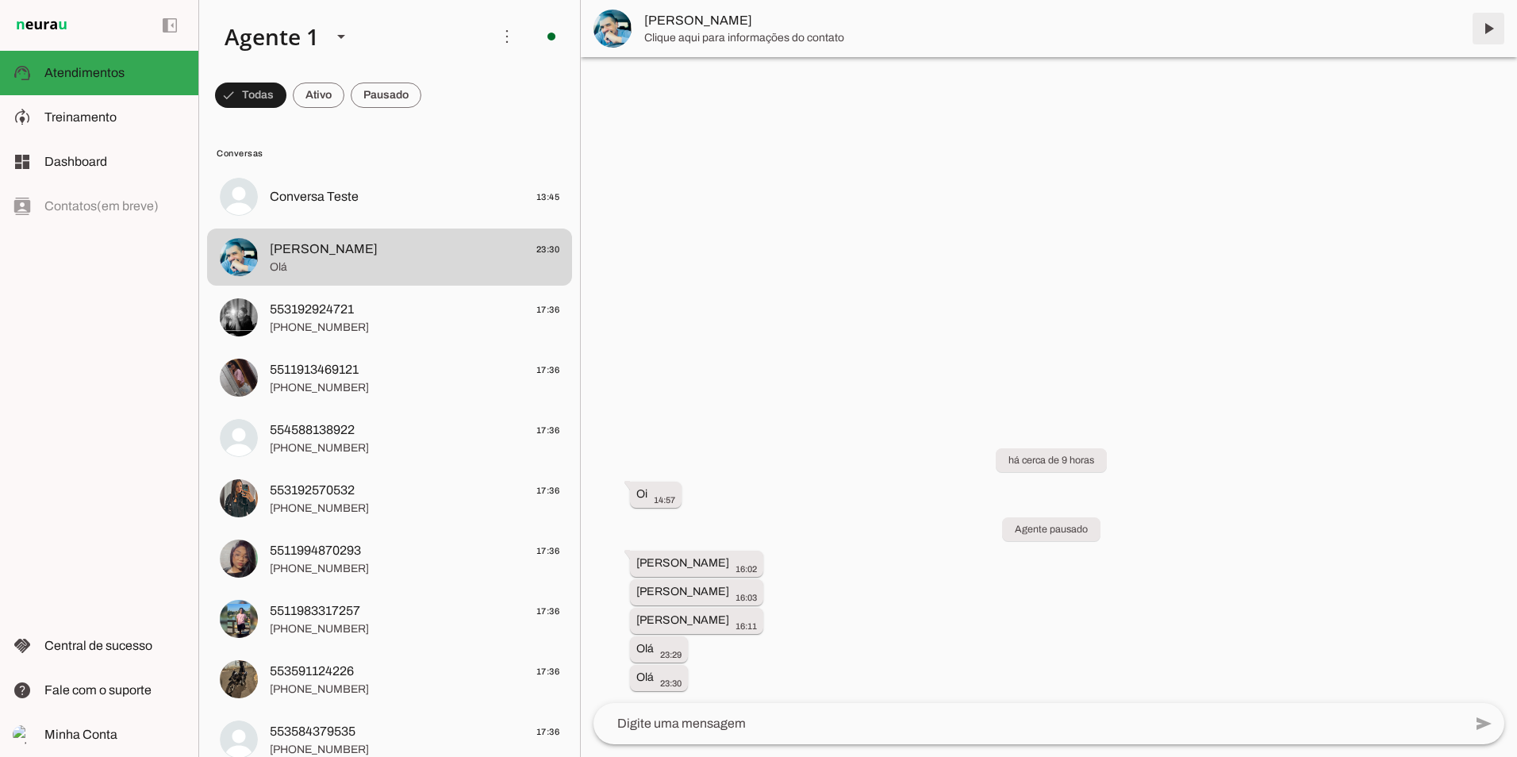
click at [1490, 24] on span at bounding box center [1488, 29] width 38 height 38
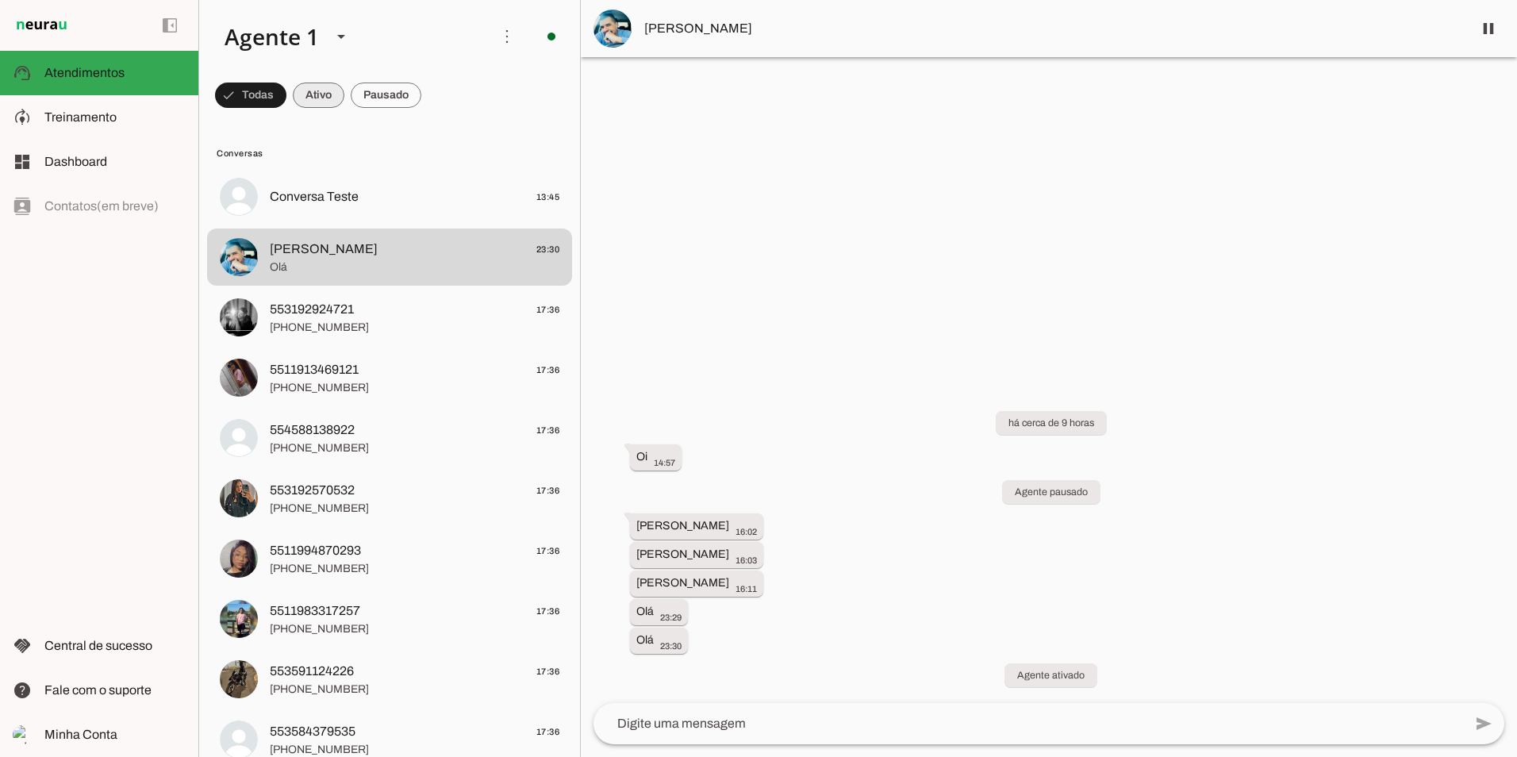
click at [286, 98] on span at bounding box center [250, 95] width 71 height 38
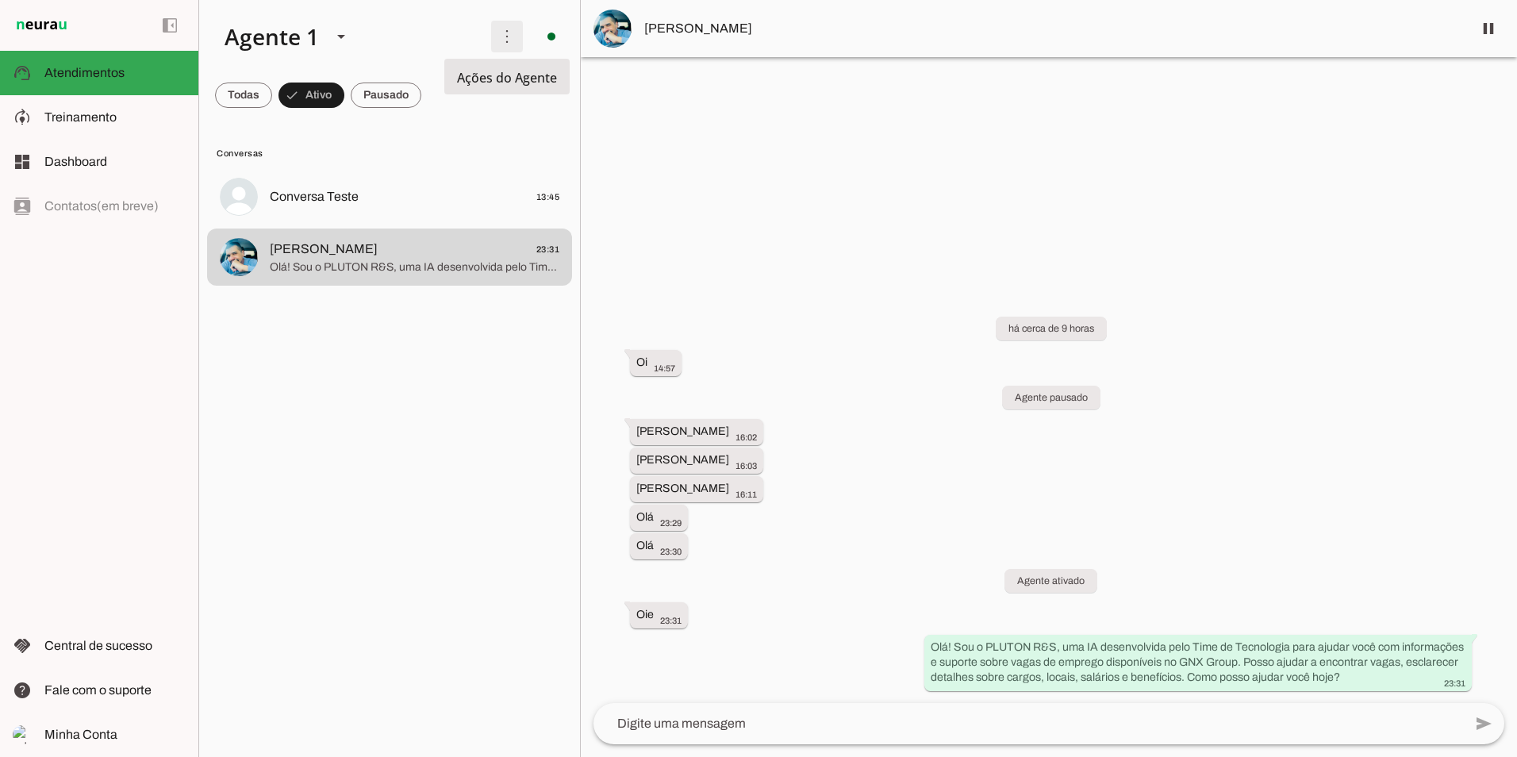
click at [502, 36] on span at bounding box center [507, 36] width 38 height 38
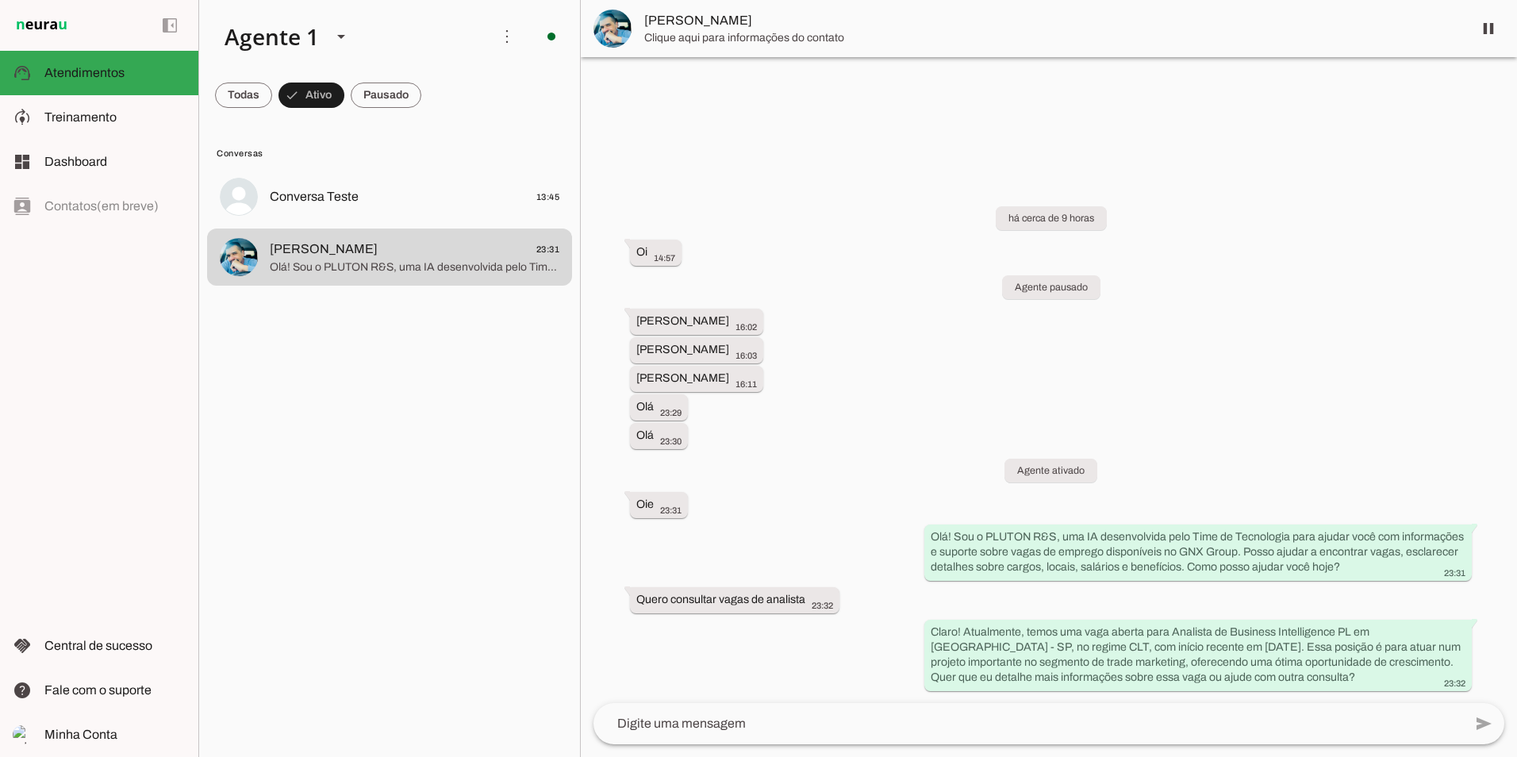
click at [428, 42] on slot at bounding box center [345, 37] width 267 height 54
click at [428, 41] on slot at bounding box center [345, 37] width 267 height 54
click at [510, 39] on span at bounding box center [507, 36] width 38 height 38
click at [0, 0] on slot "Ativar chats em massa" at bounding box center [0, 0] width 0 height 0
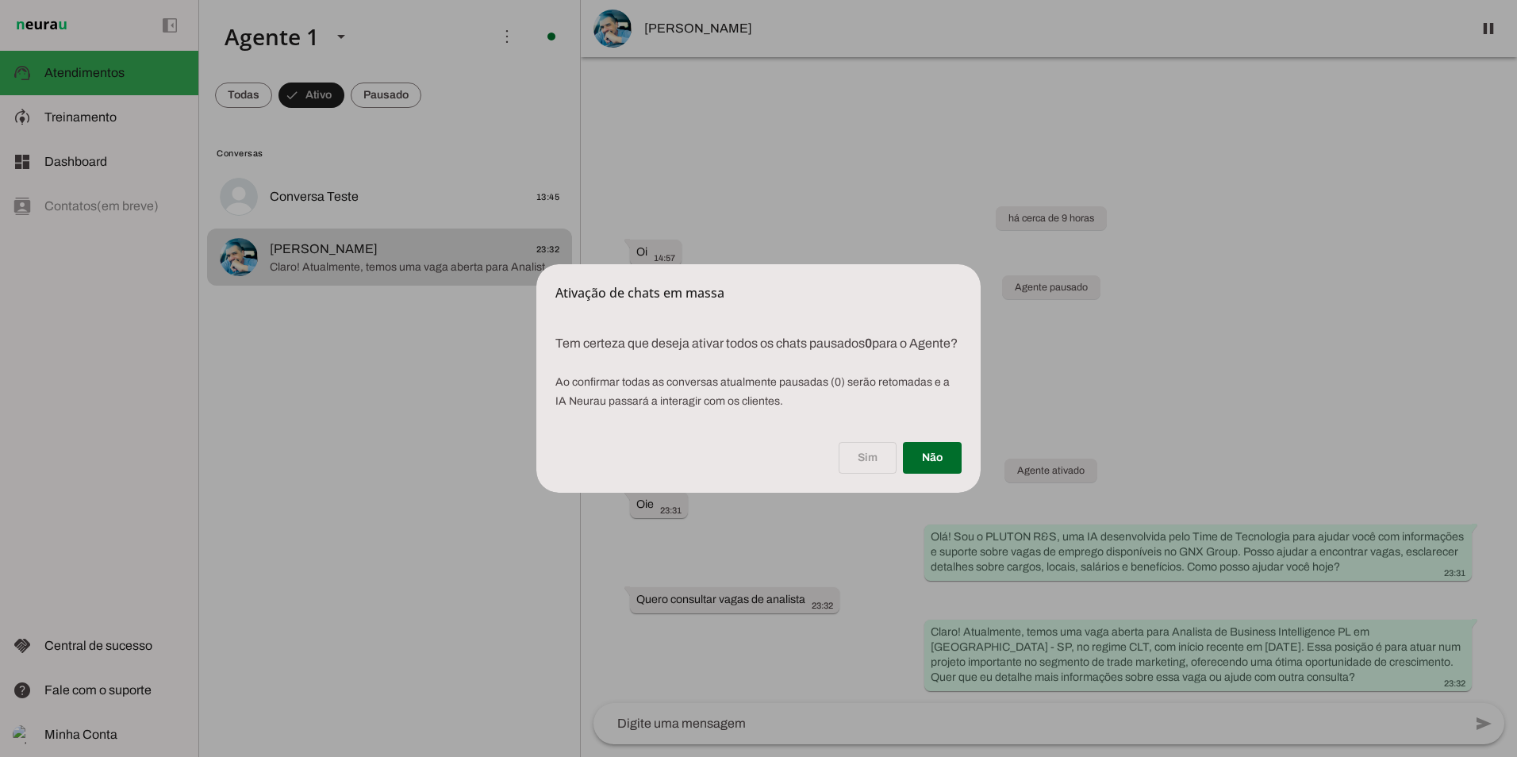
click at [913, 355] on p "Tem certeza que deseja ativar todos os chats pausados 0 para o Agente? Ao confi…" at bounding box center [758, 366] width 444 height 102
click at [980, 353] on dialog "Ativação de chats em massa Tem certeza que deseja ativar todos os chats pausa…" at bounding box center [758, 378] width 444 height 228
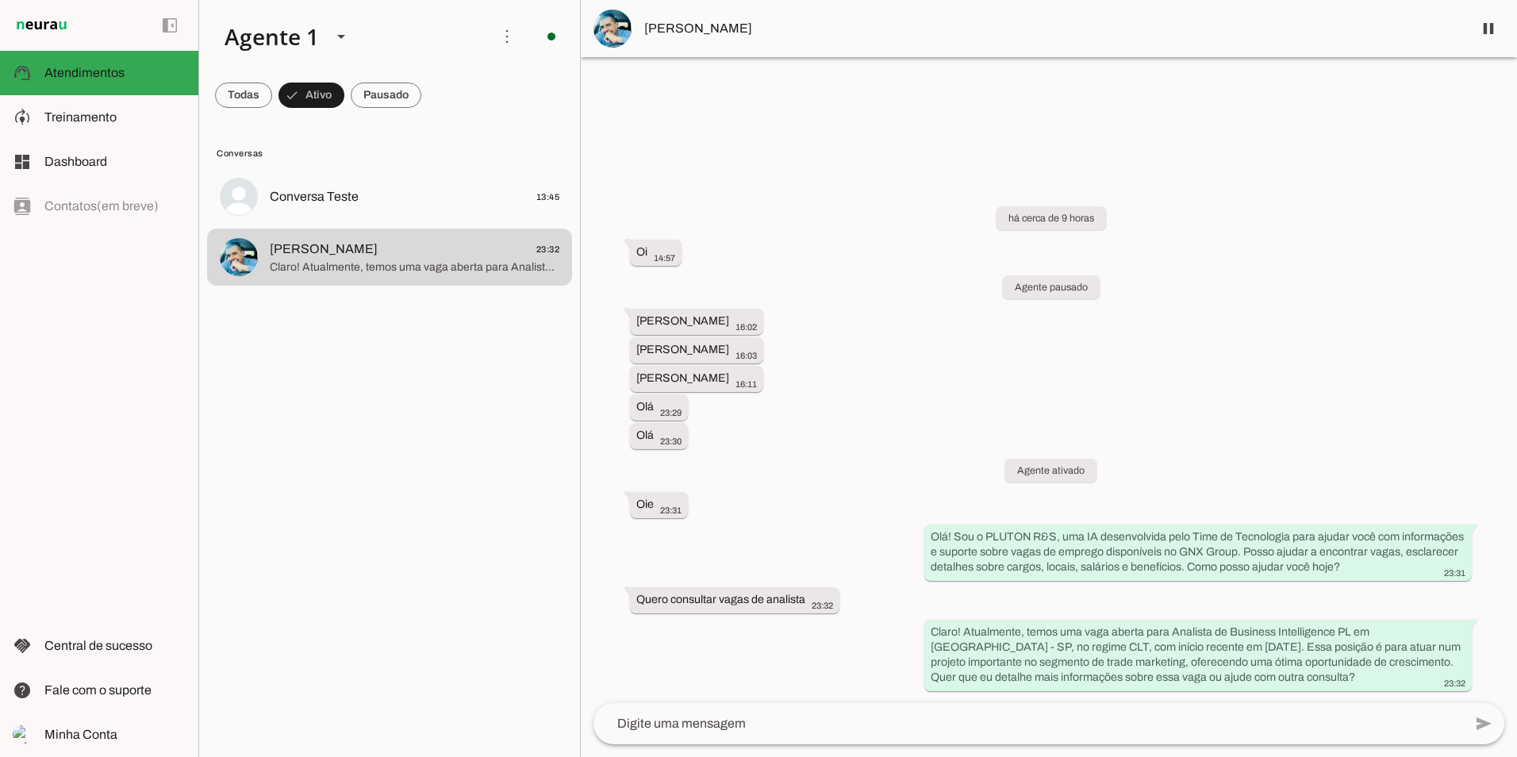
click at [420, 533] on lit-virtualizer "Conversa Teste 13:45 [PERSON_NAME] 23:32 Claro! Atualmente, temos uma vaga aber…" at bounding box center [389, 459] width 381 height 582
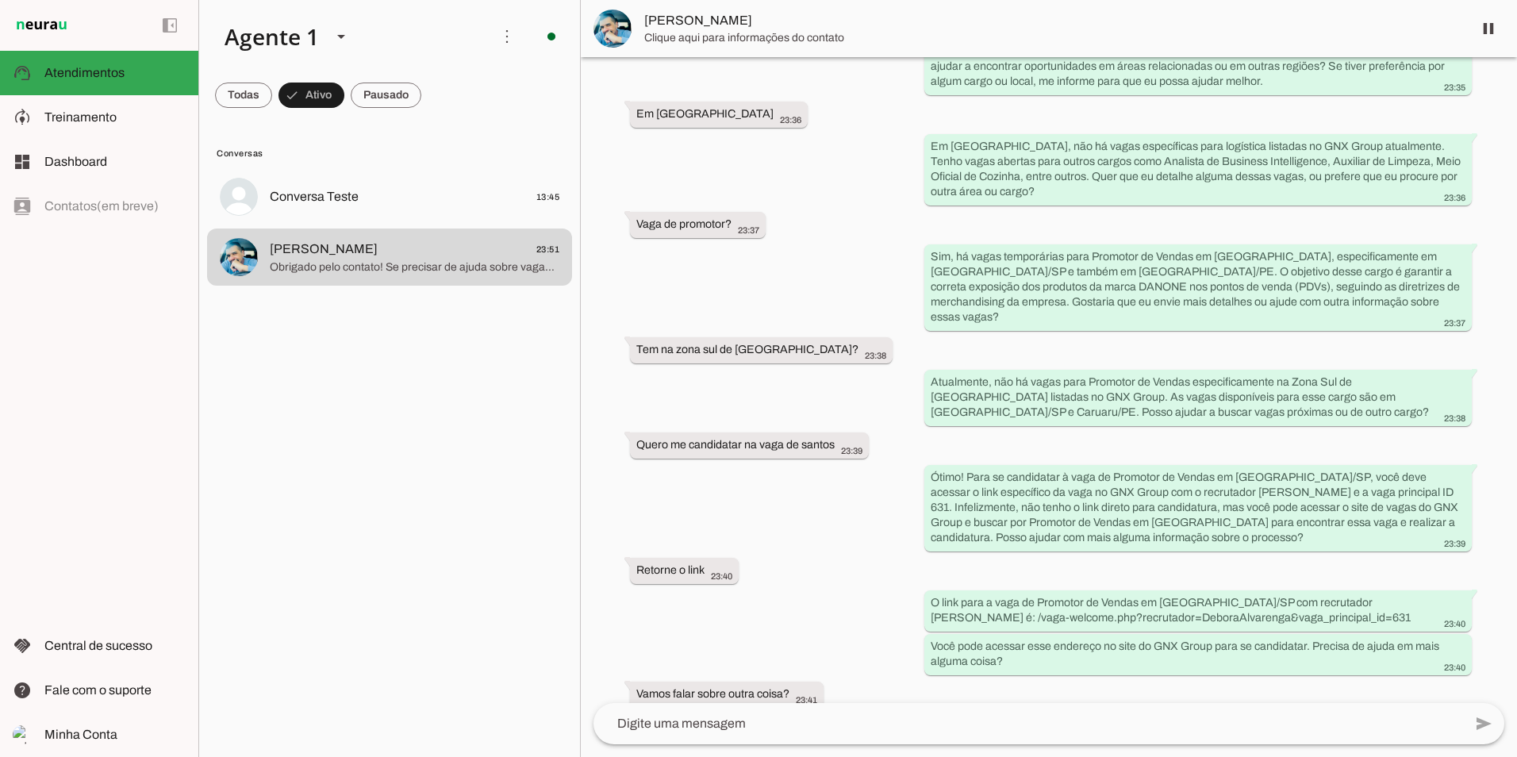
scroll to position [1056, 0]
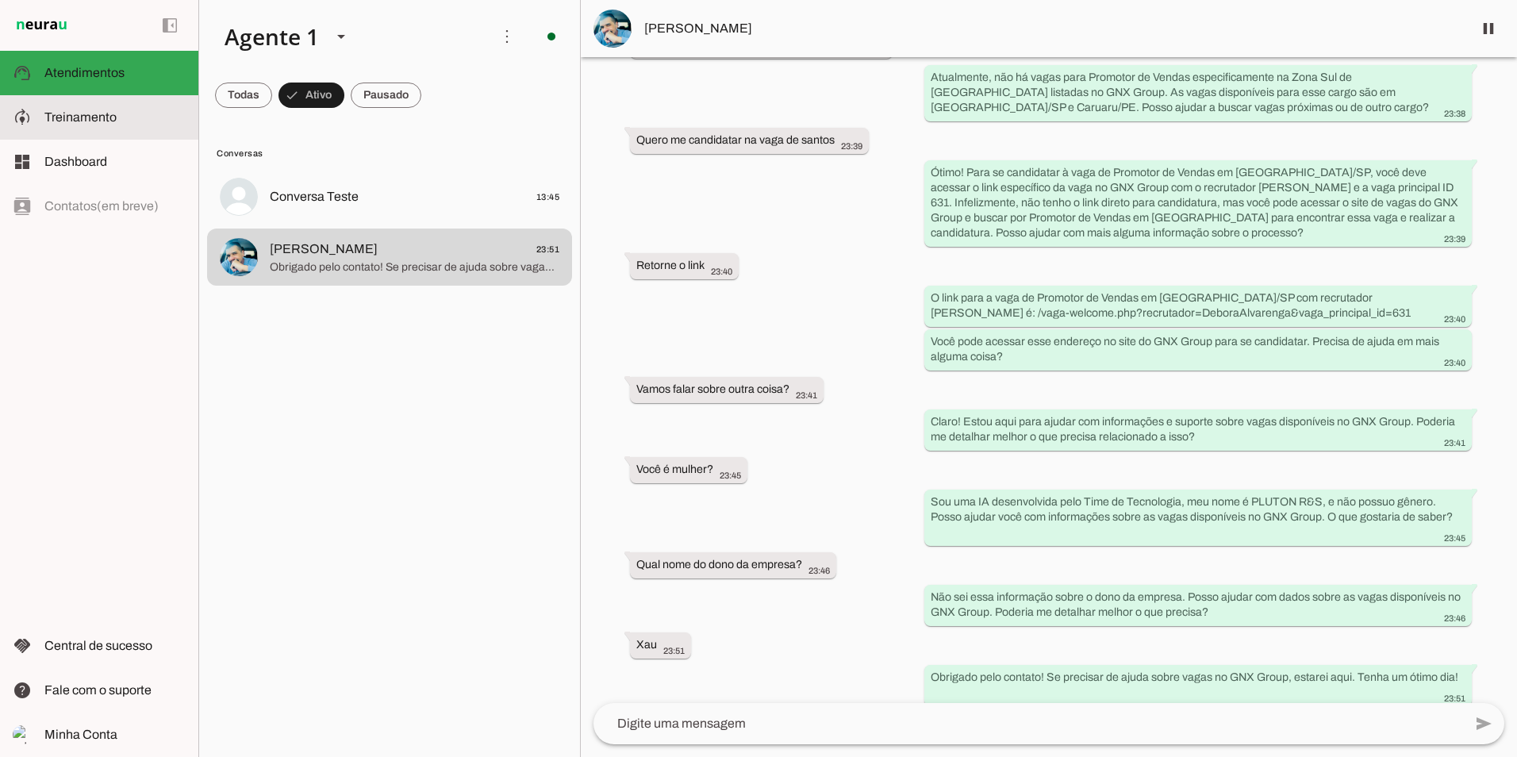
click at [75, 118] on span "Treinamento" at bounding box center [80, 116] width 72 height 13
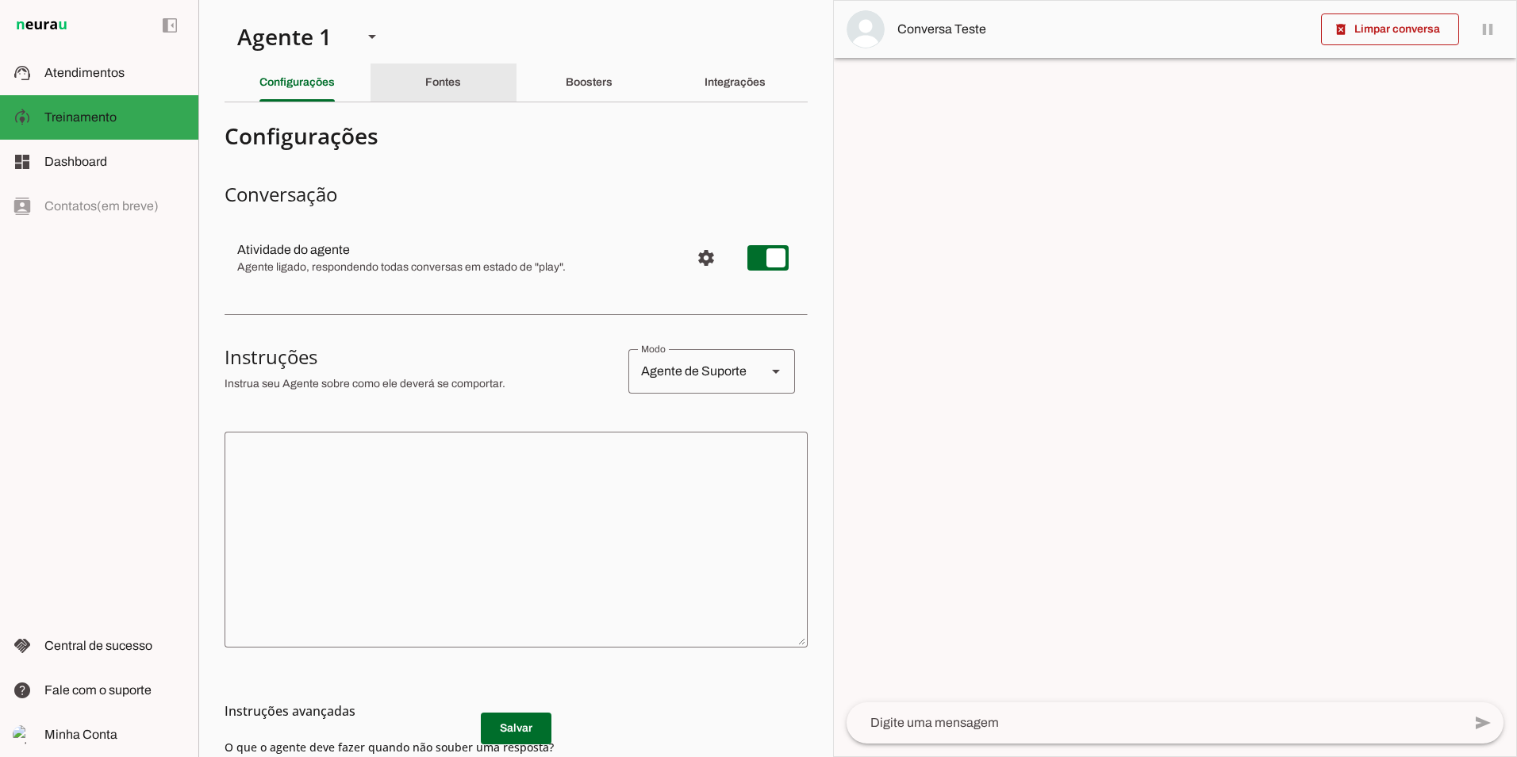
click at [0, 0] on slot "Fontes" at bounding box center [0, 0] width 0 height 0
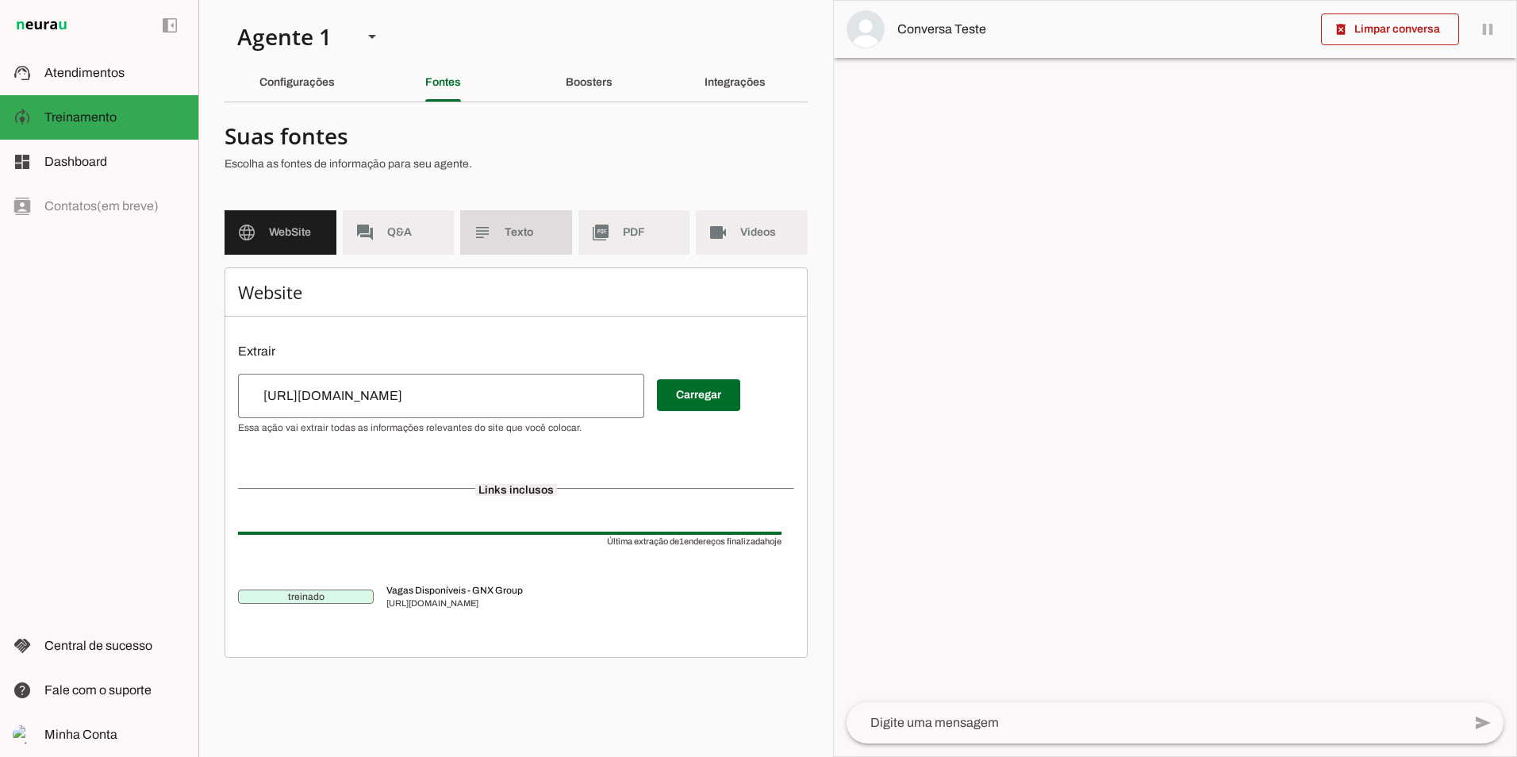
click at [525, 237] on span "Texto" at bounding box center [531, 232] width 55 height 16
